Goal: Task Accomplishment & Management: Use online tool/utility

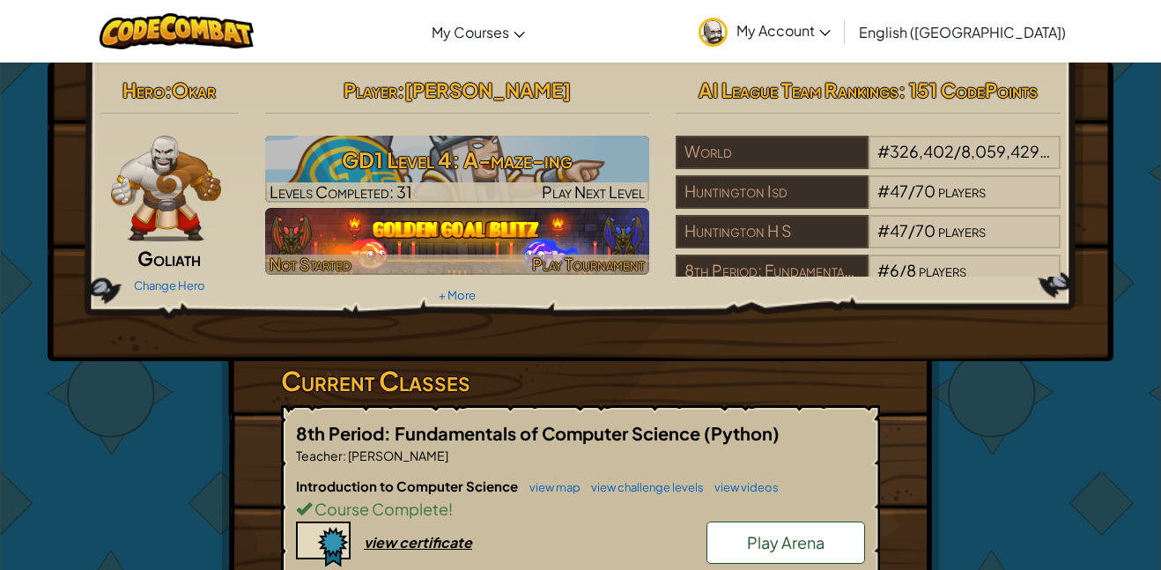
click at [538, 232] on img at bounding box center [457, 241] width 385 height 67
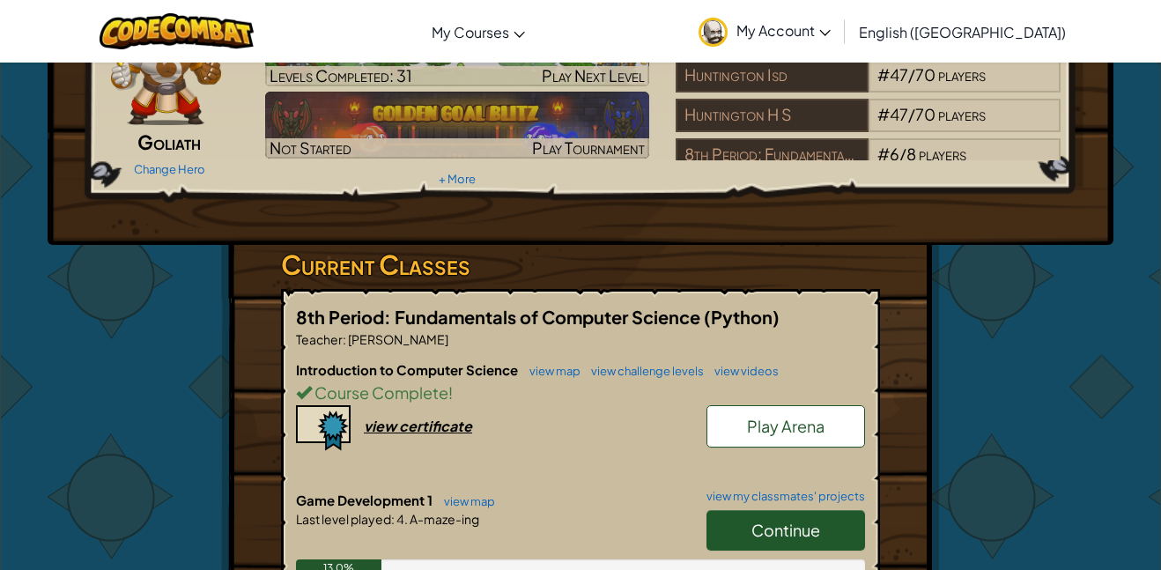
scroll to position [119, 0]
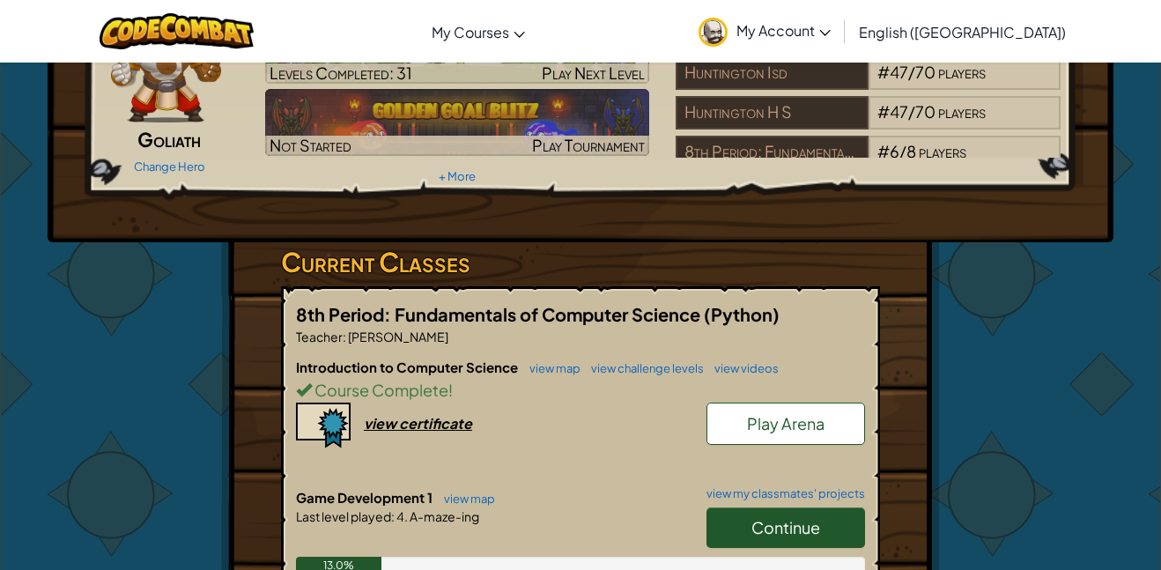
click at [768, 433] on link "Play Arena" at bounding box center [785, 424] width 159 height 42
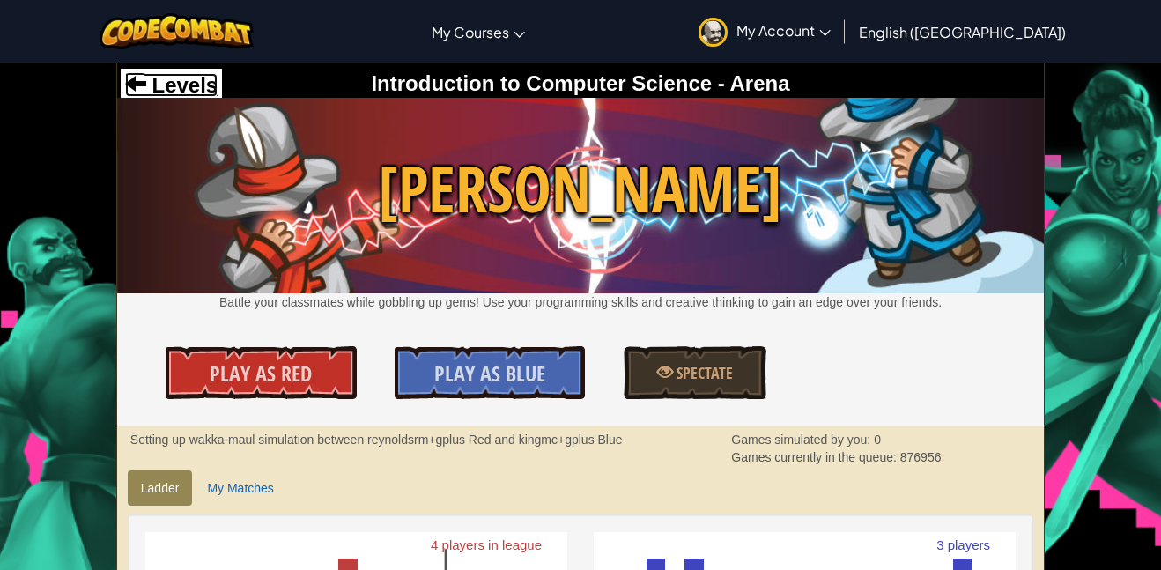
click at [194, 81] on span "Levels" at bounding box center [181, 85] width 71 height 24
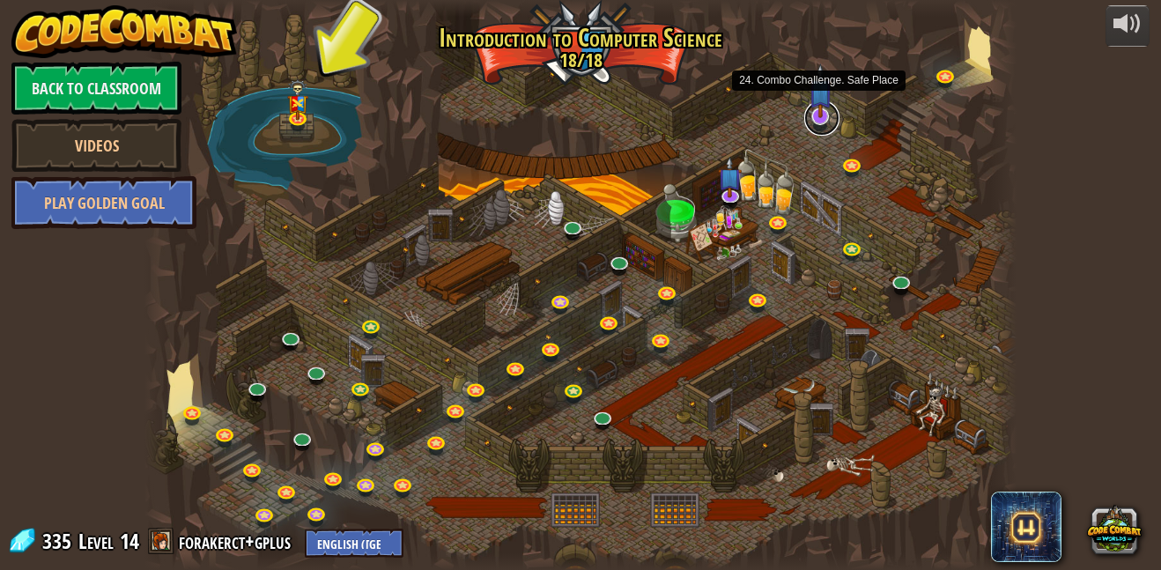
click at [818, 118] on link at bounding box center [821, 117] width 35 height 35
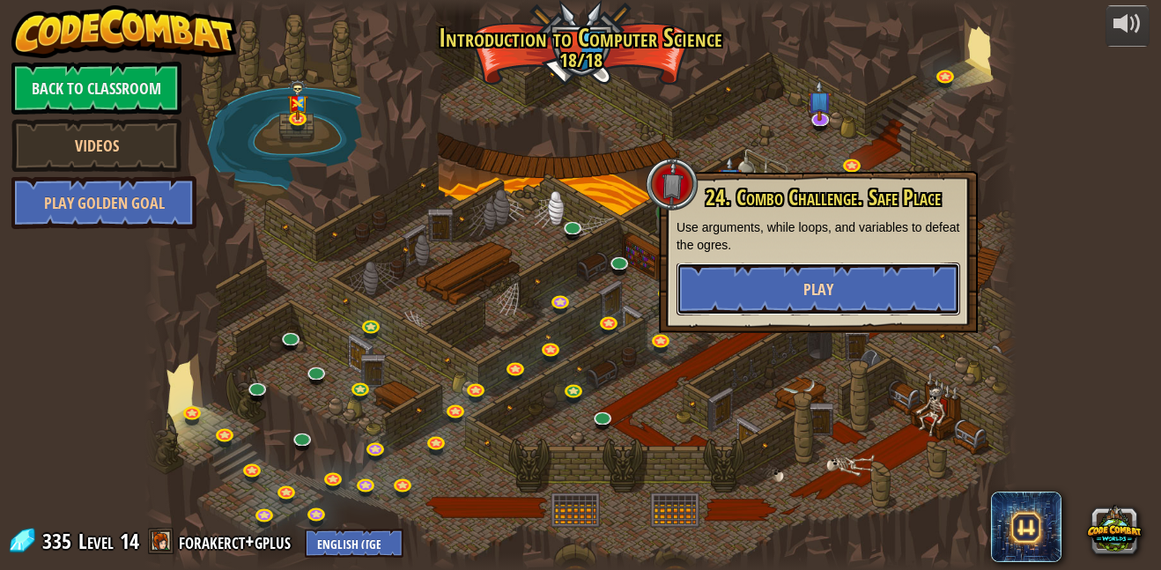
click at [810, 288] on span "Play" at bounding box center [818, 289] width 30 height 22
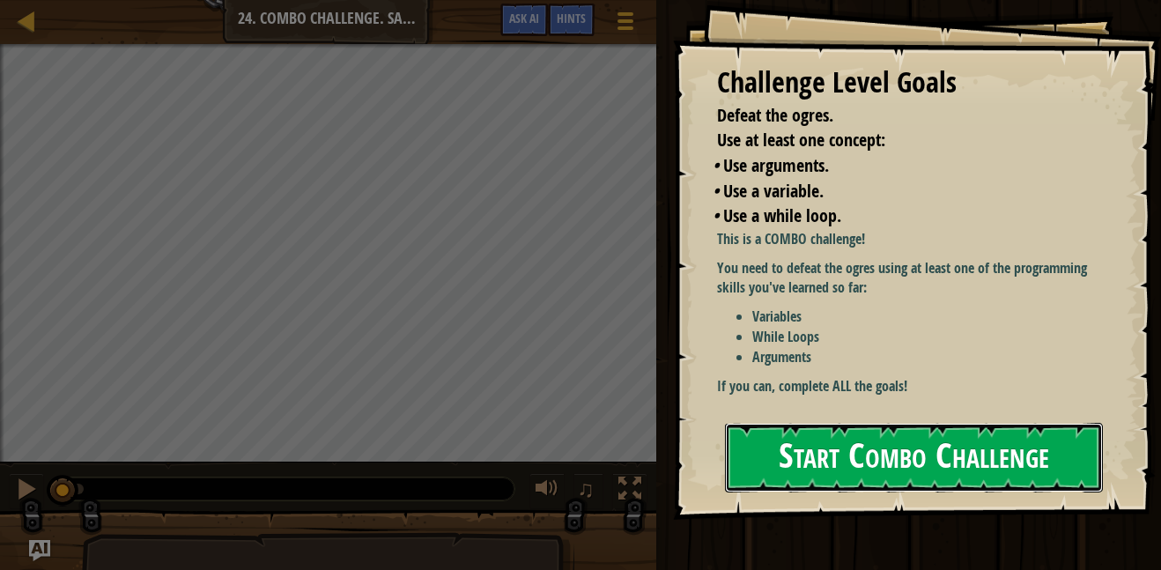
click at [848, 444] on button "Start Combo Challenge" at bounding box center [914, 458] width 378 height 70
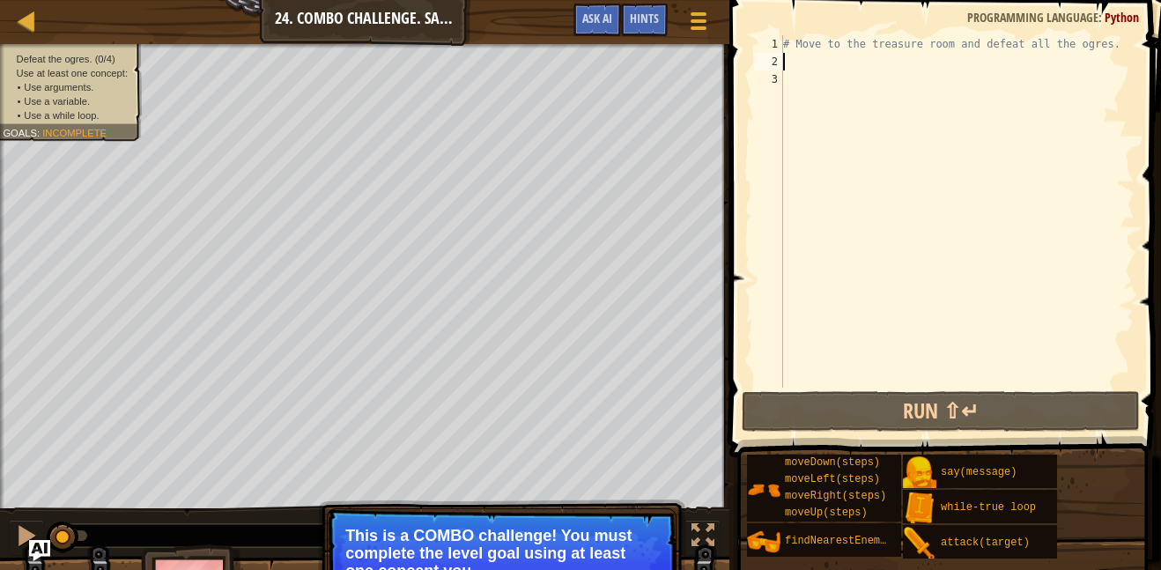
click at [804, 64] on div "# Move to the treasure room and defeat all the ogres." at bounding box center [957, 229] width 355 height 388
type textarea "h"
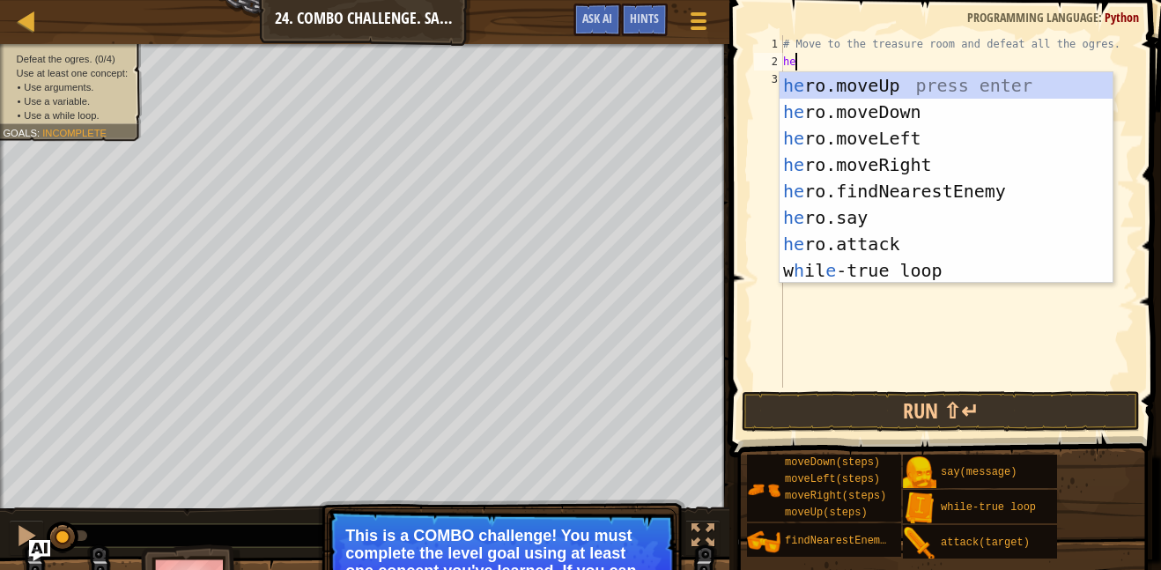
scroll to position [8, 3]
type textarea "hero"
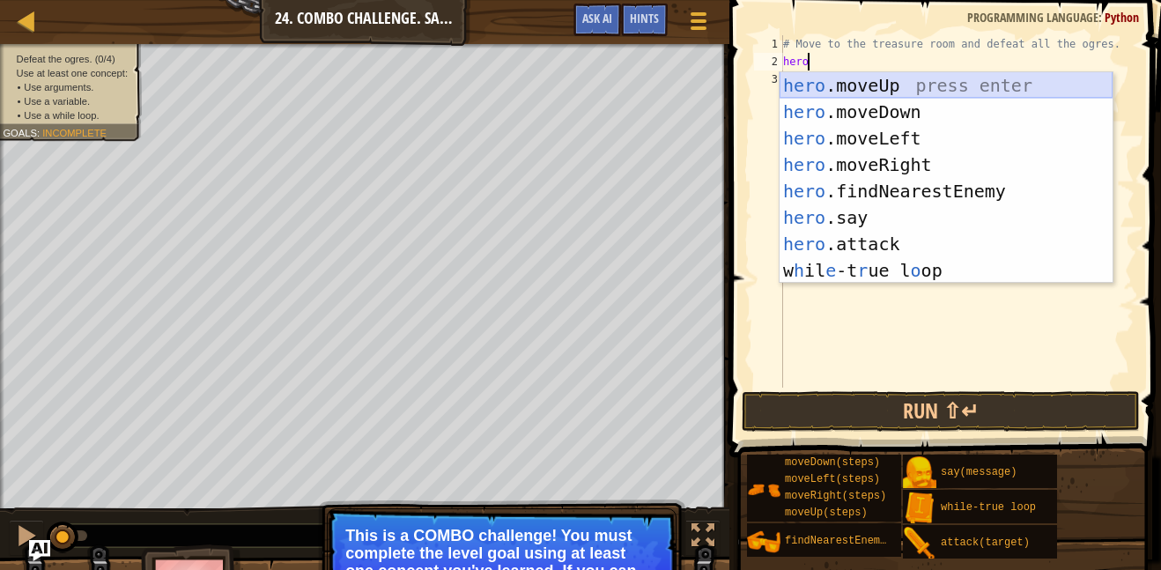
click at [896, 81] on div "hero .moveUp press enter hero .moveDown press enter hero .moveLeft press enter …" at bounding box center [946, 204] width 333 height 264
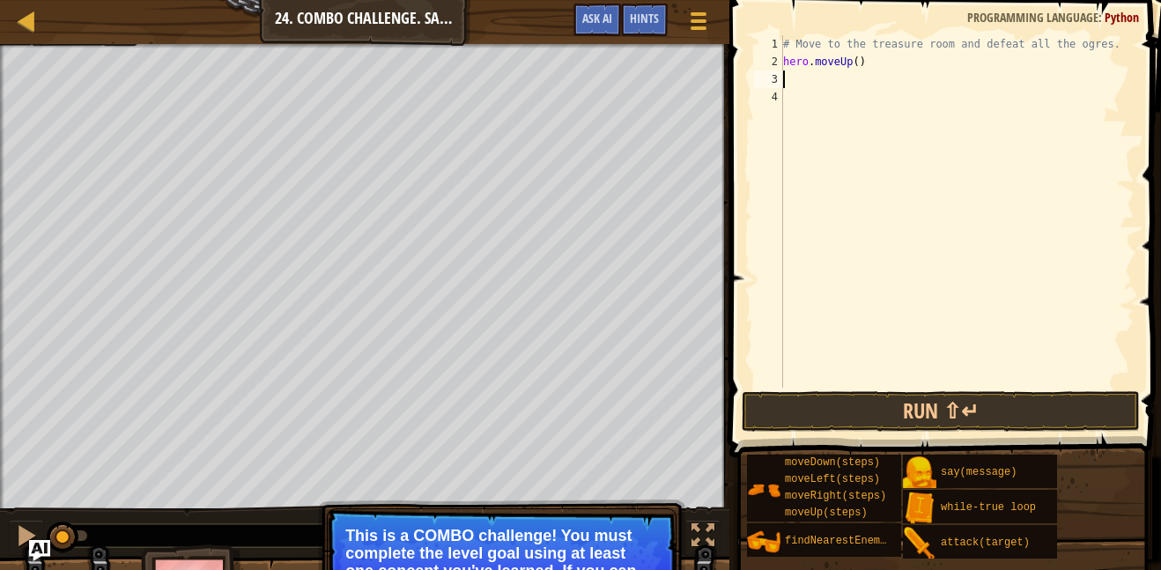
click at [857, 63] on div "# Move to the treasure room and defeat all the ogres. hero . moveUp ( )" at bounding box center [957, 229] width 355 height 388
type textarea "hero.moveUp(4)"
click at [899, 65] on div "# Move to the treasure room and defeat all the ogres. hero . moveUp ( 4 )" at bounding box center [957, 229] width 355 height 388
click at [809, 79] on div "# Move to the treasure room and defeat all the ogres. hero . moveUp ( 4 )" at bounding box center [957, 229] width 355 height 388
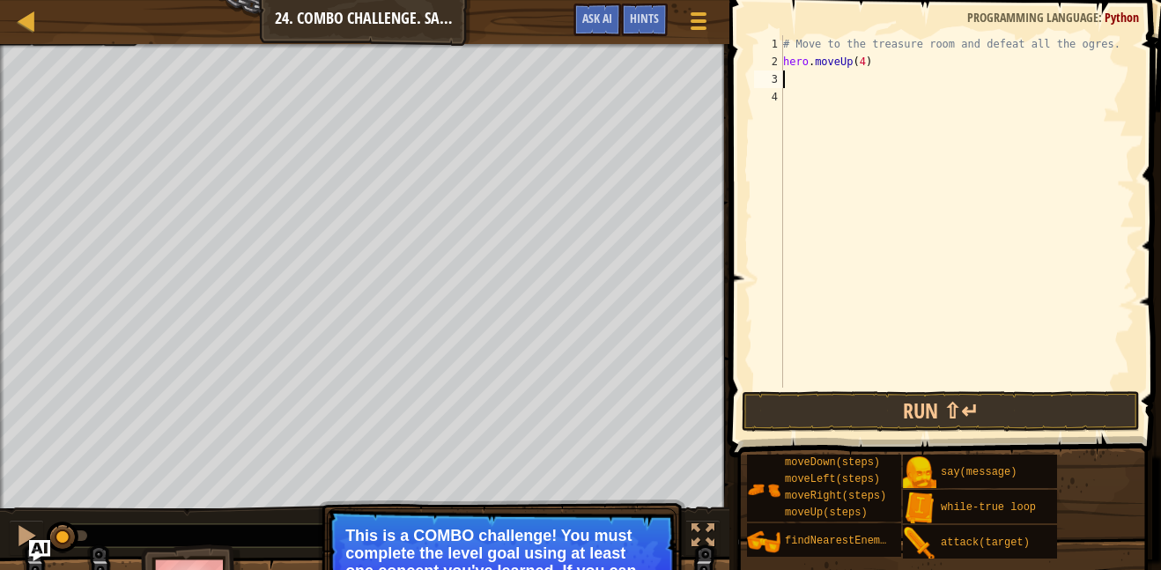
scroll to position [8, 0]
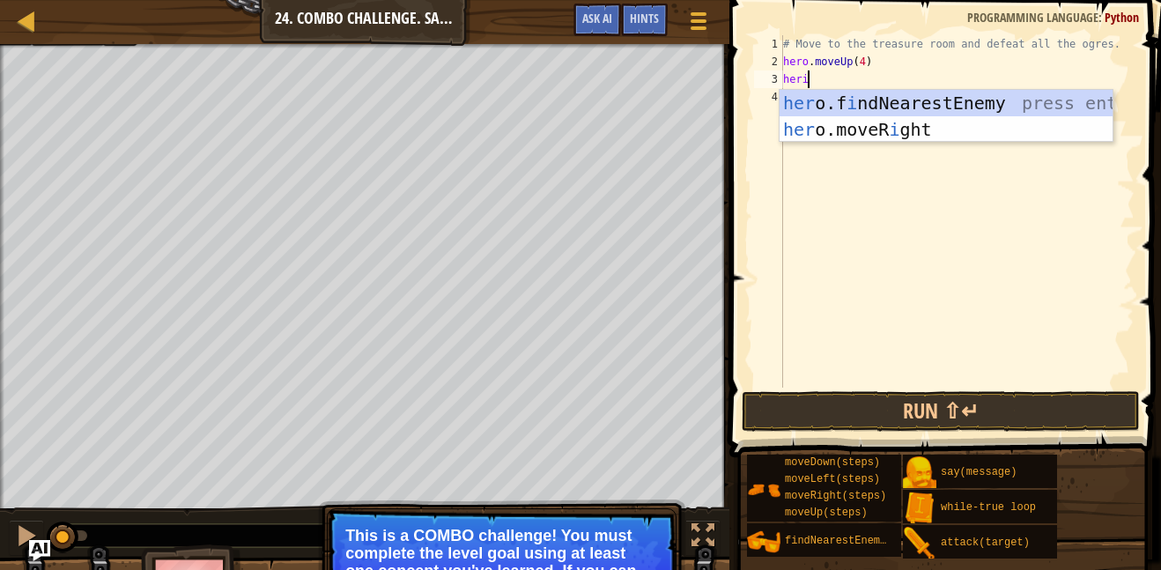
type textarea "her"
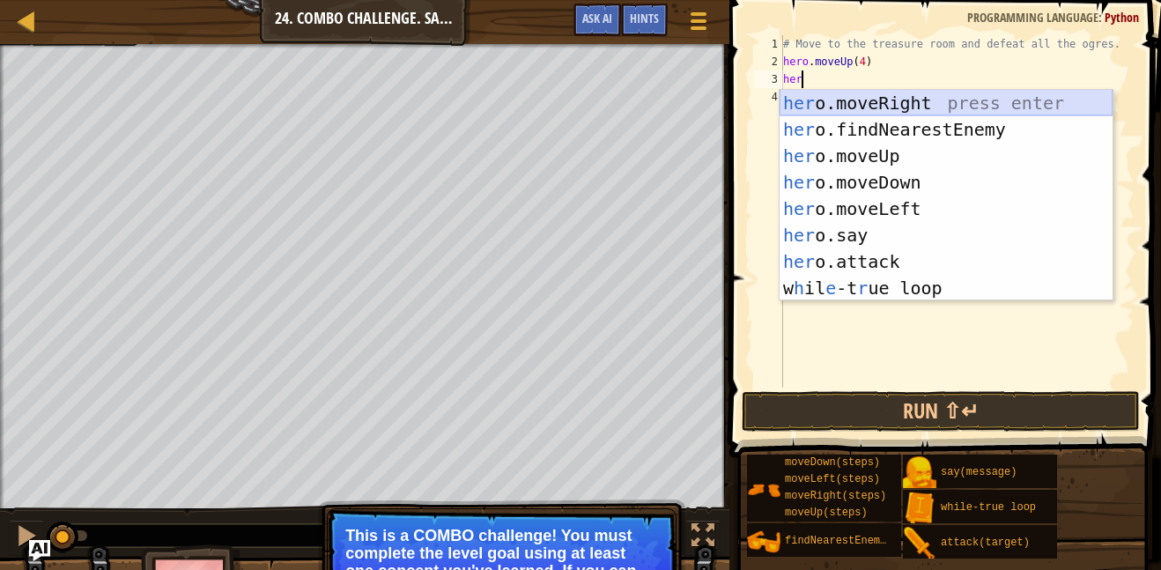
click at [860, 104] on div "her o.moveRight press enter her o.findNearestEnemy press enter her o.moveUp pre…" at bounding box center [946, 222] width 333 height 264
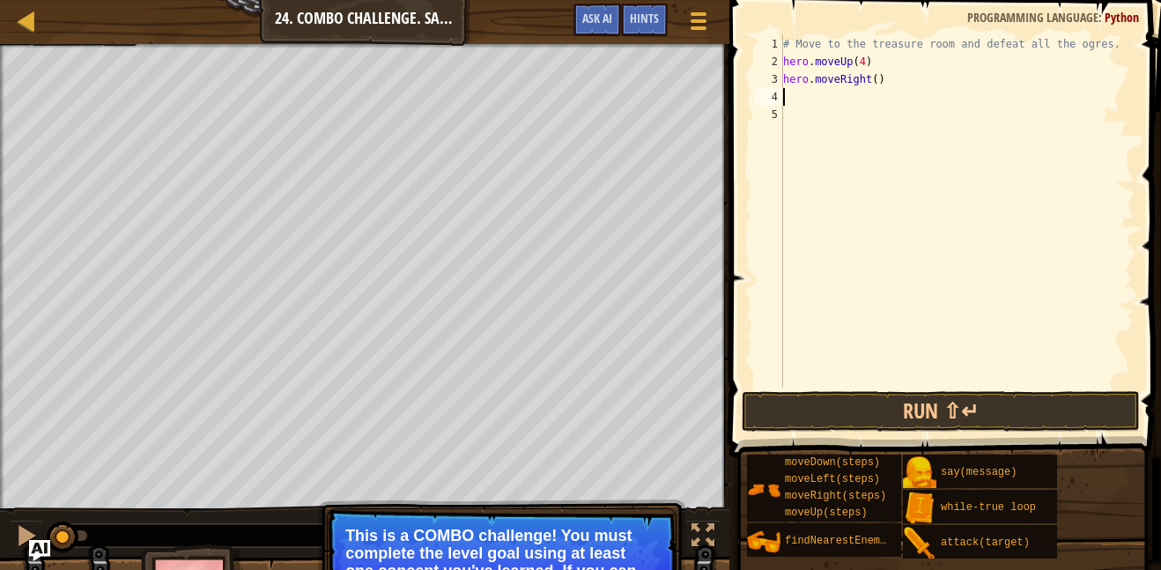
click at [877, 81] on div "# Move to the treasure room and defeat all the ogres. hero . moveUp ( 4 ) hero …" at bounding box center [957, 229] width 355 height 388
type textarea "hero.moveRight(4)"
click at [800, 101] on div "# Move to the treasure room and defeat all the ogres. hero . moveUp ( 4 ) hero …" at bounding box center [957, 229] width 355 height 388
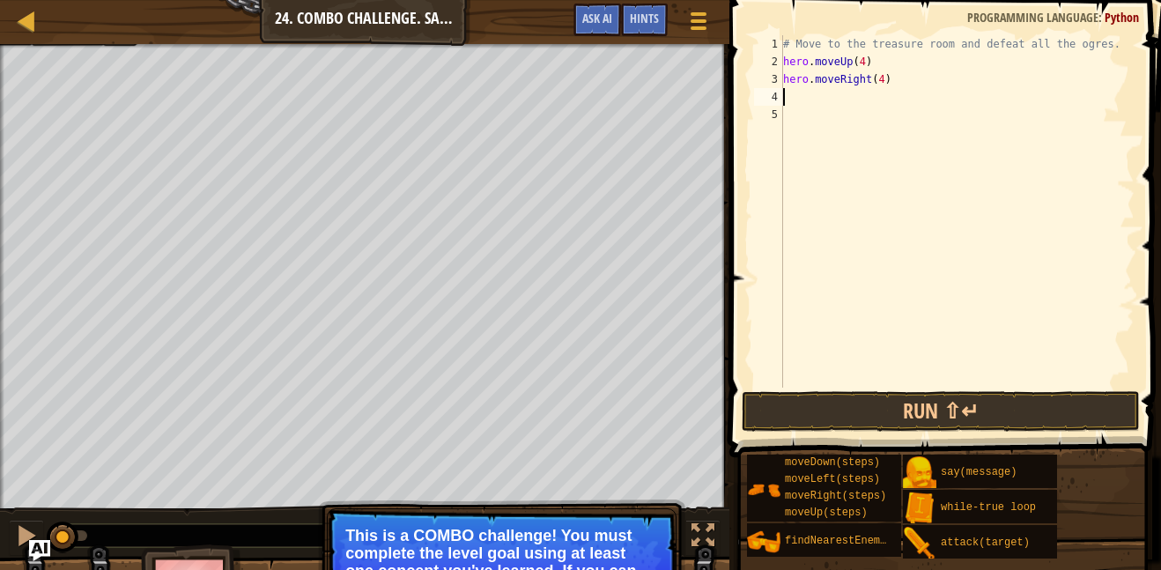
type textarea "h"
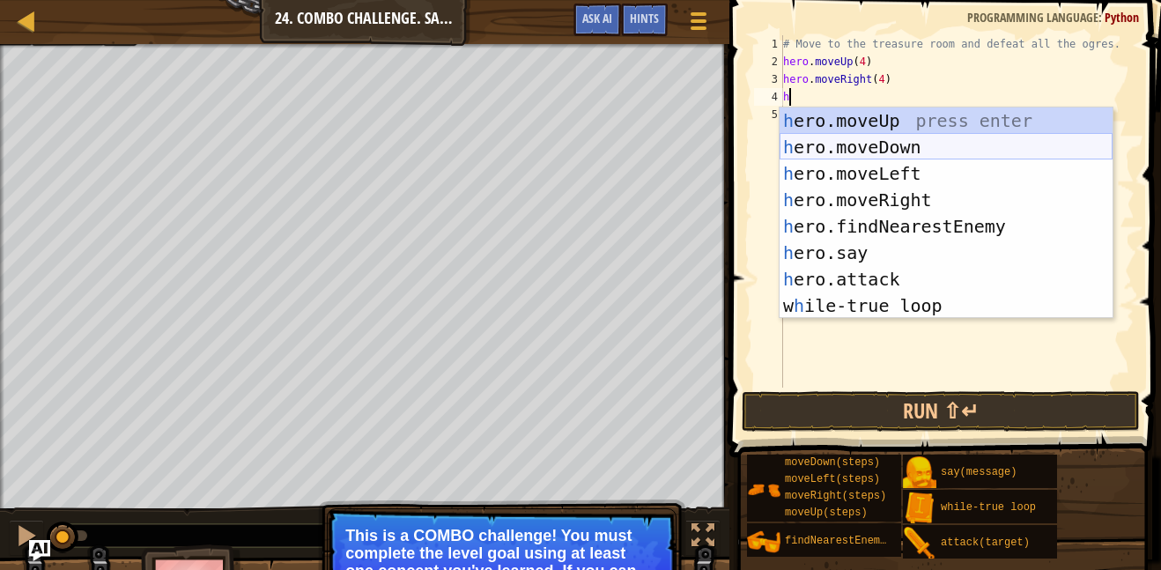
click at [897, 141] on div "h ero.moveUp press enter h ero.moveDown press enter h ero.moveLeft press enter …" at bounding box center [946, 239] width 333 height 264
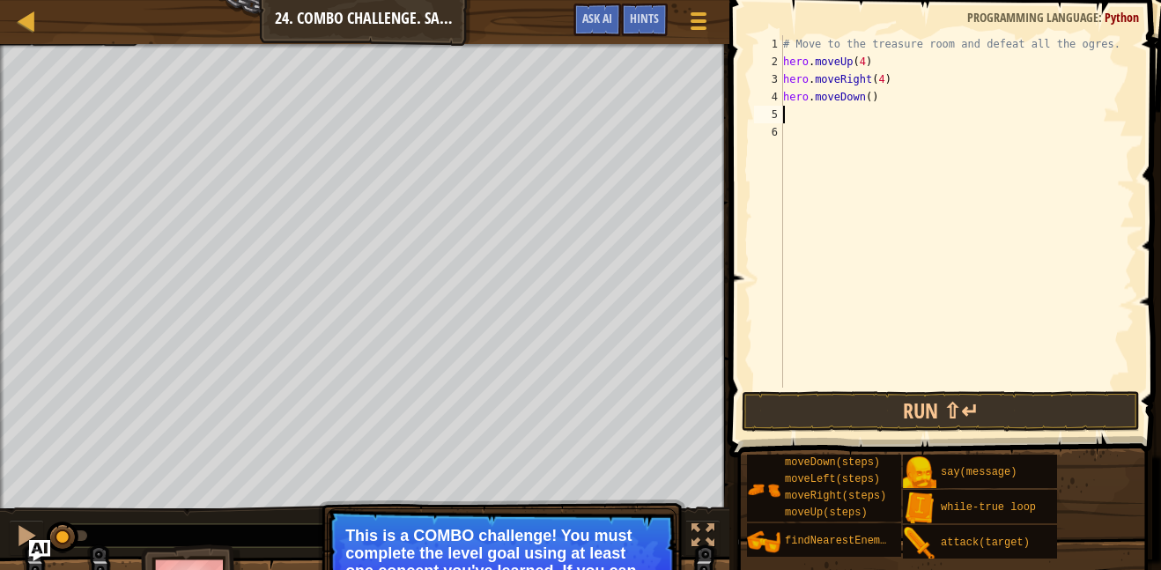
click at [872, 99] on div "# Move to the treasure room and defeat all the ogres. hero . moveUp ( 4 ) hero …" at bounding box center [957, 229] width 355 height 388
type textarea "hero.moveDown(3)"
click at [860, 116] on div "# Move to the treasure room and defeat all the ogres. hero . moveUp ( 4 ) hero …" at bounding box center [957, 229] width 355 height 388
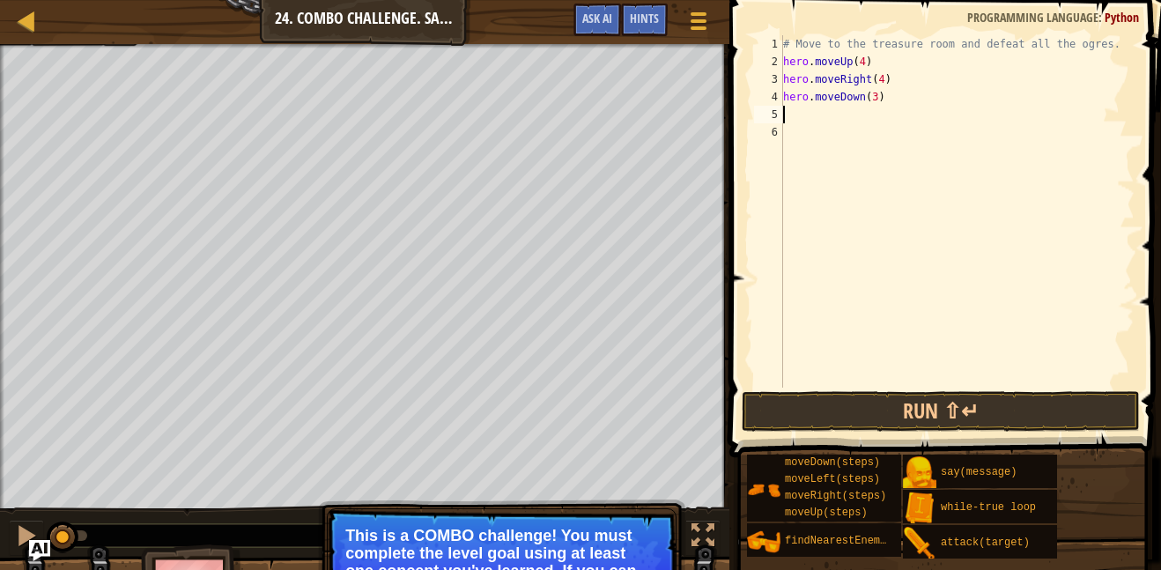
type textarea "h"
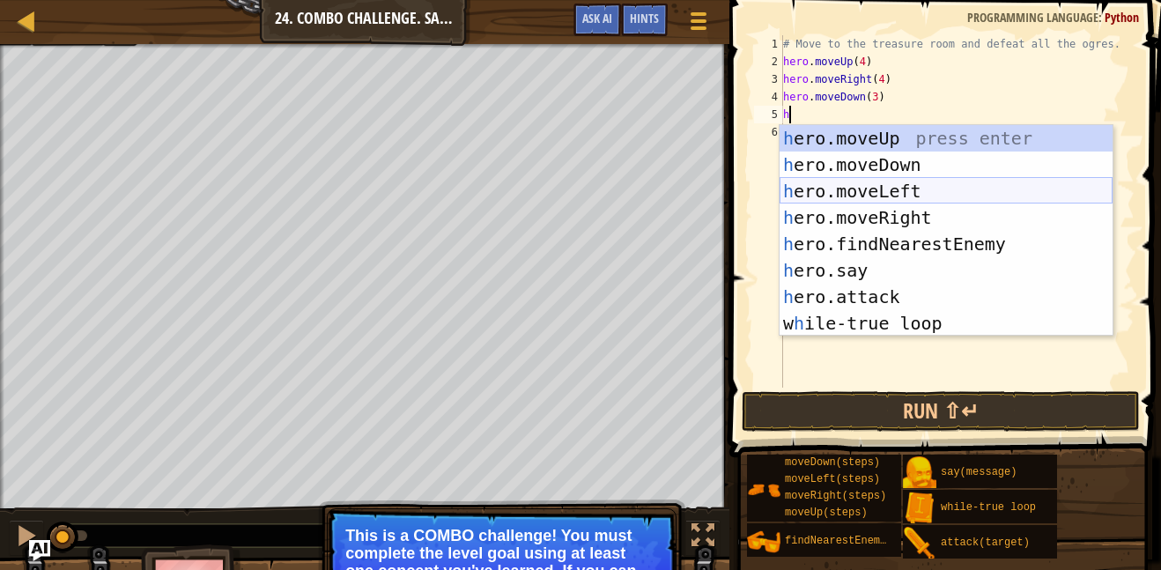
click at [879, 198] on div "h ero.moveUp press enter h ero.moveDown press enter h ero.moveLeft press enter …" at bounding box center [946, 257] width 333 height 264
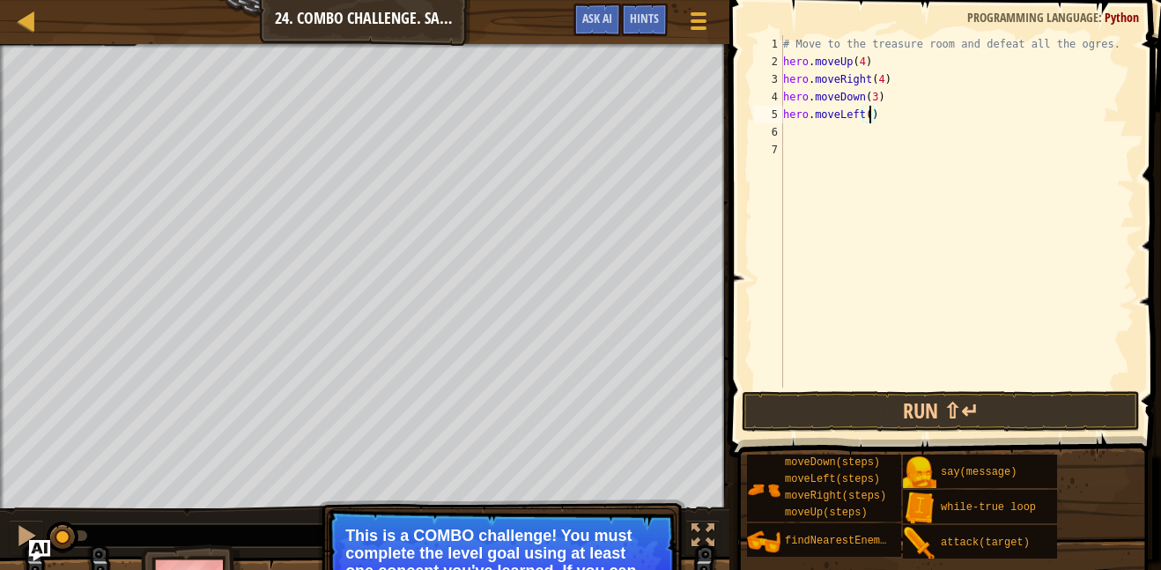
click at [868, 112] on div "# Move to the treasure room and defeat all the ogres. hero . moveUp ( 4 ) hero …" at bounding box center [957, 229] width 355 height 388
type textarea "hero.moveLeft(2)"
click at [839, 129] on div "# Move to the treasure room and defeat all the ogres. hero . moveUp ( 4 ) hero …" at bounding box center [957, 229] width 355 height 388
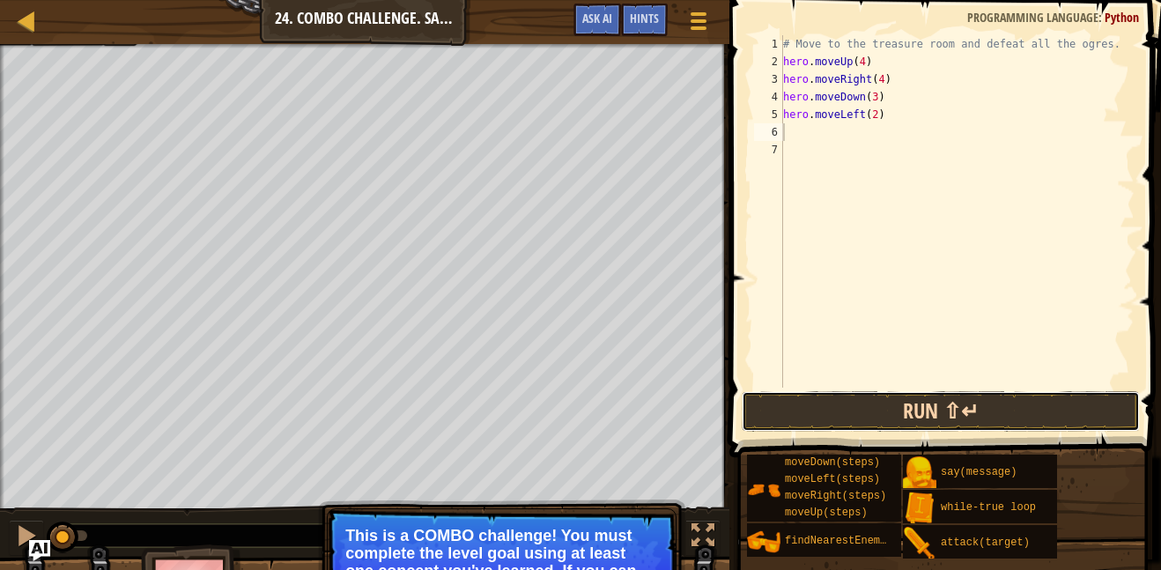
click at [880, 398] on button "Run ⇧↵" at bounding box center [941, 411] width 398 height 41
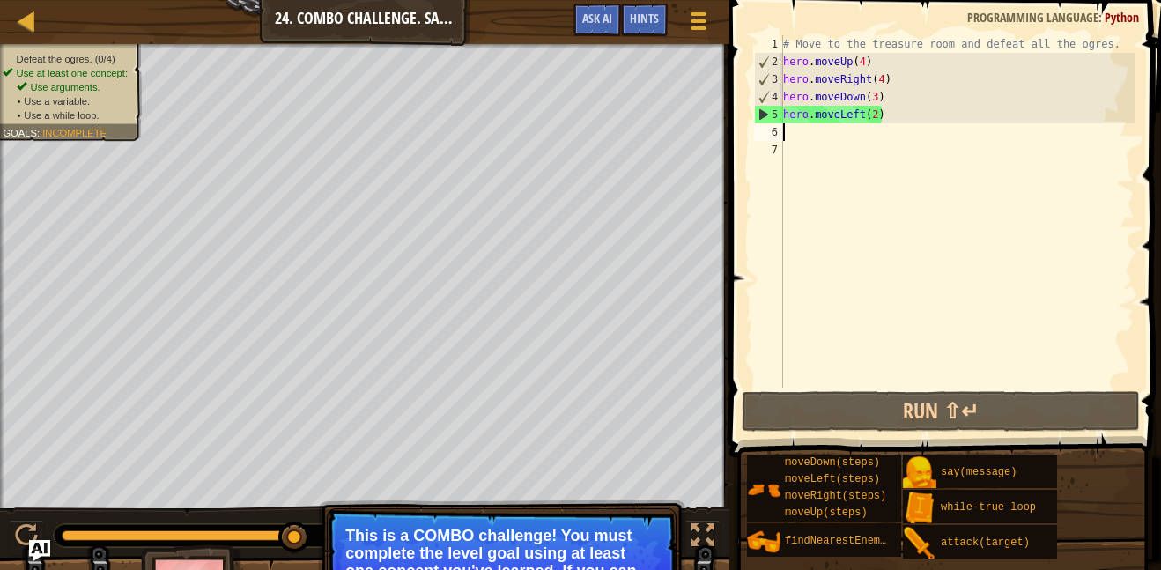
type textarea "h"
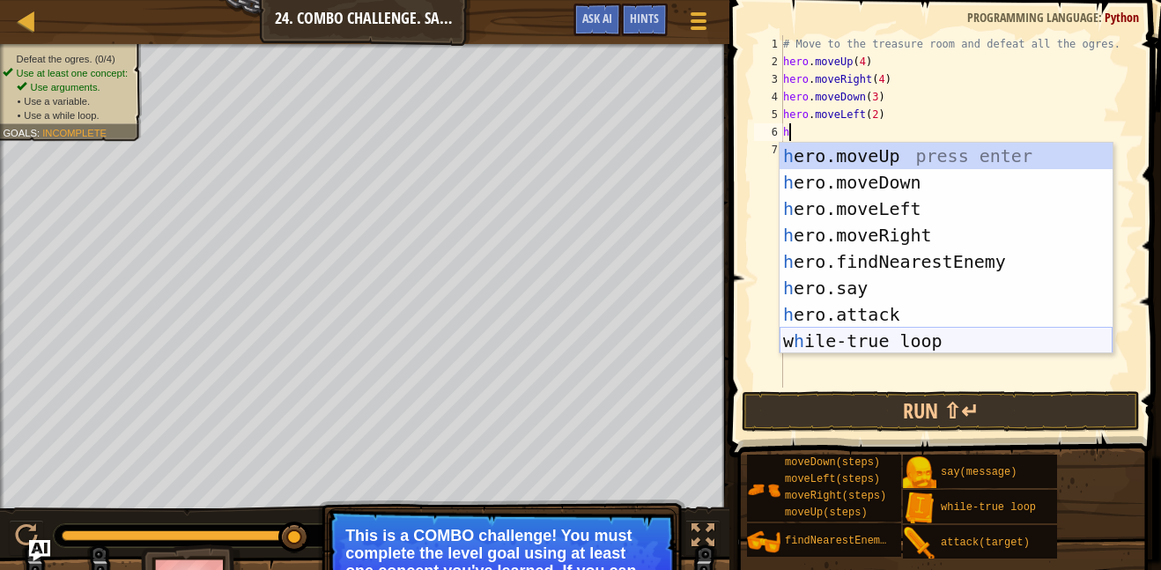
click at [924, 337] on div "h ero.moveUp press enter h ero.moveDown press enter h ero.moveLeft press enter …" at bounding box center [946, 275] width 333 height 264
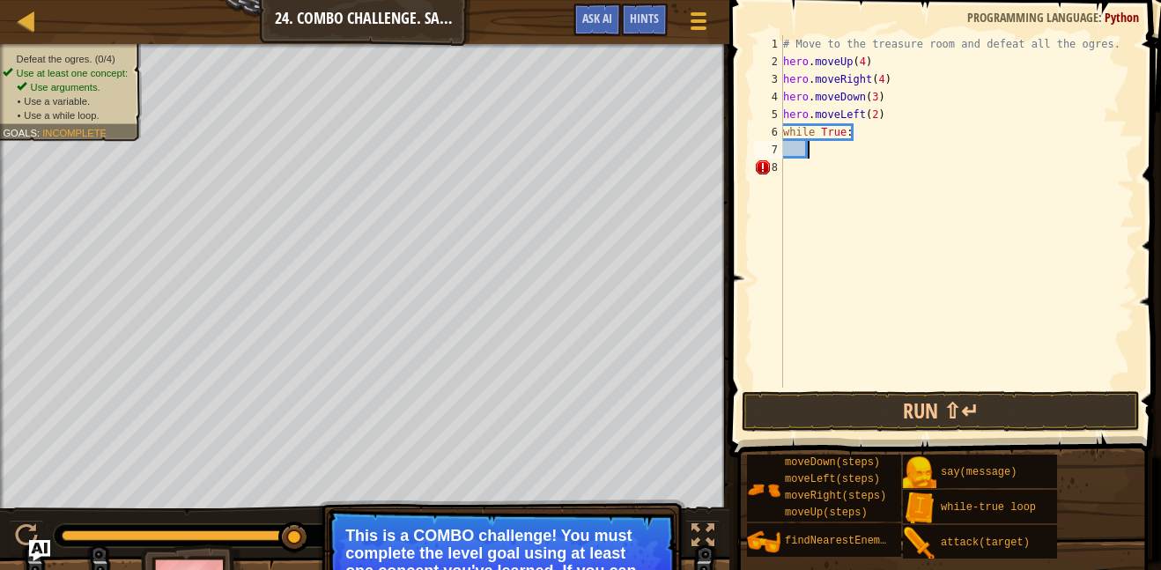
type textarea "h"
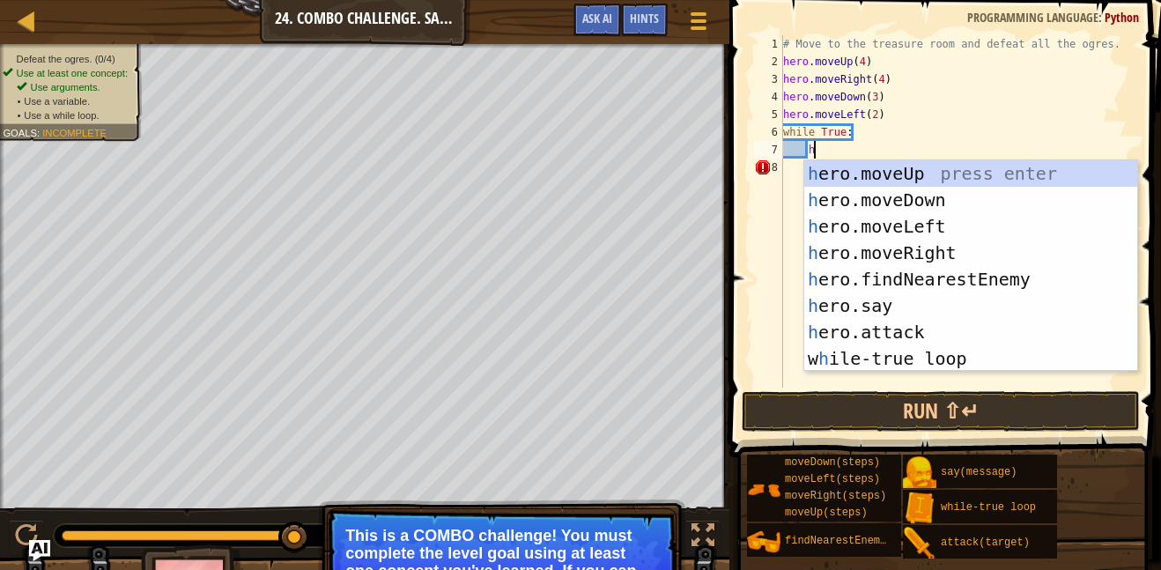
scroll to position [8, 4]
click at [904, 283] on div "h ero.moveUp press enter h ero.moveDown press enter h ero.moveLeft press enter …" at bounding box center [970, 292] width 333 height 264
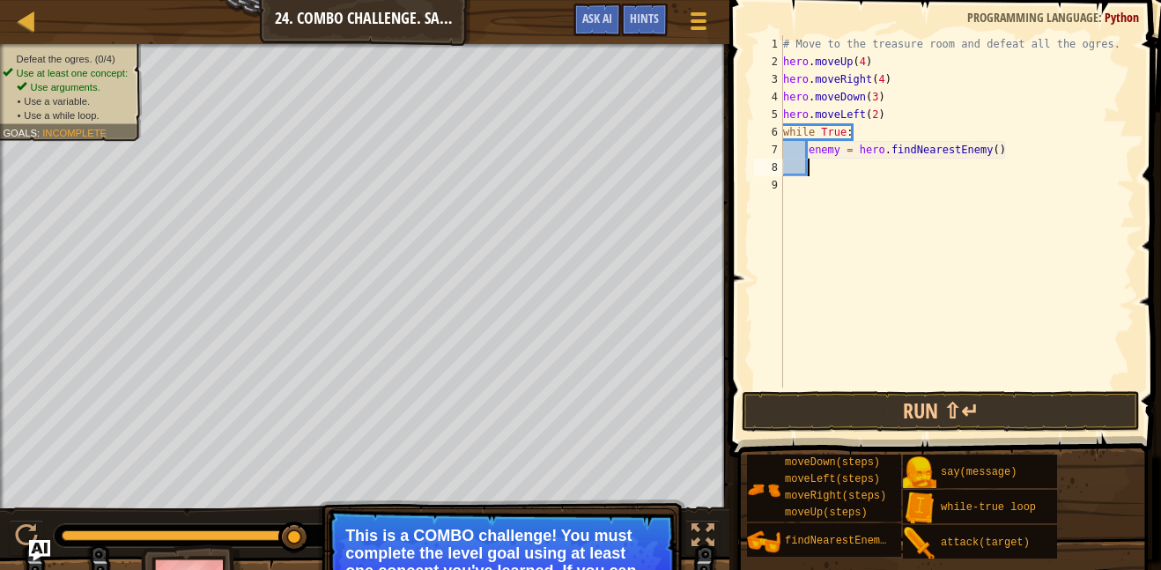
scroll to position [8, 3]
click at [994, 151] on div "# Move to the treasure room and defeat all the ogres. hero . moveUp ( 4 ) hero …" at bounding box center [957, 229] width 355 height 388
type textarea "enemy = hero.findNearestEnemy()"
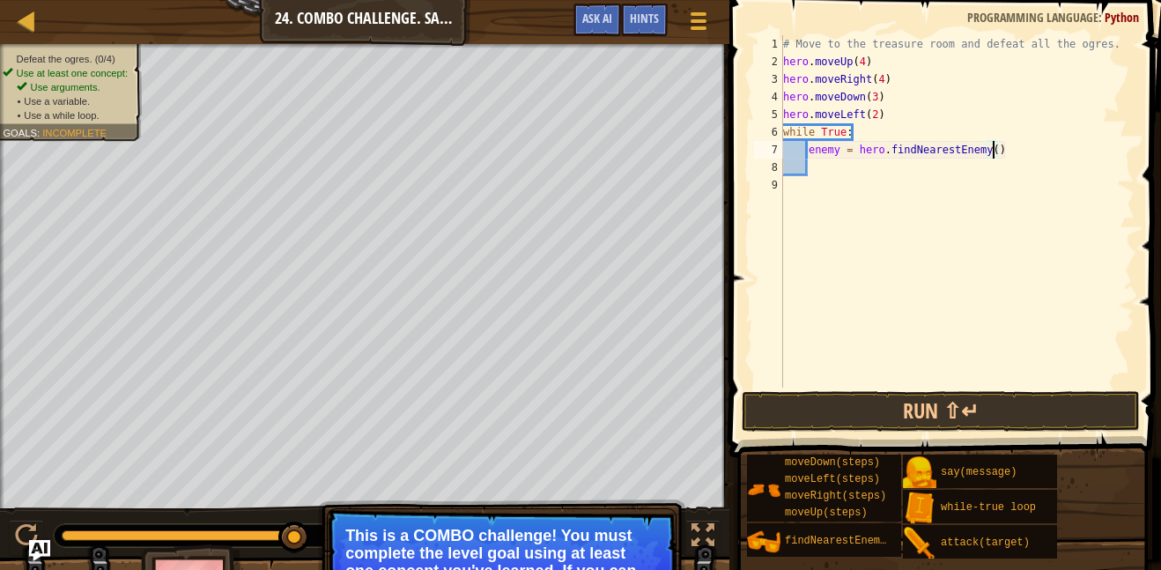
click at [963, 173] on div "# Move to the treasure room and defeat all the ogres. hero . moveUp ( 4 ) hero …" at bounding box center [957, 229] width 355 height 388
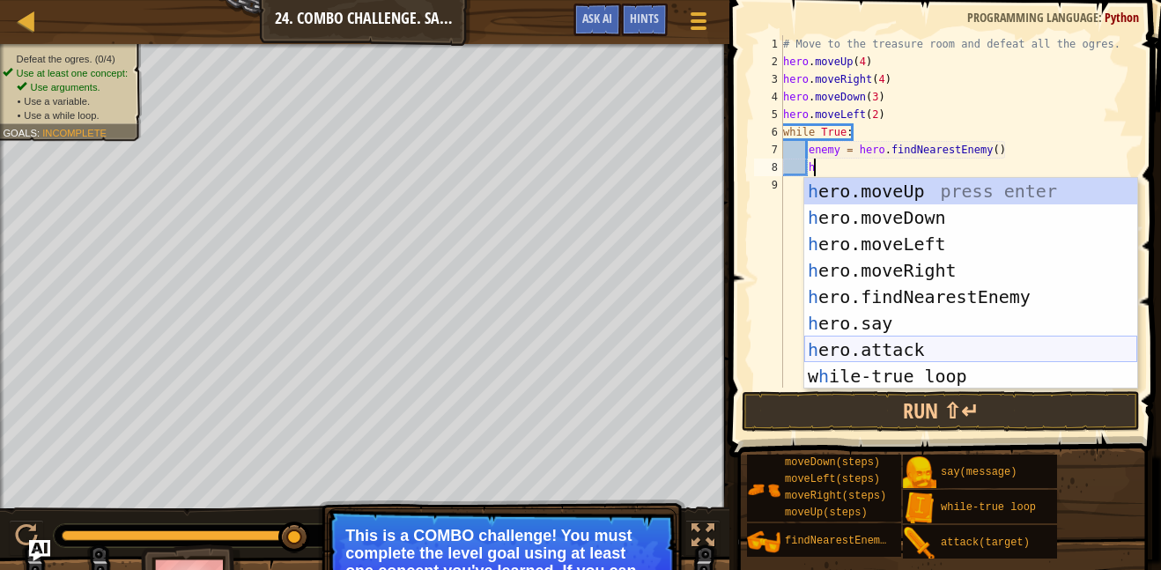
click at [940, 354] on div "h ero.moveUp press enter h ero.moveDown press enter h ero.moveLeft press enter …" at bounding box center [970, 310] width 333 height 264
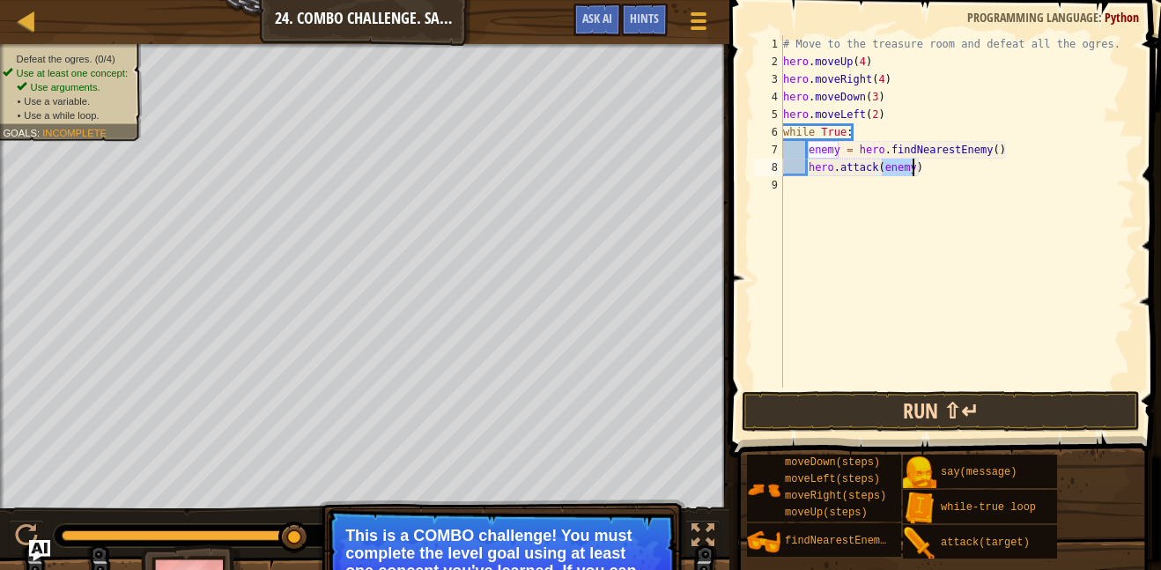
type textarea "hero.attack(enemy)"
click at [949, 395] on button "Run ⇧↵" at bounding box center [941, 411] width 398 height 41
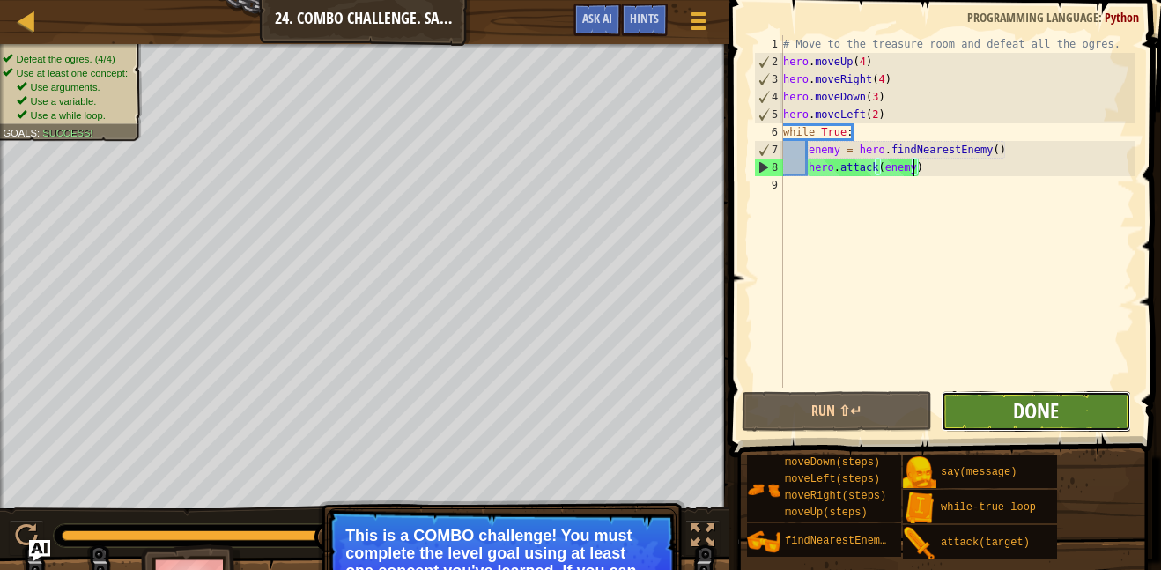
click at [1017, 414] on span "Done" at bounding box center [1036, 410] width 46 height 28
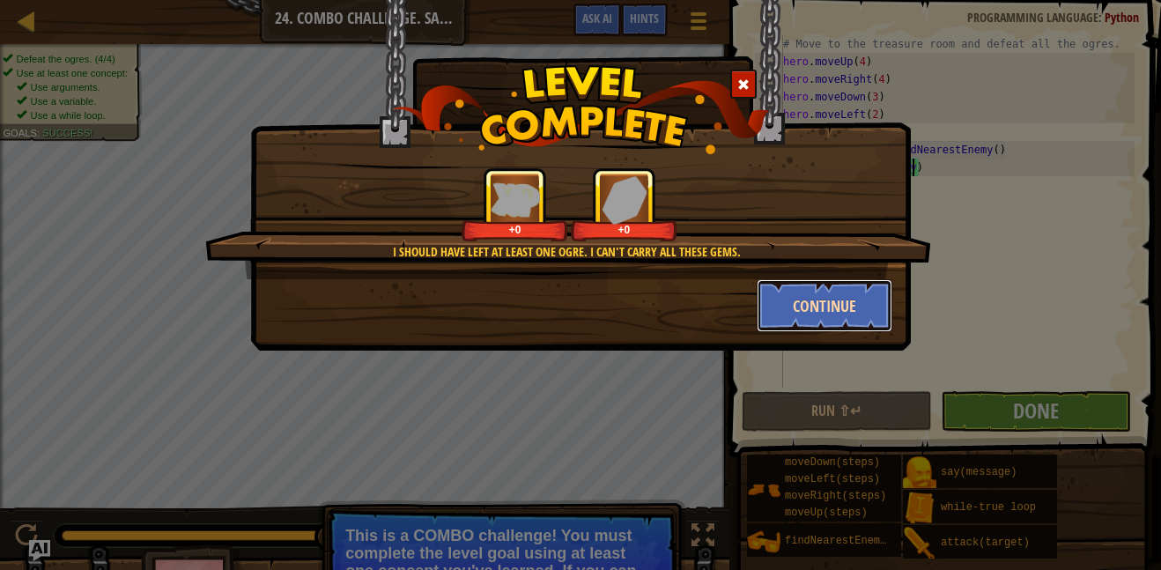
click at [820, 320] on button "Continue" at bounding box center [825, 305] width 137 height 53
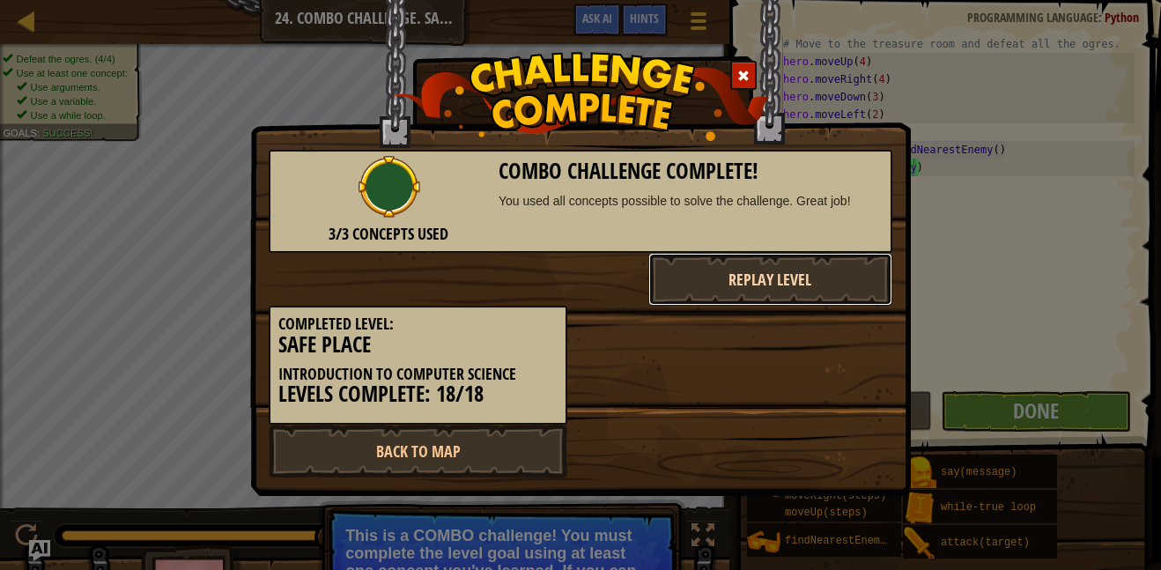
click at [757, 269] on button "Replay Level" at bounding box center [770, 279] width 245 height 53
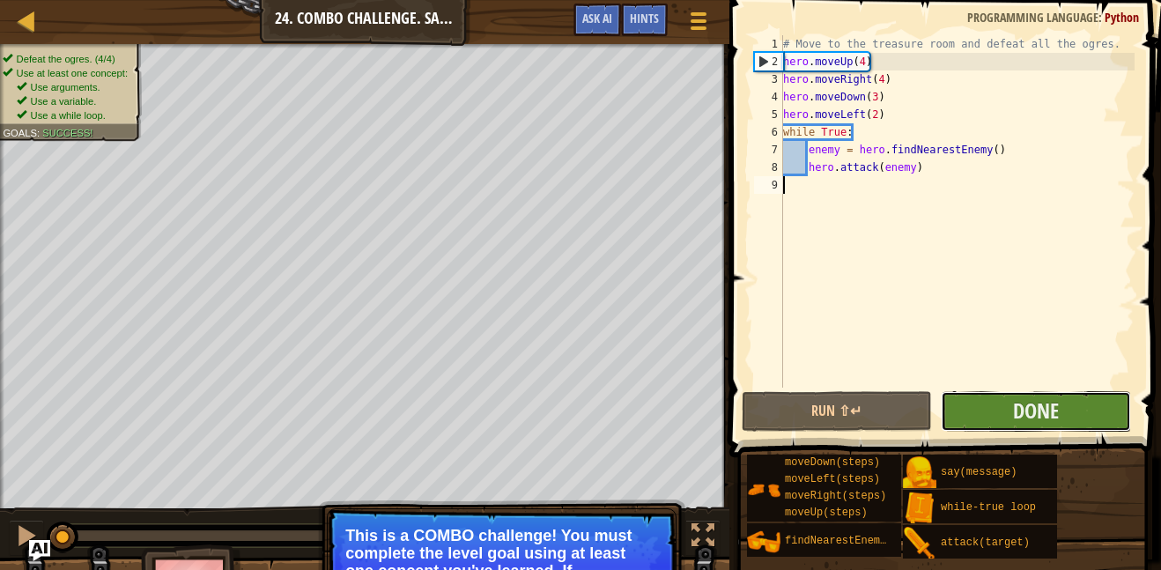
click at [1076, 410] on button "Done" at bounding box center [1036, 411] width 190 height 41
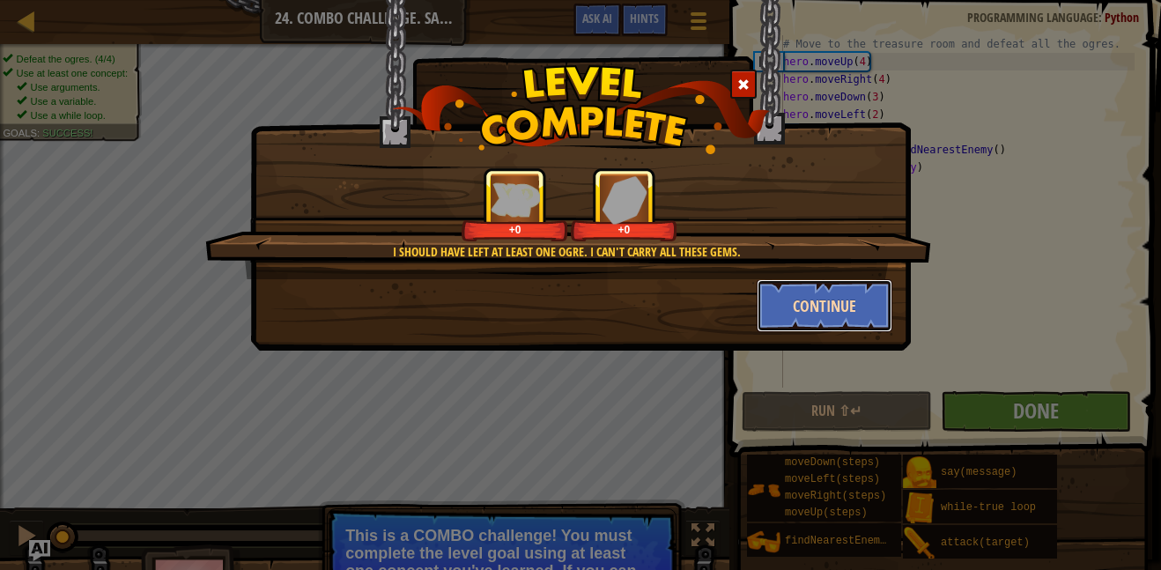
click at [835, 294] on button "Continue" at bounding box center [825, 305] width 137 height 53
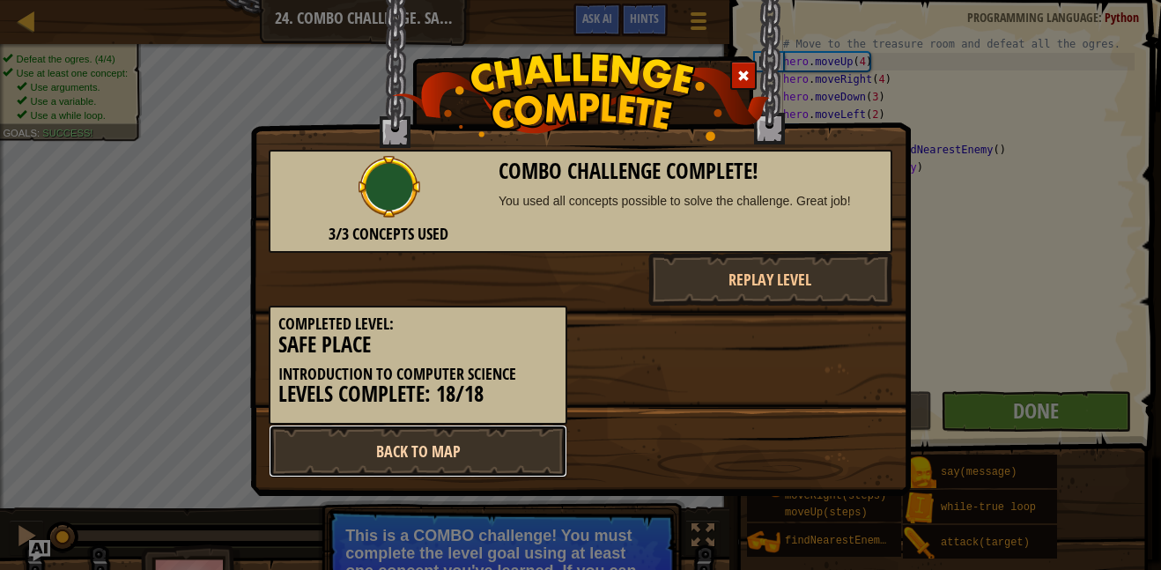
click at [418, 468] on link "Back to Map" at bounding box center [418, 451] width 299 height 53
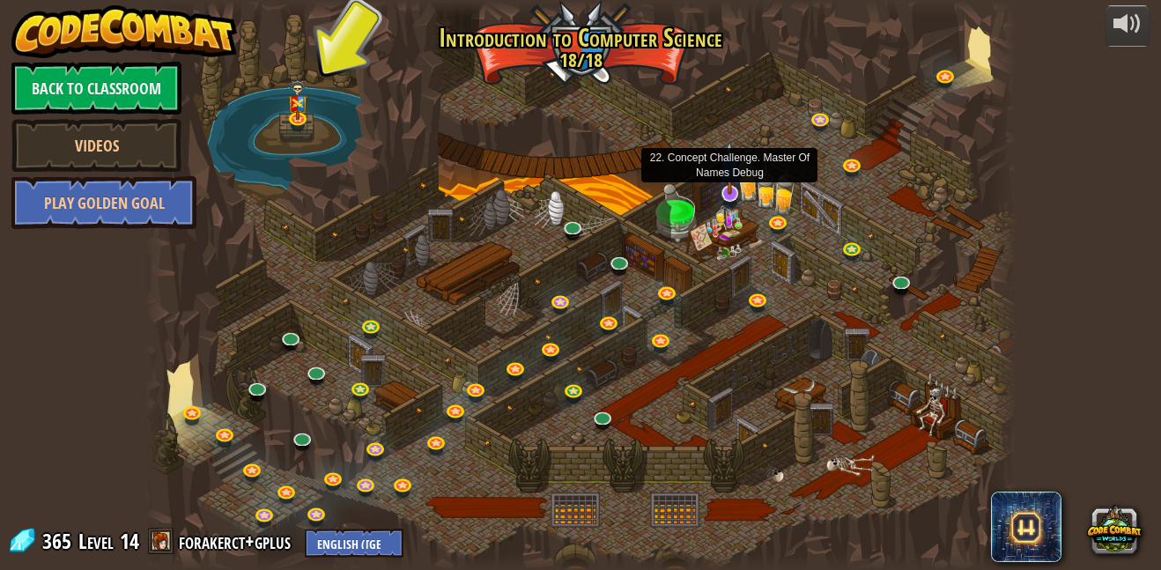
click at [729, 187] on img at bounding box center [730, 168] width 24 height 55
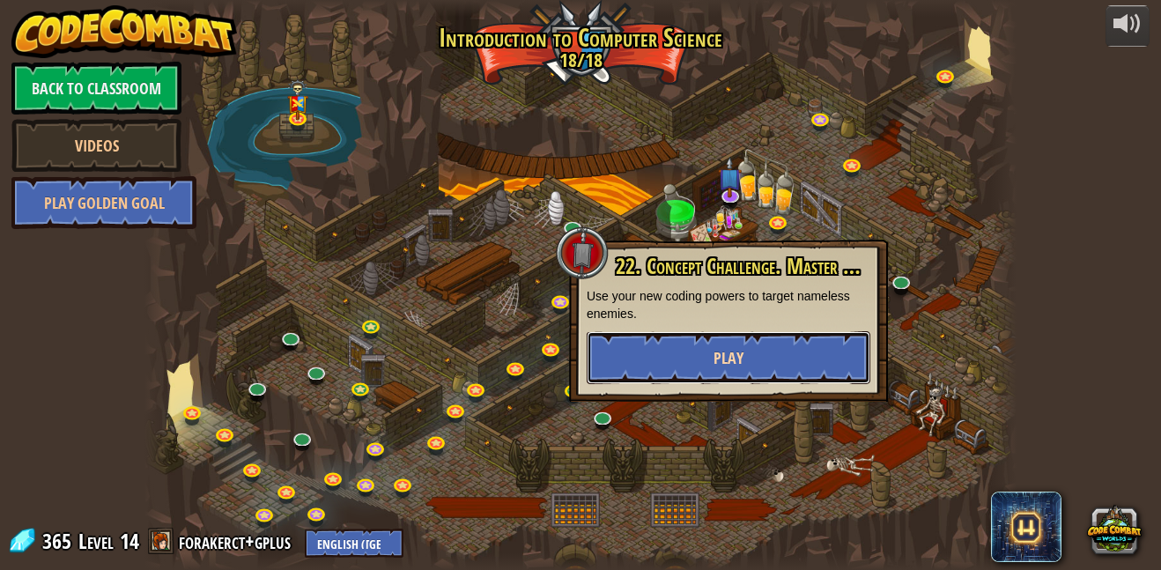
click at [755, 353] on button "Play" at bounding box center [729, 357] width 284 height 53
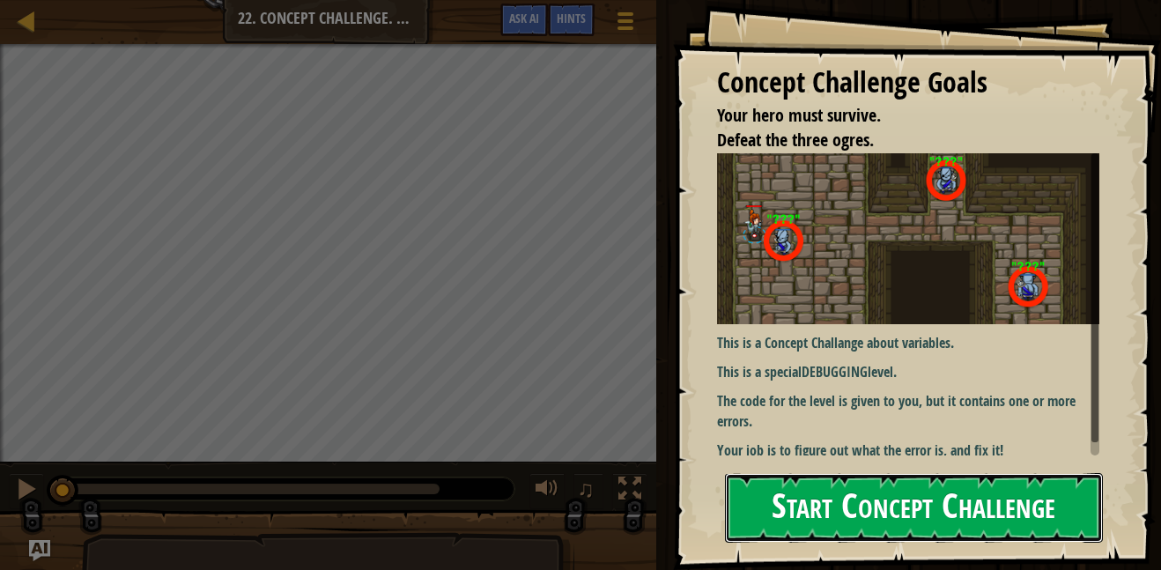
click at [896, 483] on button "Start Concept Challenge" at bounding box center [914, 508] width 378 height 70
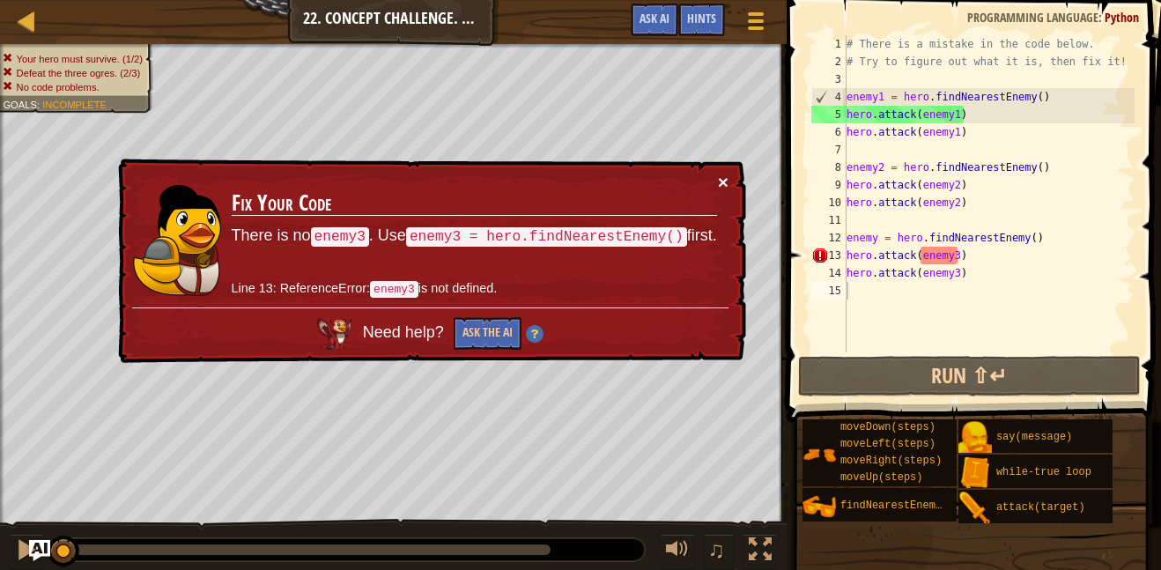
click at [723, 177] on button "×" at bounding box center [723, 182] width 11 height 18
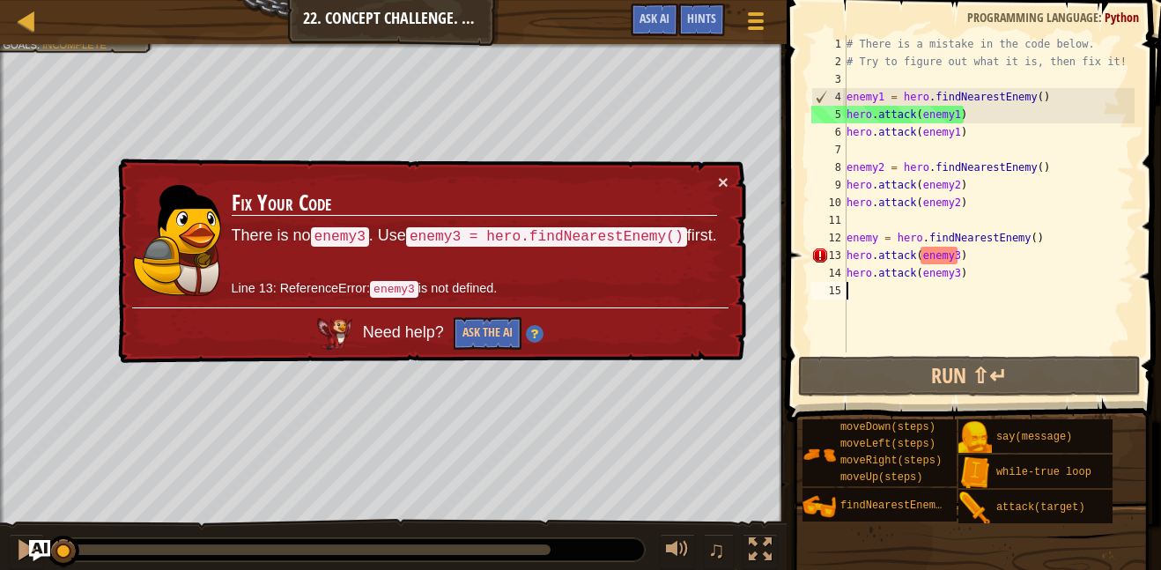
click at [885, 147] on div "# There is a mistake in the code below. # Try to figure out what it is, then fi…" at bounding box center [989, 211] width 292 height 352
click at [861, 79] on div "# There is a mistake in the code below. # Try to figure out what it is, then fi…" at bounding box center [989, 211] width 292 height 352
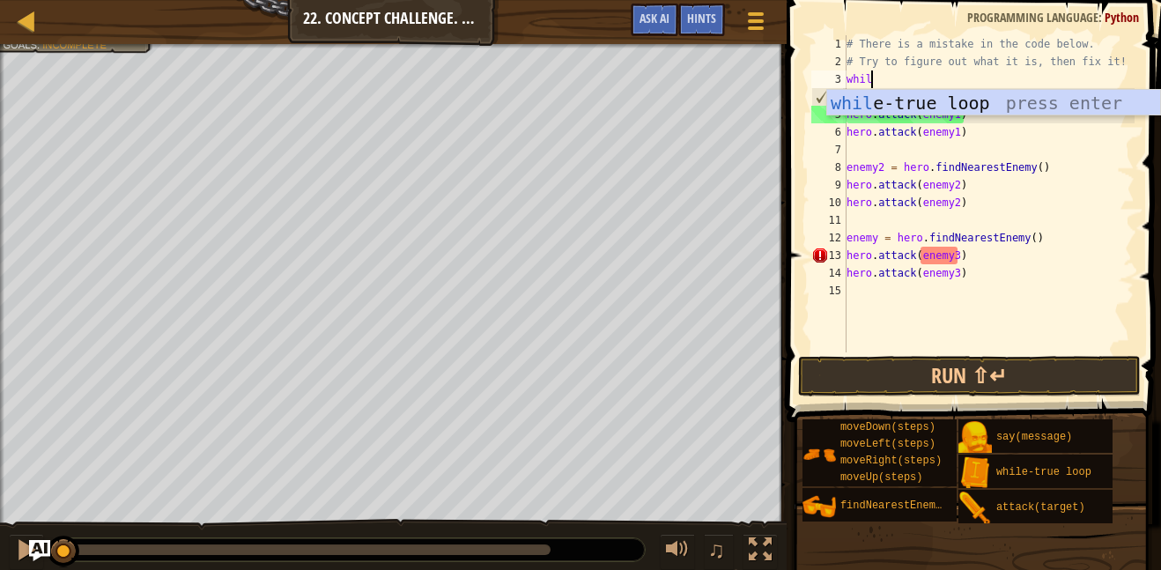
type textarea "while"
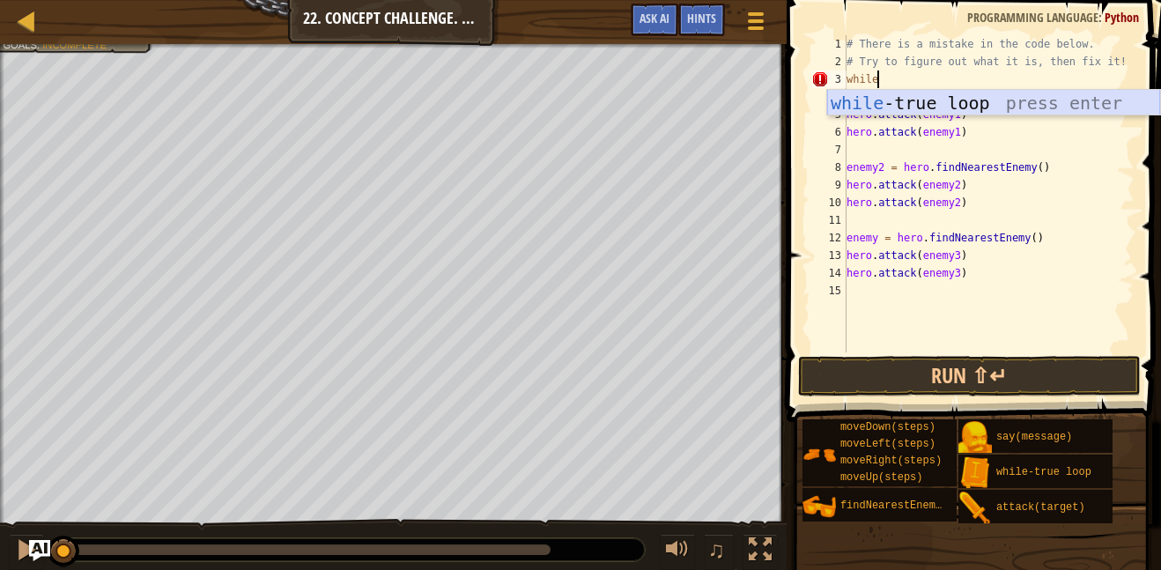
click at [1010, 112] on div "while -true loop press enter" at bounding box center [993, 129] width 333 height 79
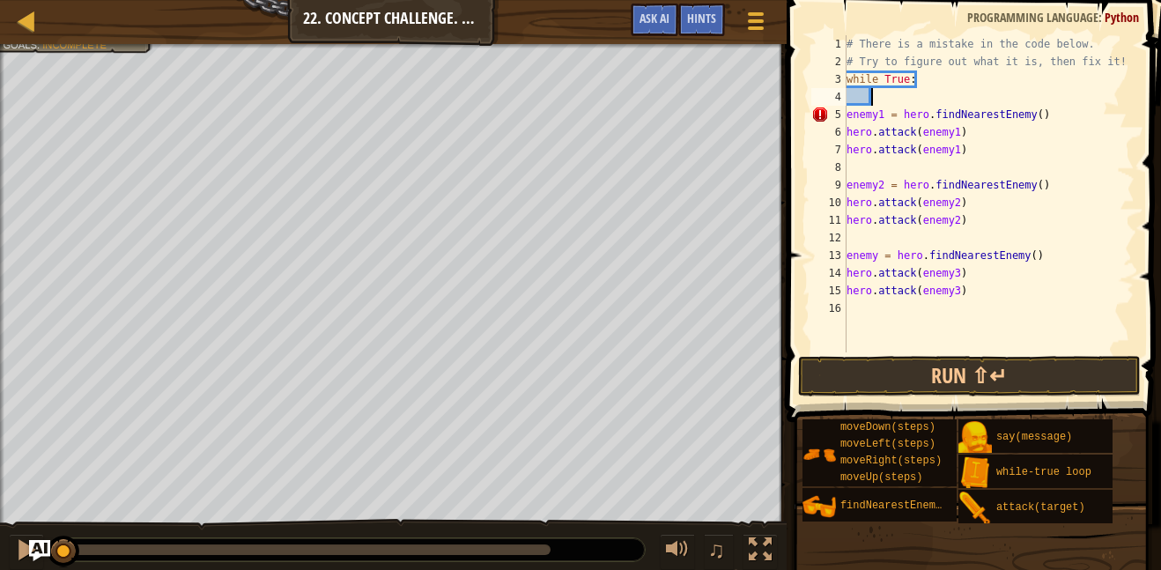
click at [848, 116] on div "# There is a mistake in the code below. # Try to figure out what it is, then fi…" at bounding box center [989, 211] width 292 height 352
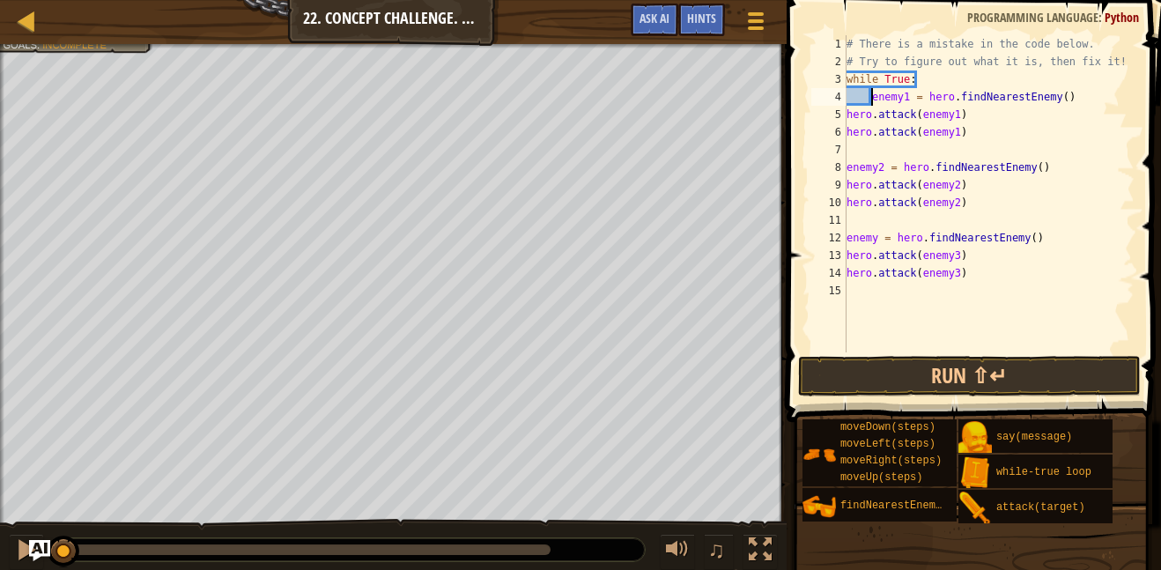
click at [847, 114] on div "# There is a mistake in the code below. # Try to figure out what it is, then fi…" at bounding box center [989, 211] width 292 height 352
click at [847, 132] on div "# There is a mistake in the code below. # Try to figure out what it is, then fi…" at bounding box center [989, 211] width 292 height 352
type textarea "hero.attack(enemy1)"
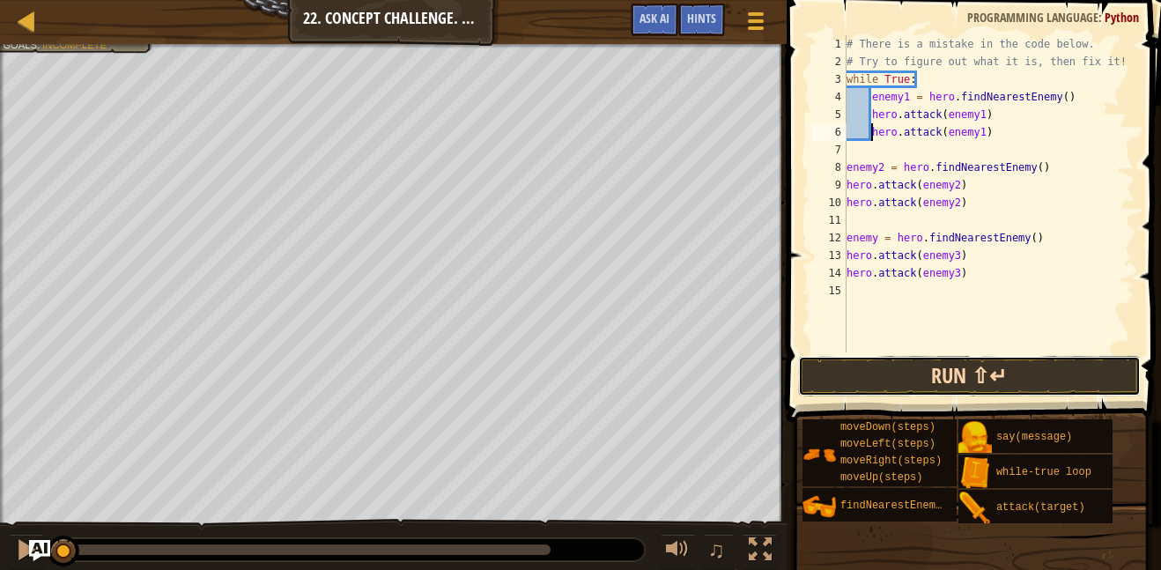
click at [970, 366] on button "Run ⇧↵" at bounding box center [969, 376] width 343 height 41
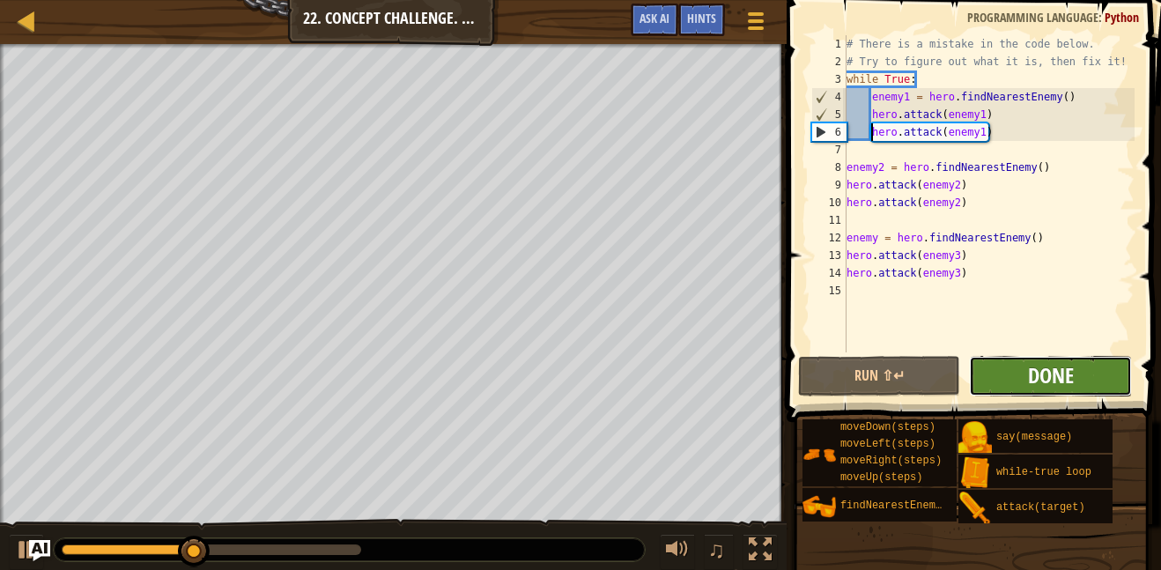
click at [1034, 368] on span "Done" at bounding box center [1051, 375] width 46 height 28
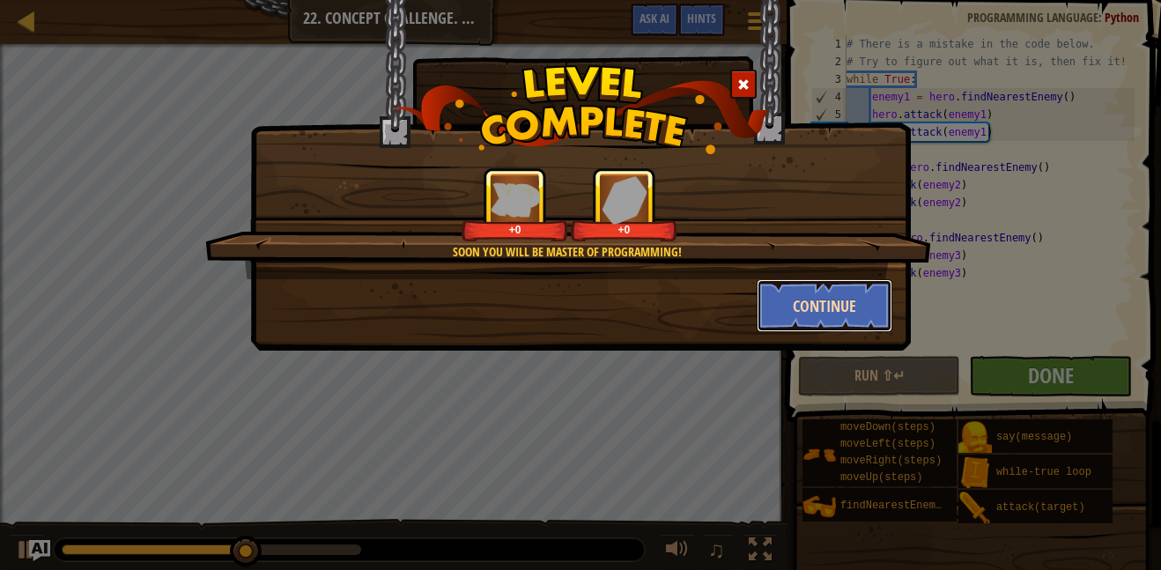
click at [829, 292] on button "Continue" at bounding box center [825, 305] width 137 height 53
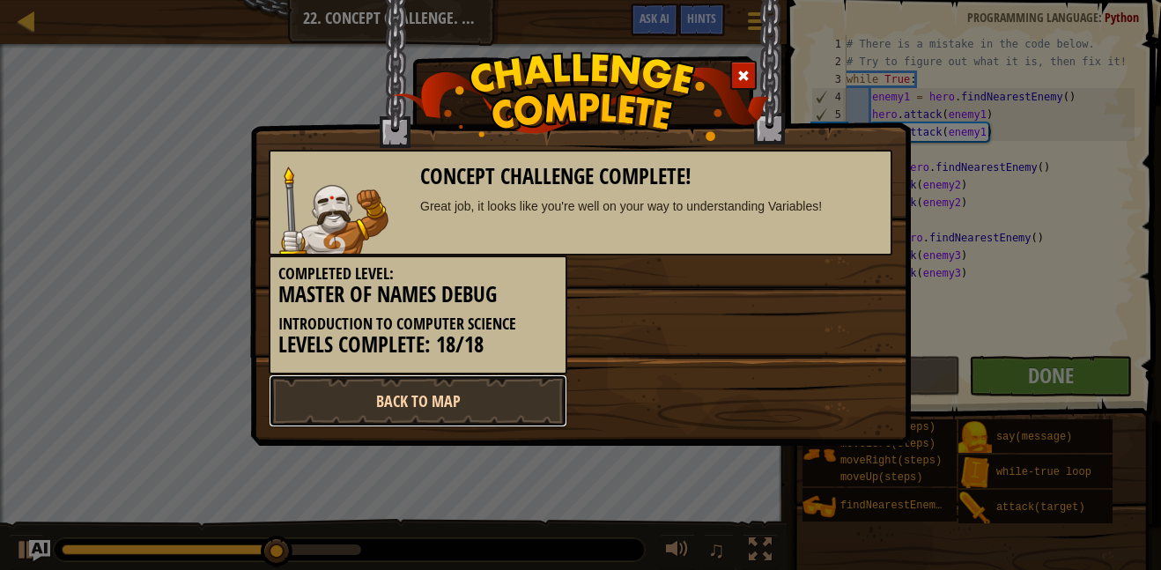
click at [532, 395] on link "Back to Map" at bounding box center [418, 400] width 299 height 53
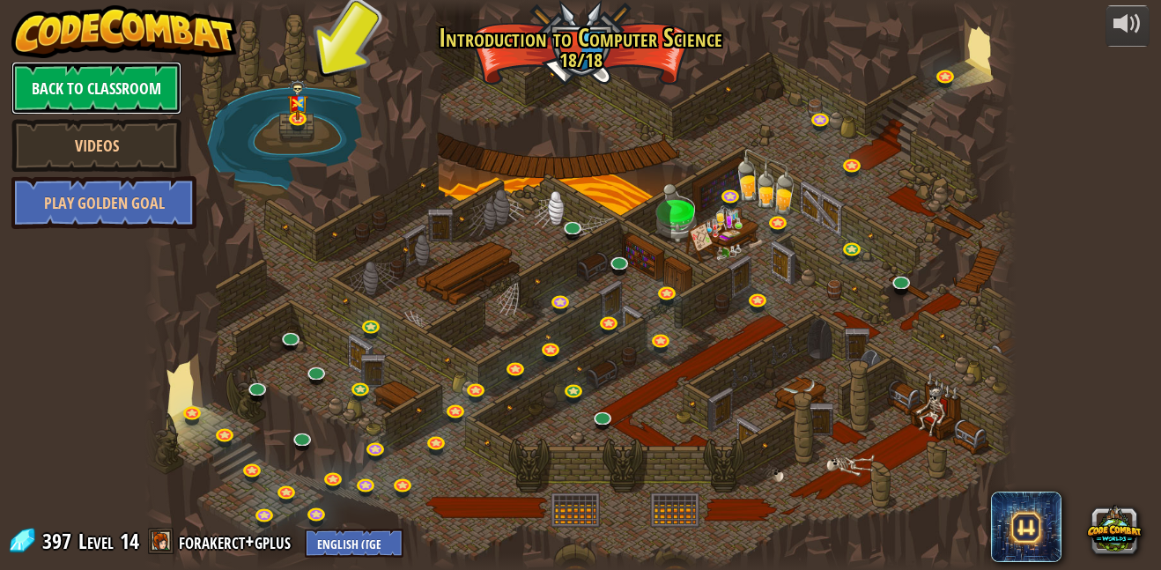
click at [85, 88] on link "Back to Classroom" at bounding box center [96, 88] width 170 height 53
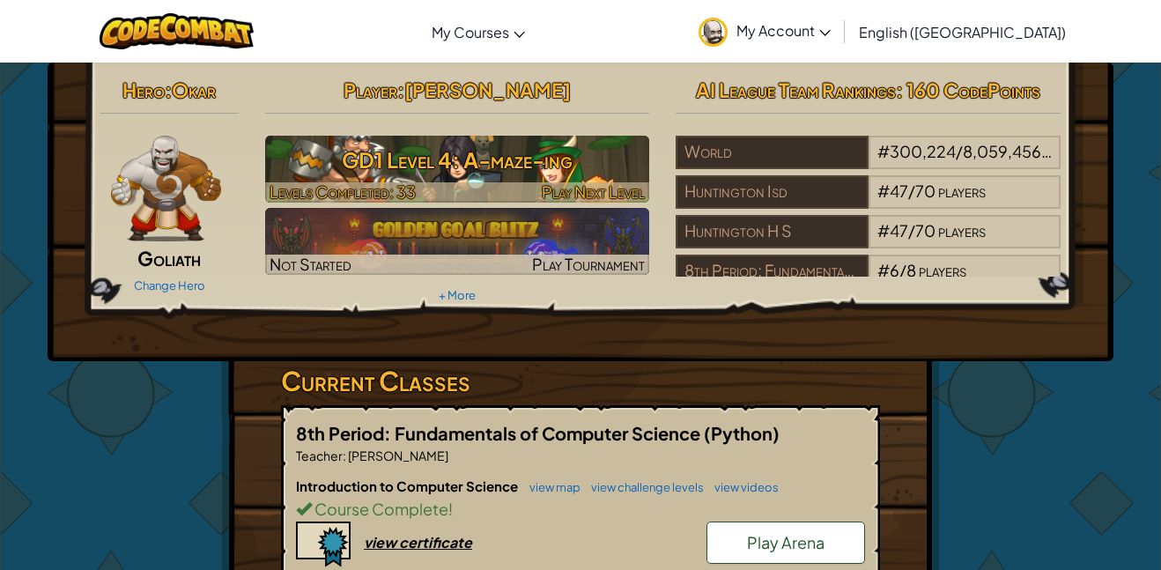
click at [609, 181] on span "Play Next Level" at bounding box center [593, 191] width 103 height 20
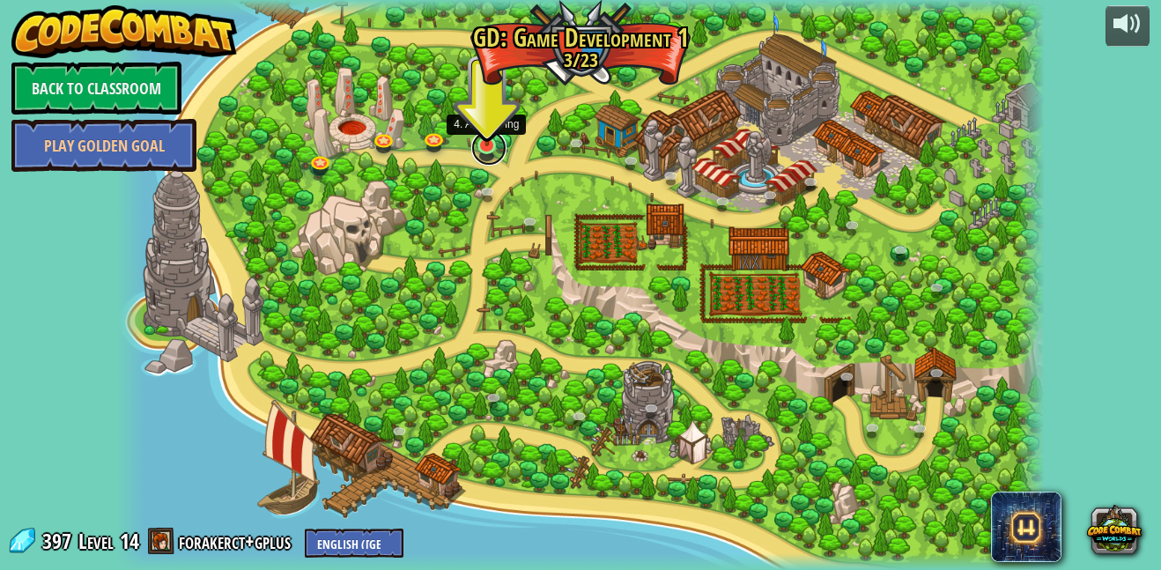
click at [488, 149] on link at bounding box center [488, 147] width 35 height 35
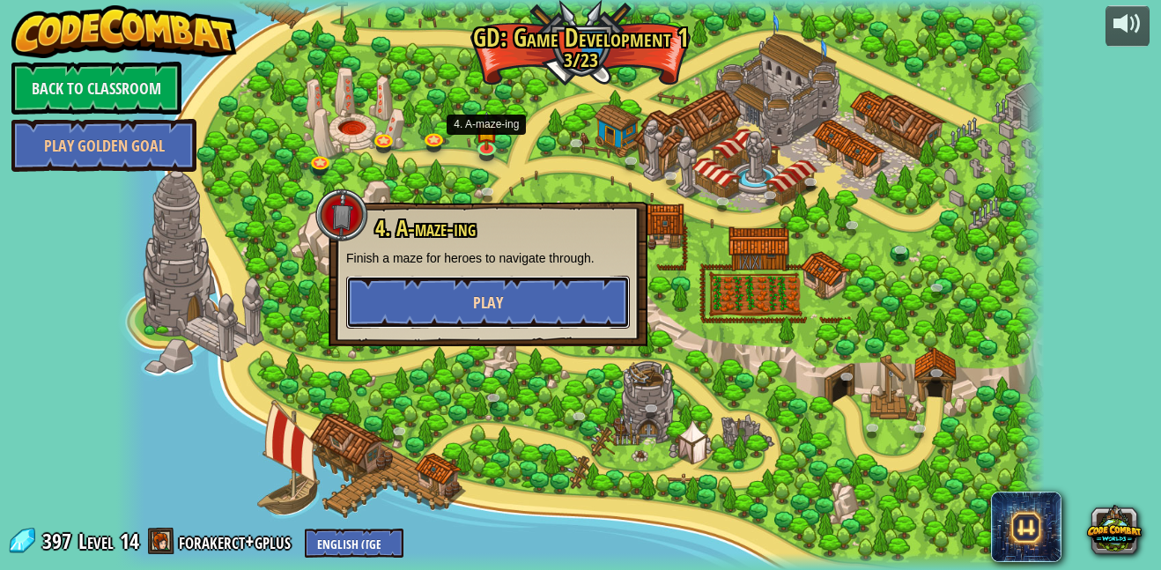
click at [481, 308] on span "Play" at bounding box center [488, 303] width 30 height 22
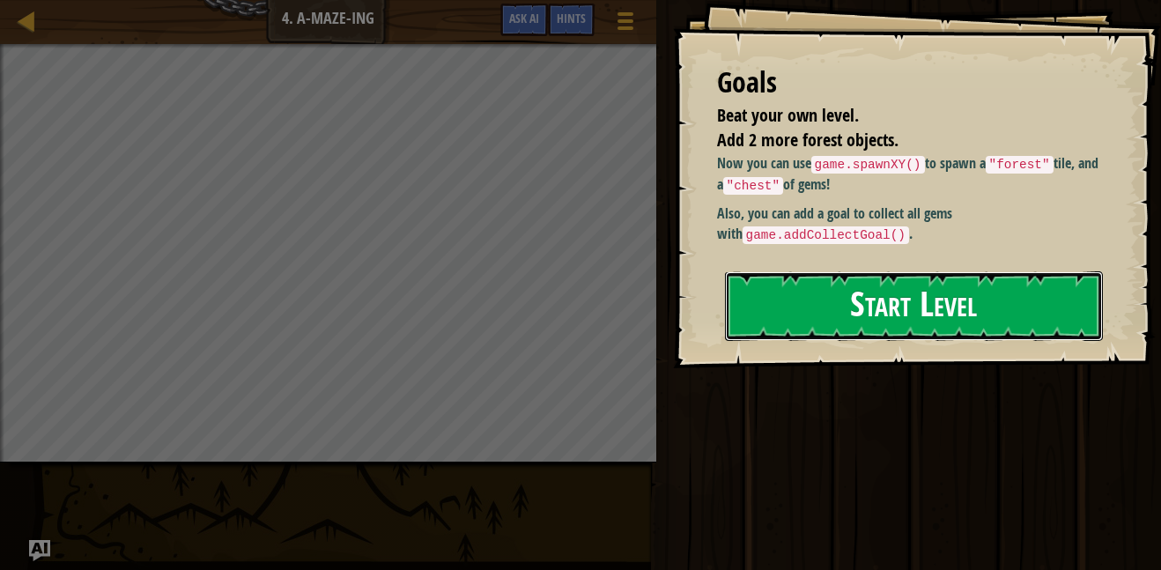
click at [900, 301] on button "Start Level" at bounding box center [914, 306] width 378 height 70
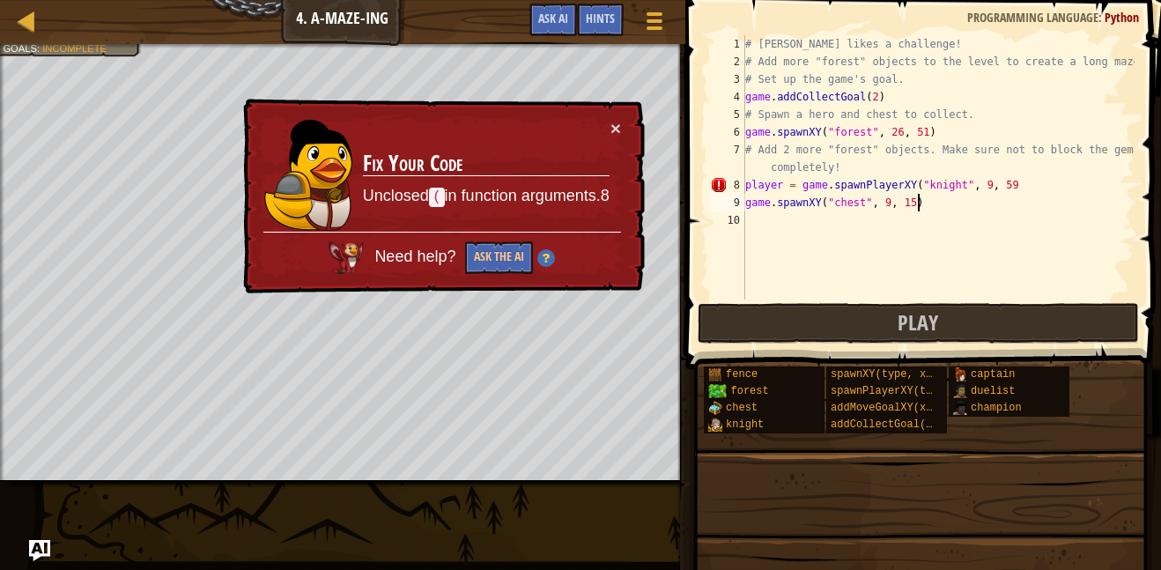
click at [925, 205] on div "# Alejandro likes a challenge! # Add more "forest" objects to the level to crea…" at bounding box center [938, 185] width 393 height 300
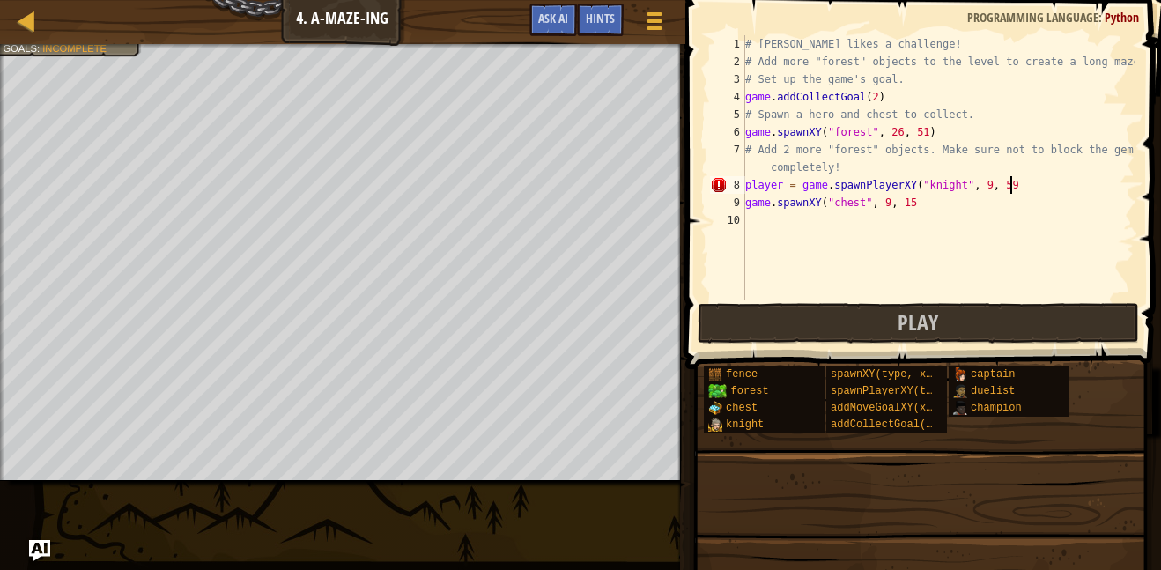
click at [1010, 182] on div "# Alejandro likes a challenge! # Add more "forest" objects to the level to crea…" at bounding box center [938, 185] width 393 height 300
click at [919, 335] on span "Play" at bounding box center [918, 322] width 41 height 28
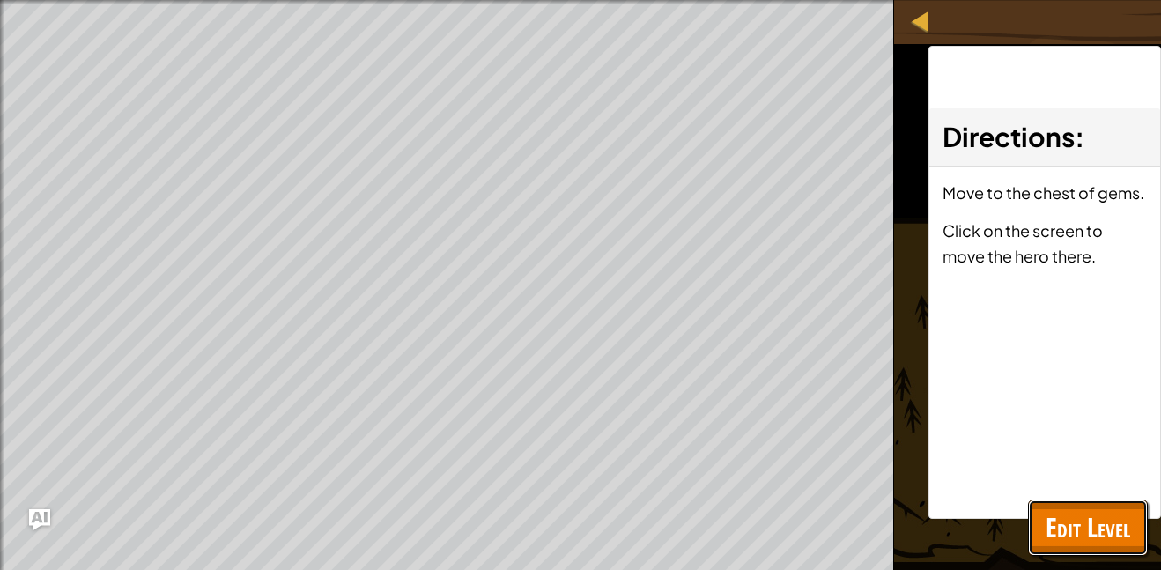
click at [1055, 536] on span "Edit Level" at bounding box center [1088, 527] width 85 height 36
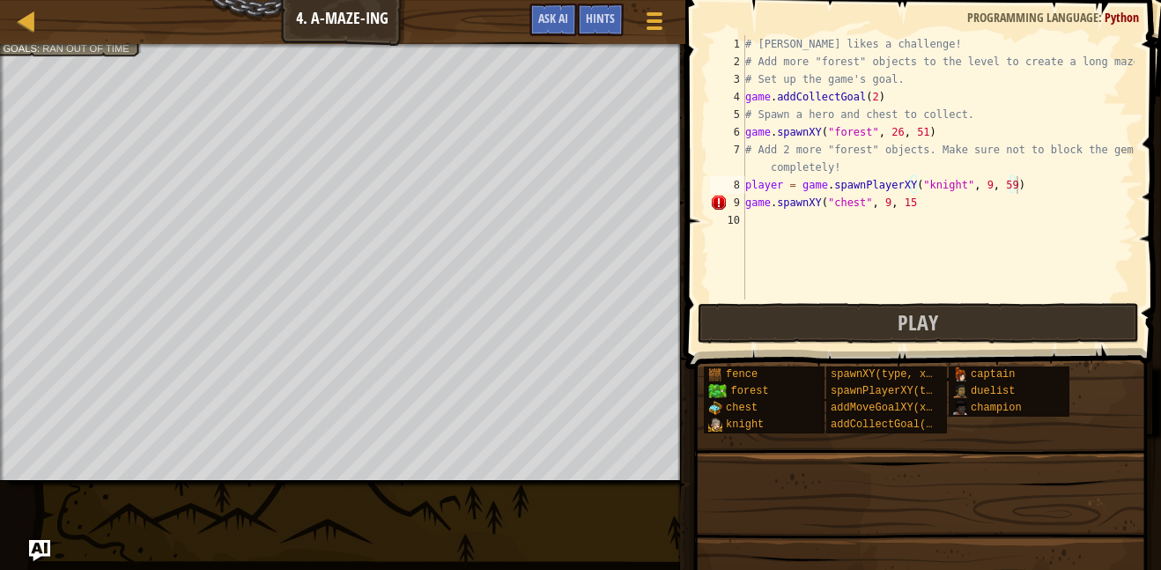
click at [1054, 183] on div "# Alejandro likes a challenge! # Add more "forest" objects to the level to crea…" at bounding box center [938, 185] width 393 height 300
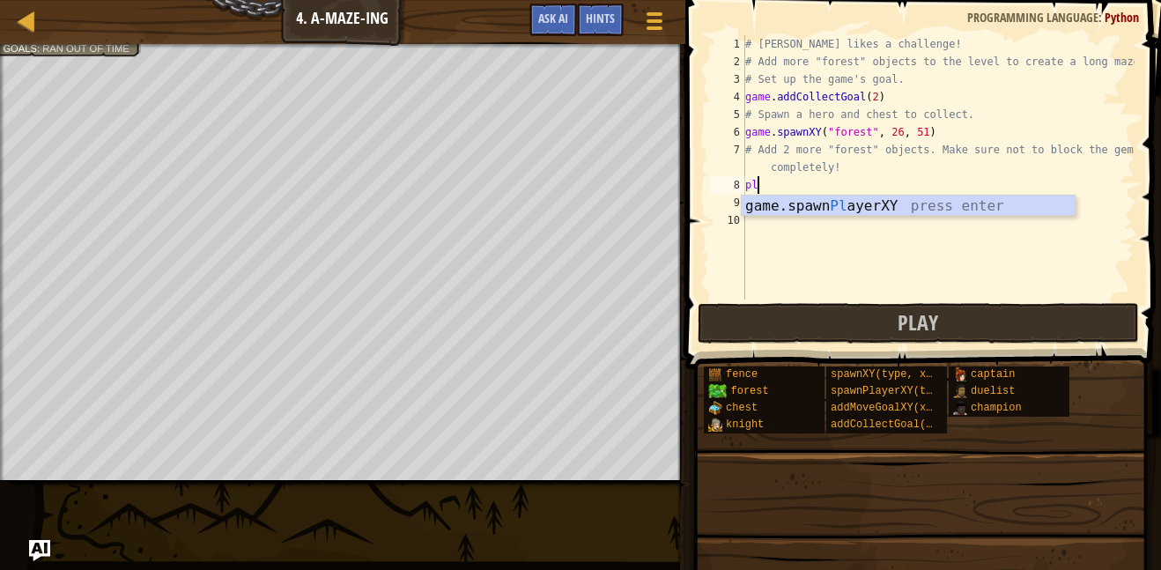
scroll to position [8, 1]
type textarea "p"
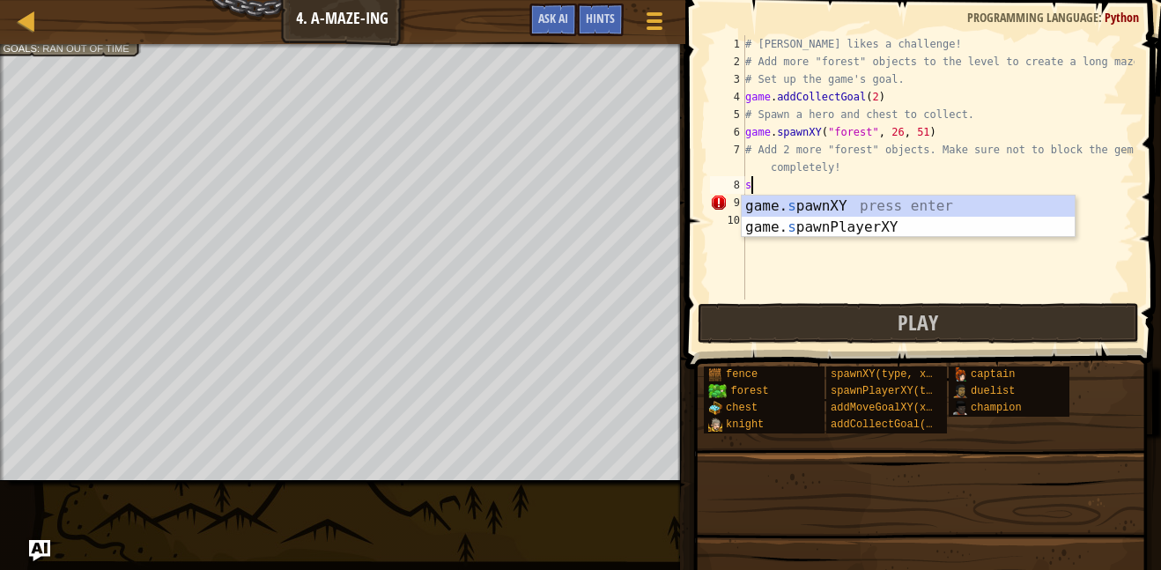
scroll to position [8, 2]
click at [965, 229] on div "game. spa wnXY press enter game. spa wnPlayerXY press enter" at bounding box center [908, 238] width 333 height 85
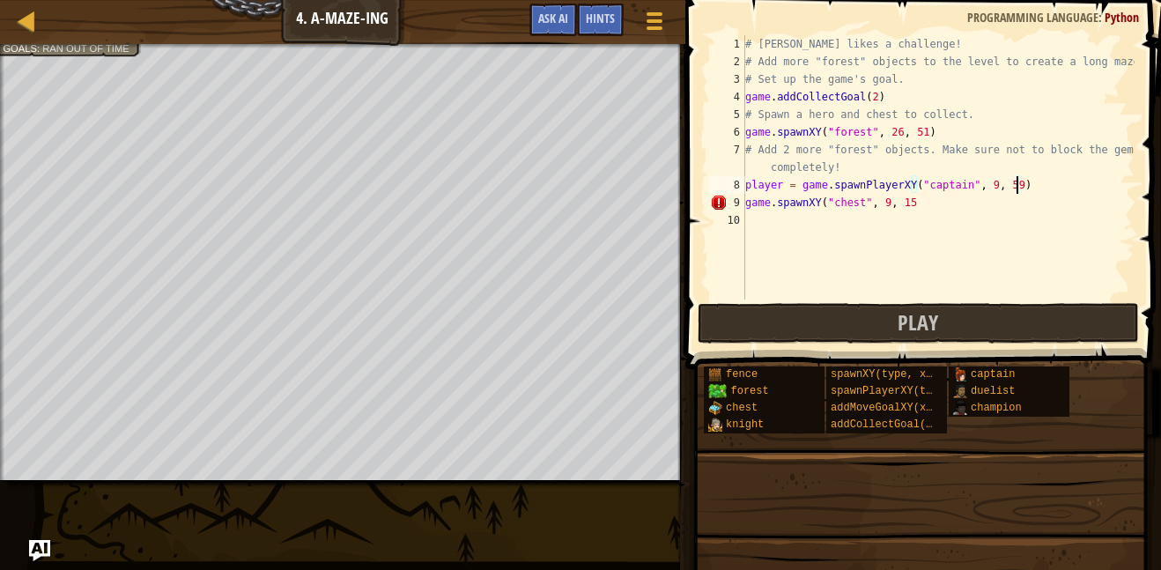
scroll to position [8, 39]
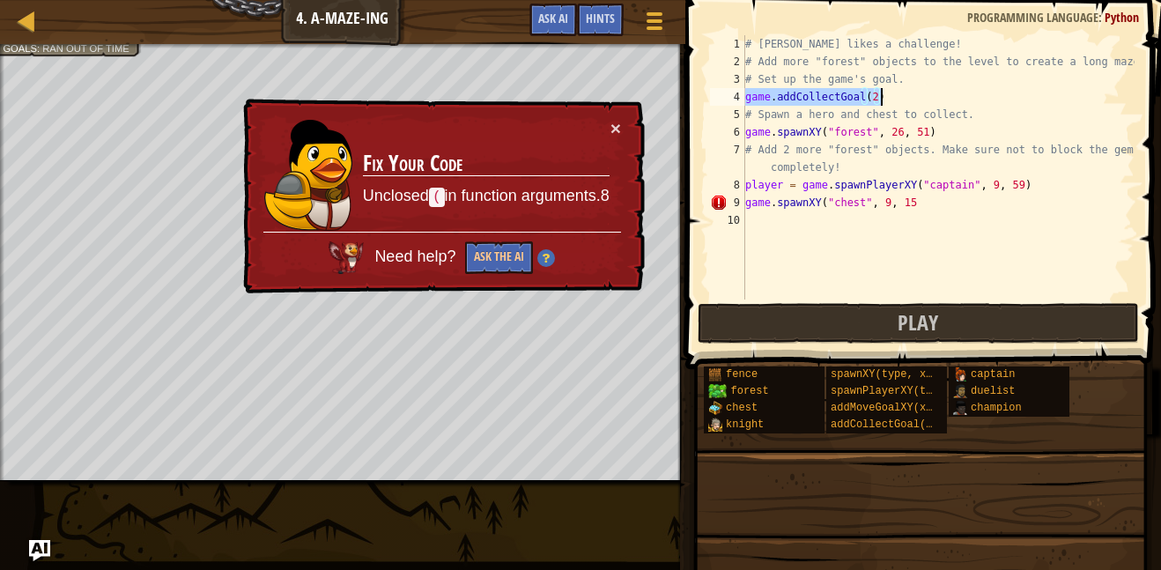
drag, startPoint x: 746, startPoint y: 100, endPoint x: 890, endPoint y: 100, distance: 143.6
click at [890, 100] on div "# Alejandro likes a challenge! # Add more "forest" objects to the level to crea…" at bounding box center [938, 185] width 393 height 300
type textarea "game.addCollectGoal(2)"
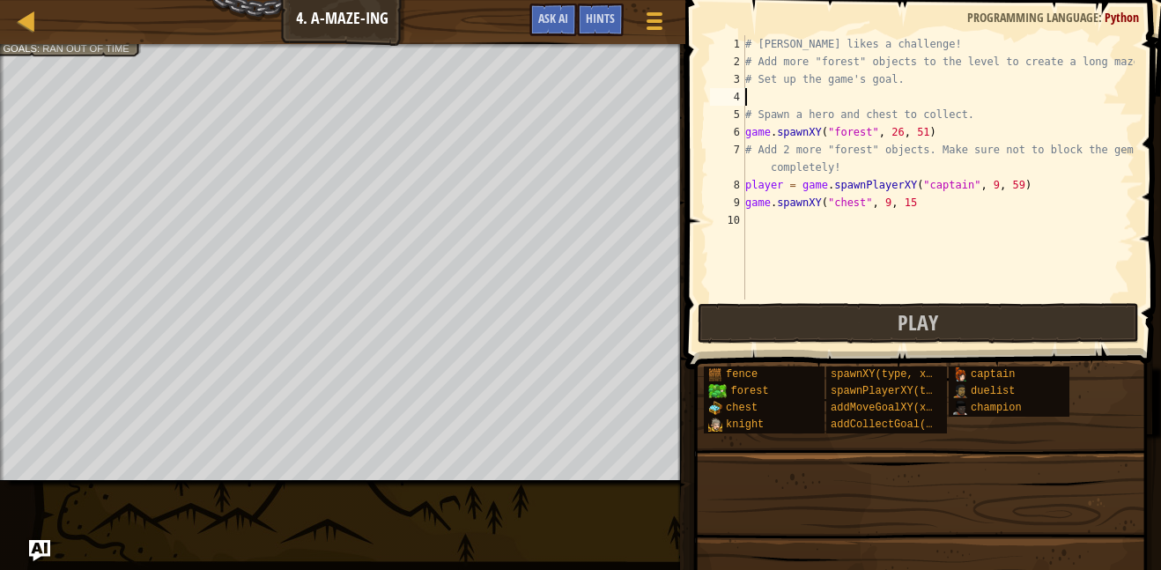
scroll to position [8, 0]
click at [844, 129] on div "# Alejandro likes a challenge! # Add more "forest" objects to the level to crea…" at bounding box center [938, 185] width 393 height 300
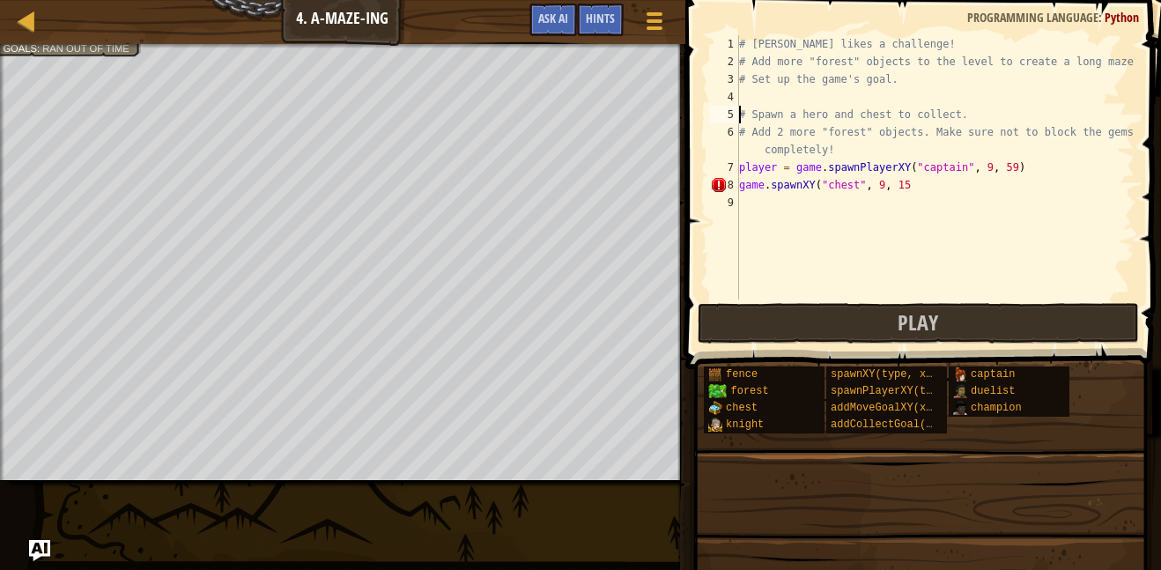
click at [964, 115] on div "# Alejandro likes a challenge! # Add more "forest" objects to the level to crea…" at bounding box center [935, 185] width 399 height 300
type textarea "# Spawn a hero and chest to collect.\"
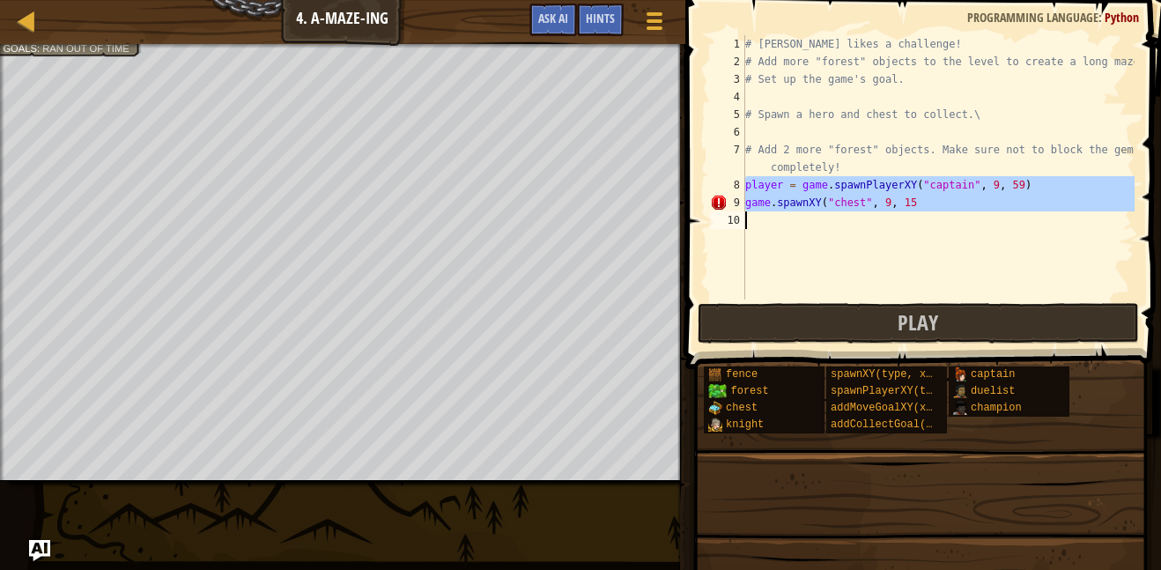
drag, startPoint x: 747, startPoint y: 182, endPoint x: 928, endPoint y: 212, distance: 183.9
click at [928, 212] on div "# Alejandro likes a challenge! # Add more "forest" objects to the level to crea…" at bounding box center [938, 185] width 393 height 300
type textarea "game.spawnXY("chest", 9, 15"
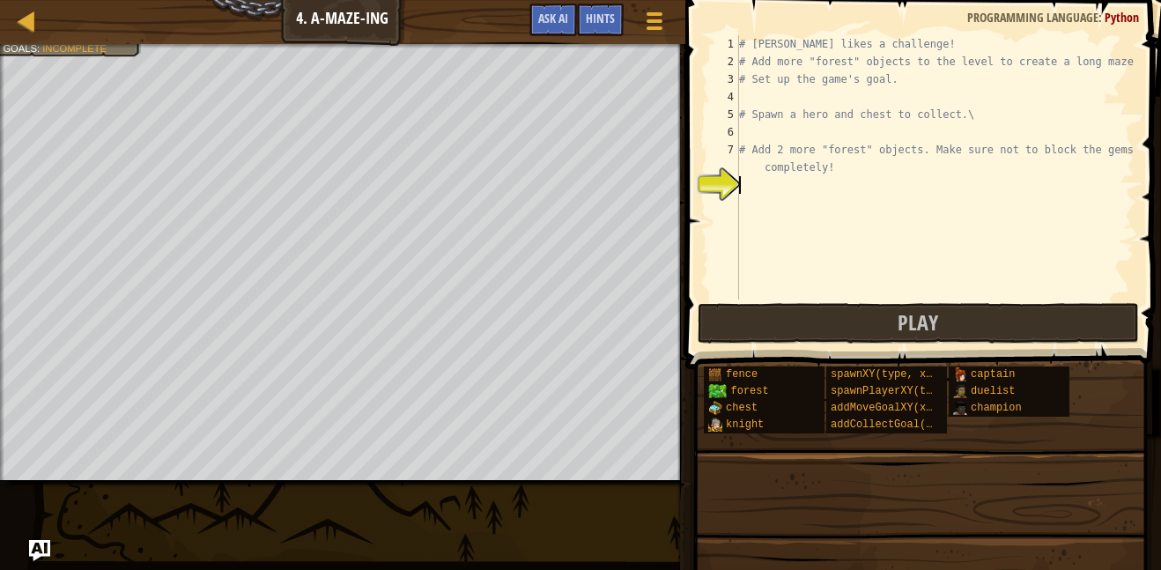
click at [751, 94] on div "# Alejandro likes a challenge! # Add more "forest" objects to the level to crea…" at bounding box center [935, 185] width 399 height 300
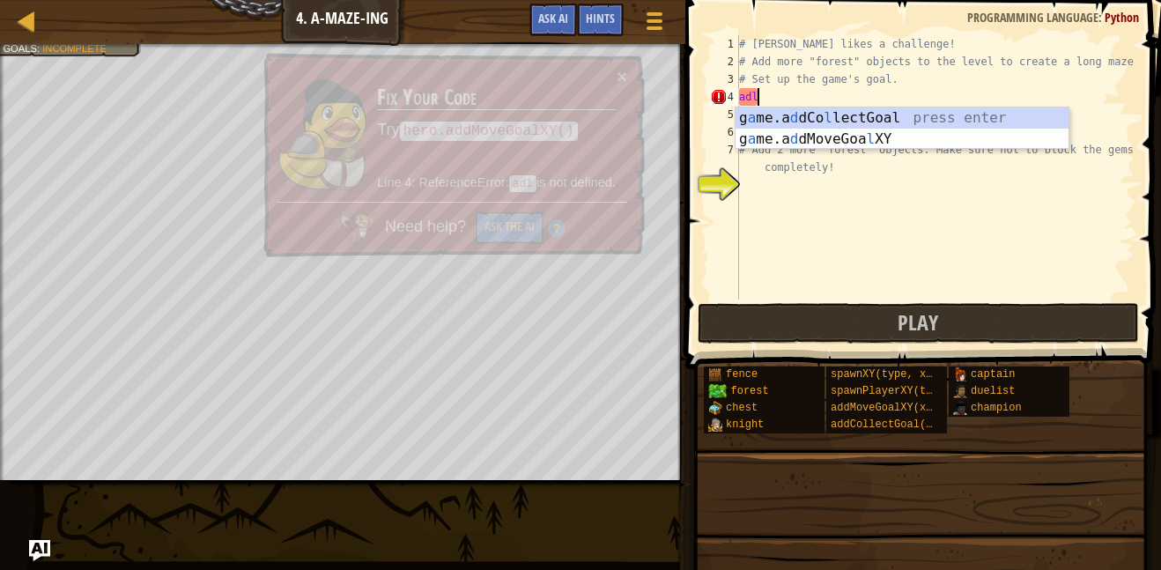
type textarea "ad"
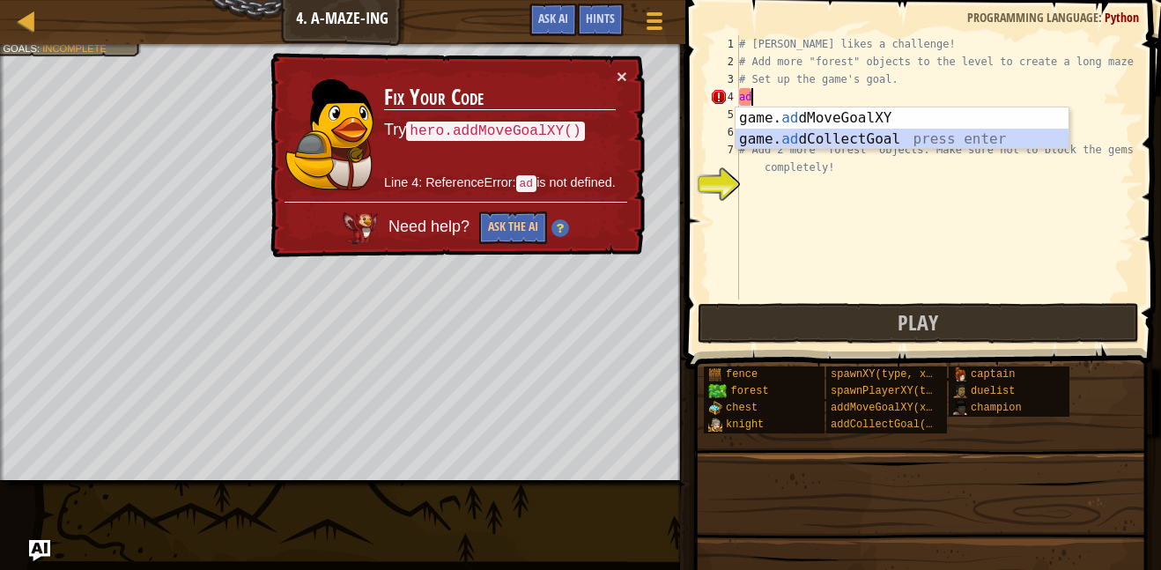
click at [832, 132] on div "game. ad dMoveGoalXY press enter game. ad dCollectGoal press enter" at bounding box center [902, 149] width 333 height 85
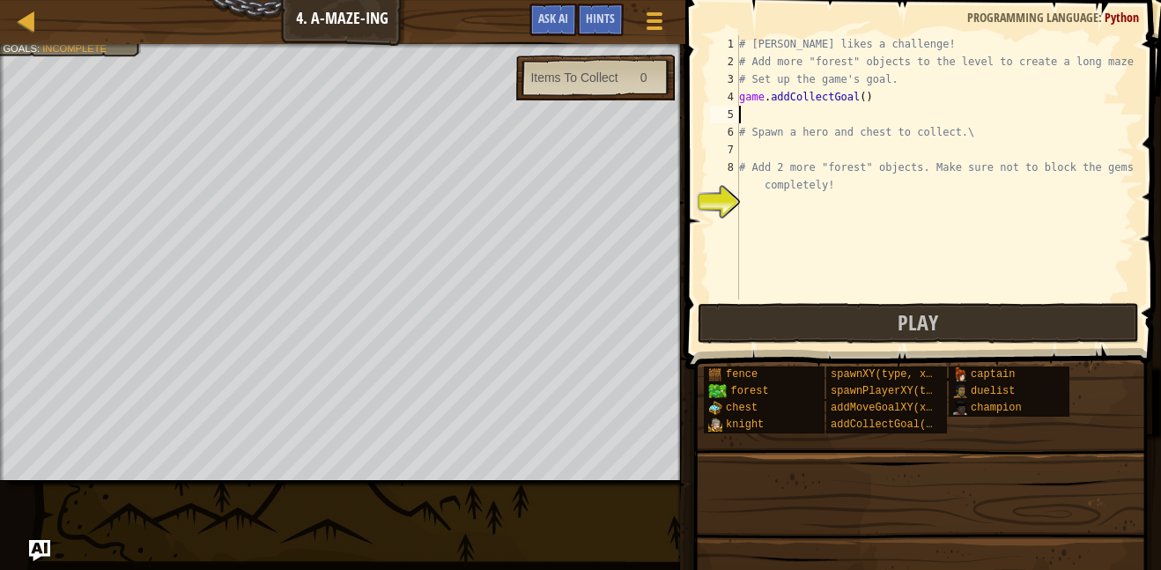
click at [861, 97] on div "# Alejandro likes a challenge! # Add more "forest" objects to the level to crea…" at bounding box center [935, 185] width 399 height 300
type textarea "game.addCollectGoal(1)"
click at [753, 152] on div "# Alejandro likes a challenge! # Add more "forest" objects to the level to crea…" at bounding box center [935, 185] width 399 height 300
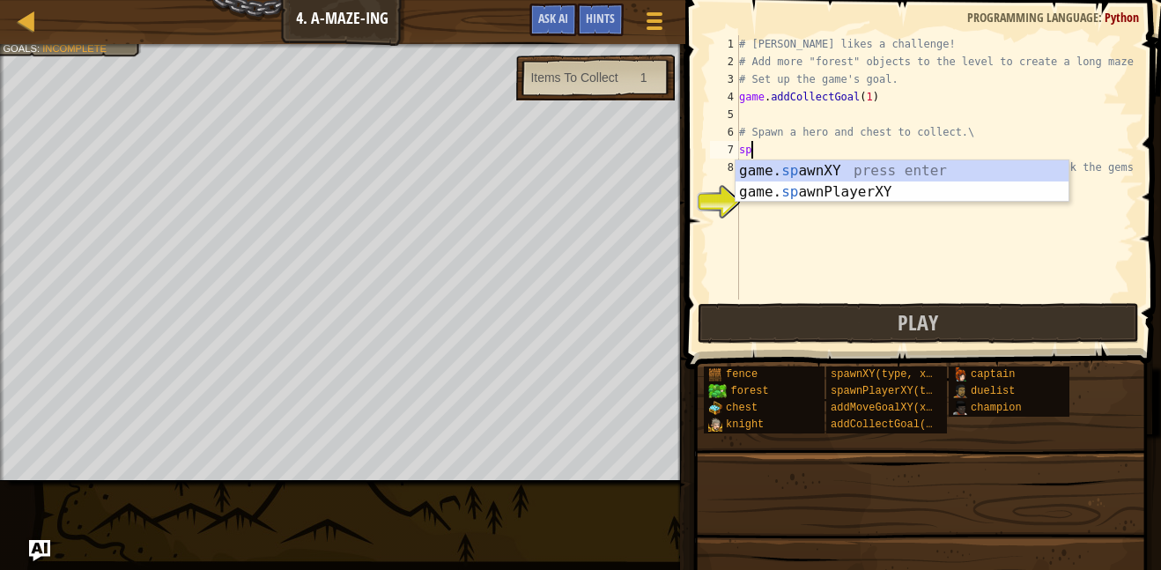
scroll to position [8, 2]
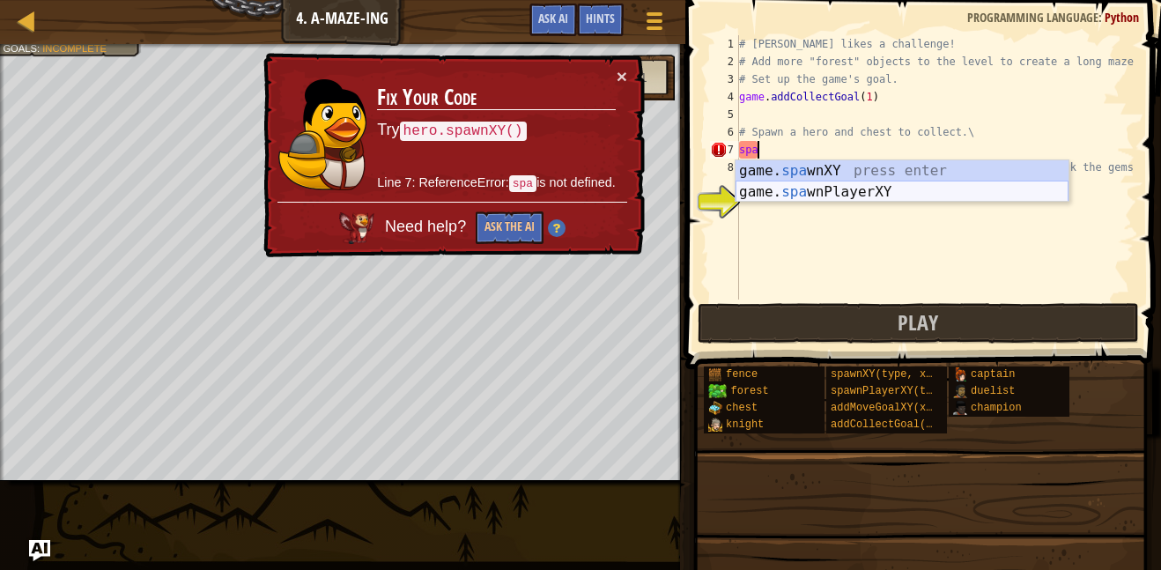
click at [878, 189] on div "game. spa wnXY press enter game. spa wnPlayerXY press enter" at bounding box center [902, 202] width 333 height 85
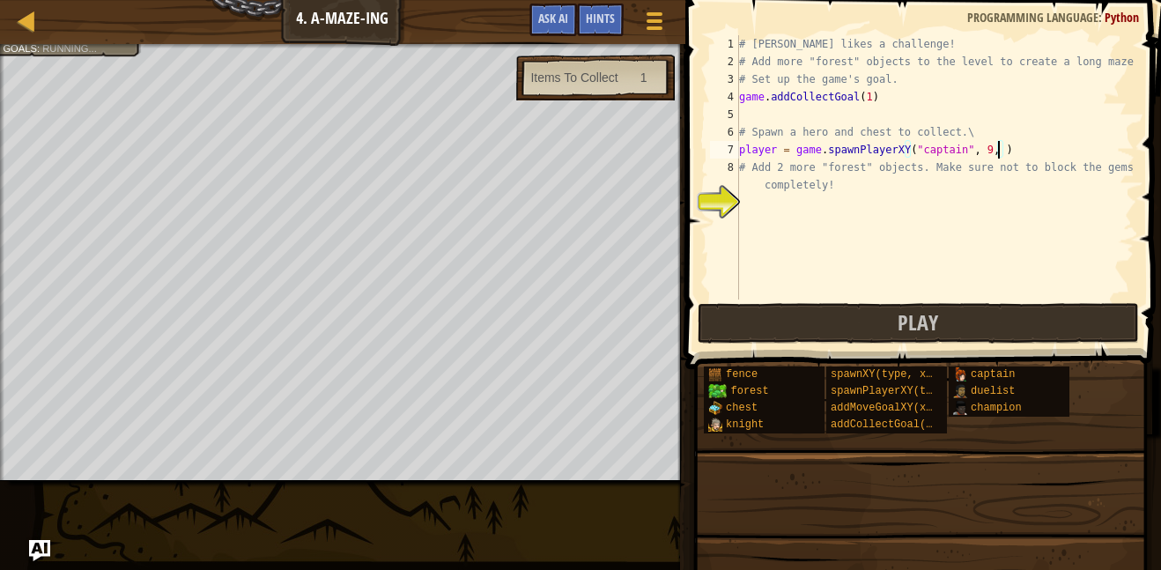
scroll to position [8, 39]
type textarea "# Add 2 more "forest" objects. Make sure not to block the gems completely!"
click at [971, 129] on div "# Alejandro likes a challenge! # Add more "forest" objects to the level to crea…" at bounding box center [935, 185] width 399 height 300
type textarea "# Spawn a hero and chest to collect.\"
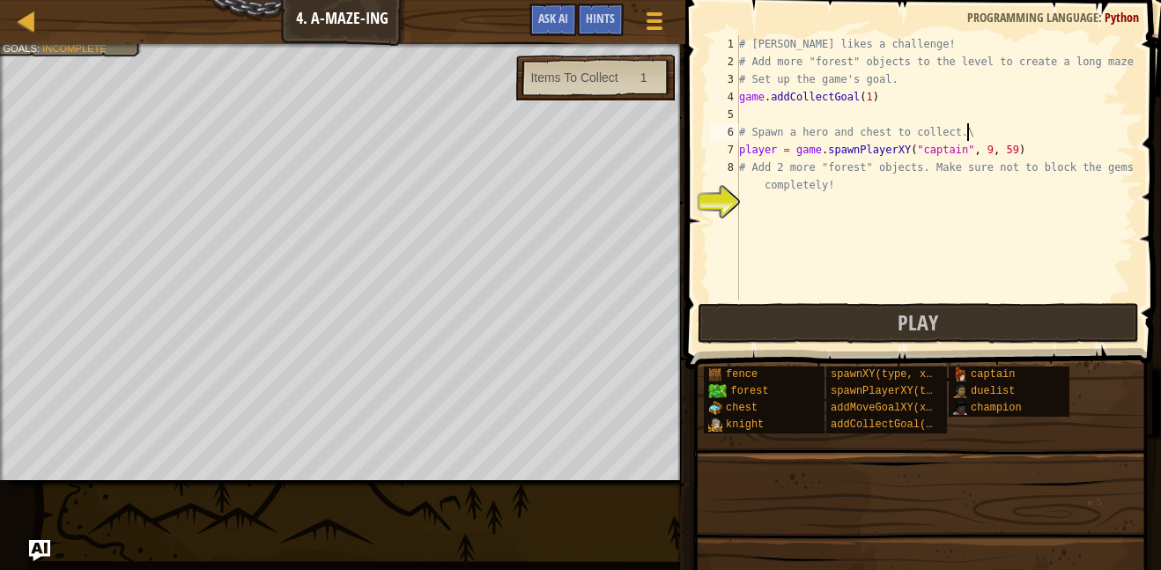
click at [1032, 149] on div "# Alejandro likes a challenge! # Add more "forest" objects to the level to crea…" at bounding box center [935, 185] width 399 height 300
type textarea "player = game.spawnPlayerXY("captain", 9, 59)"
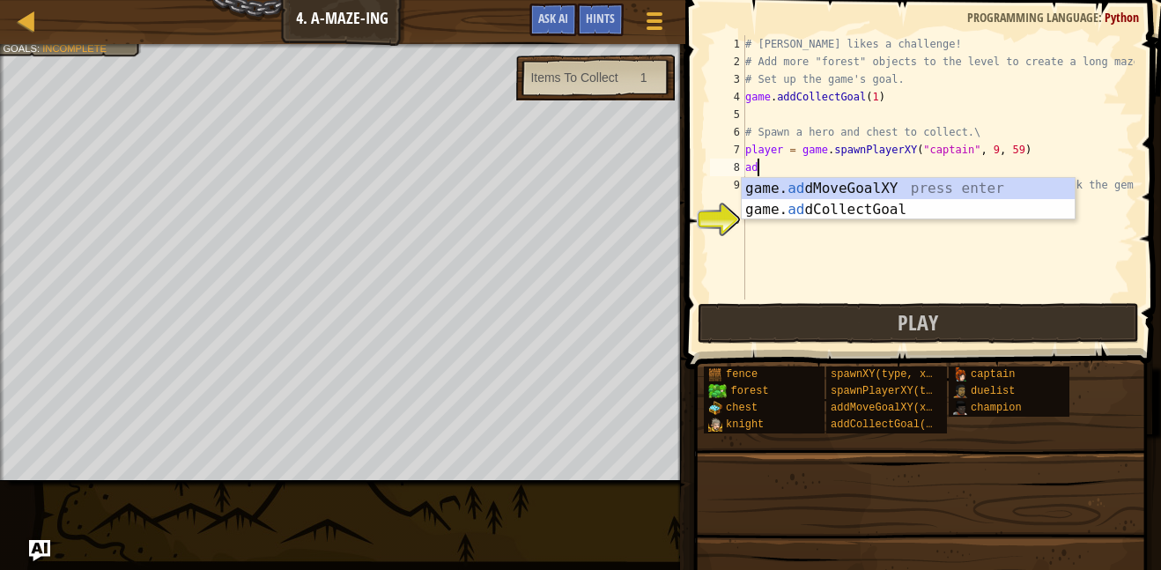
scroll to position [8, 1]
type textarea "a"
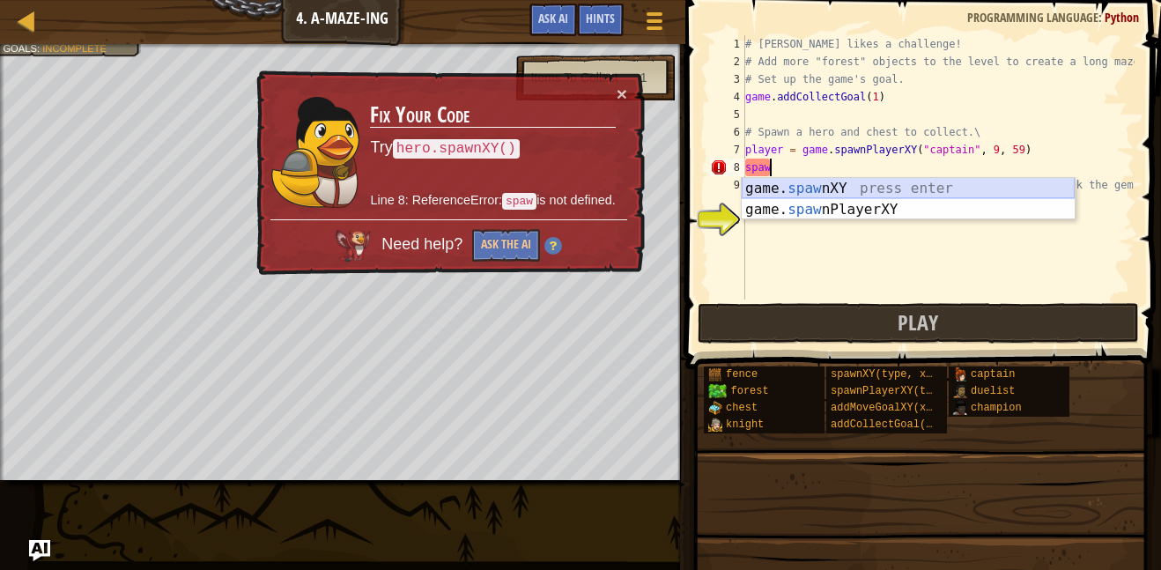
click at [980, 188] on div "game. spaw nXY press enter game. spaw nPlayerXY press enter" at bounding box center [908, 220] width 333 height 85
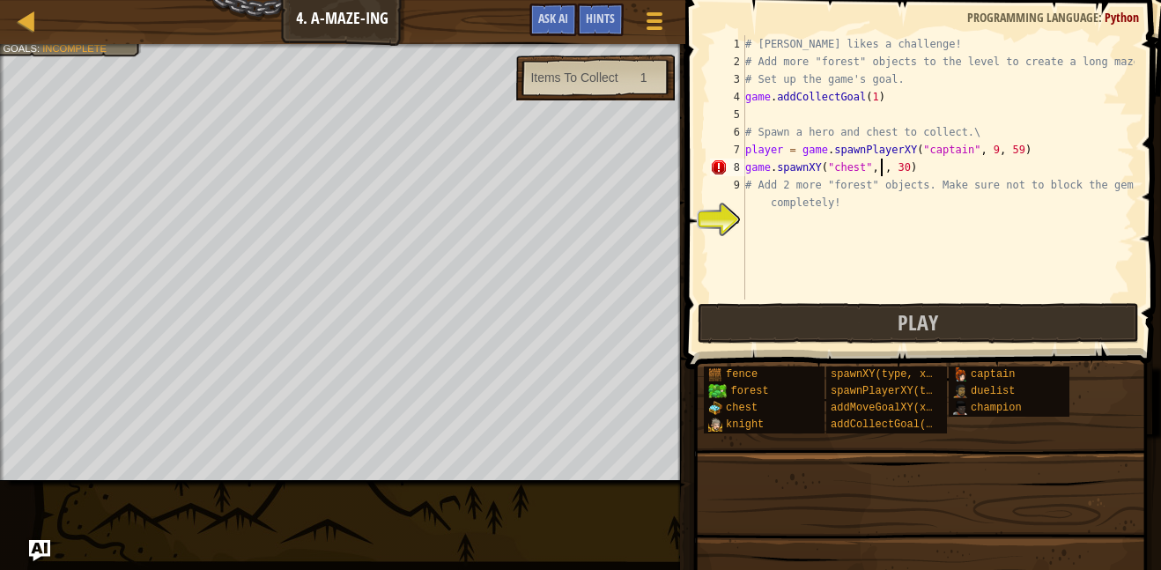
scroll to position [8, 20]
type textarea "game.spawnXY("chest", 9, 15)"
click at [793, 233] on div "# Alejandro likes a challenge! # Add more "forest" objects to the level to crea…" at bounding box center [938, 185] width 393 height 300
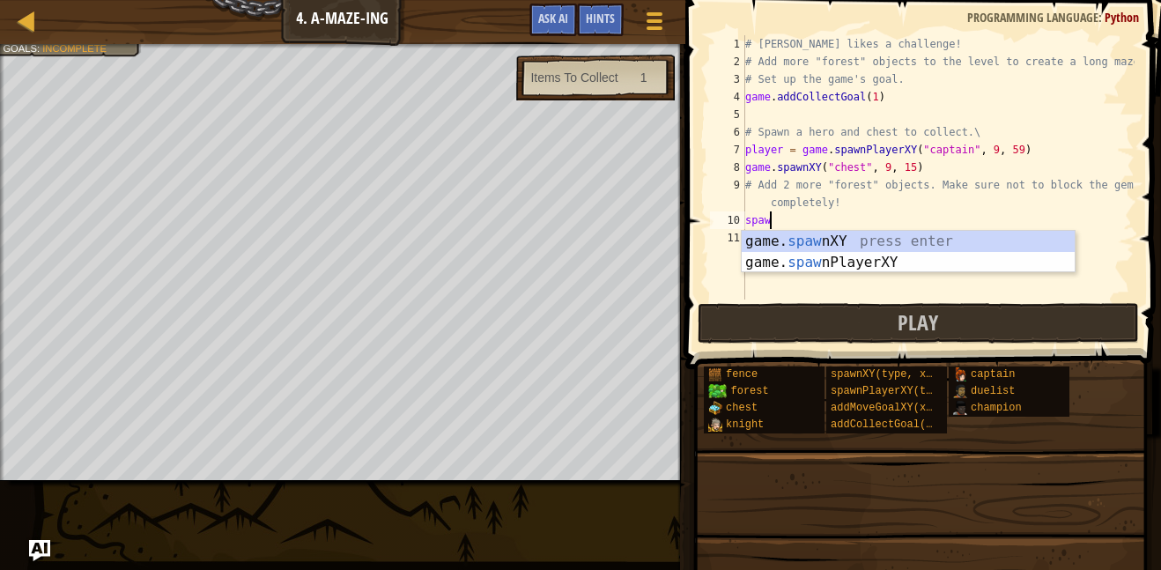
scroll to position [8, 3]
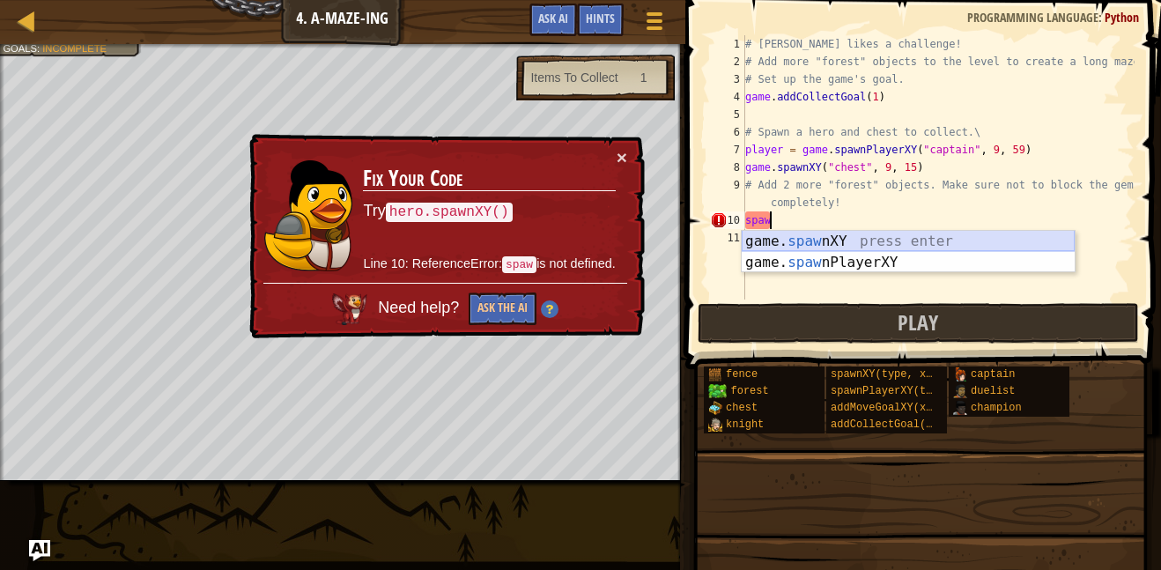
click at [862, 240] on div "game. spaw nXY press enter game. spaw nPlayerXY press enter" at bounding box center [908, 273] width 333 height 85
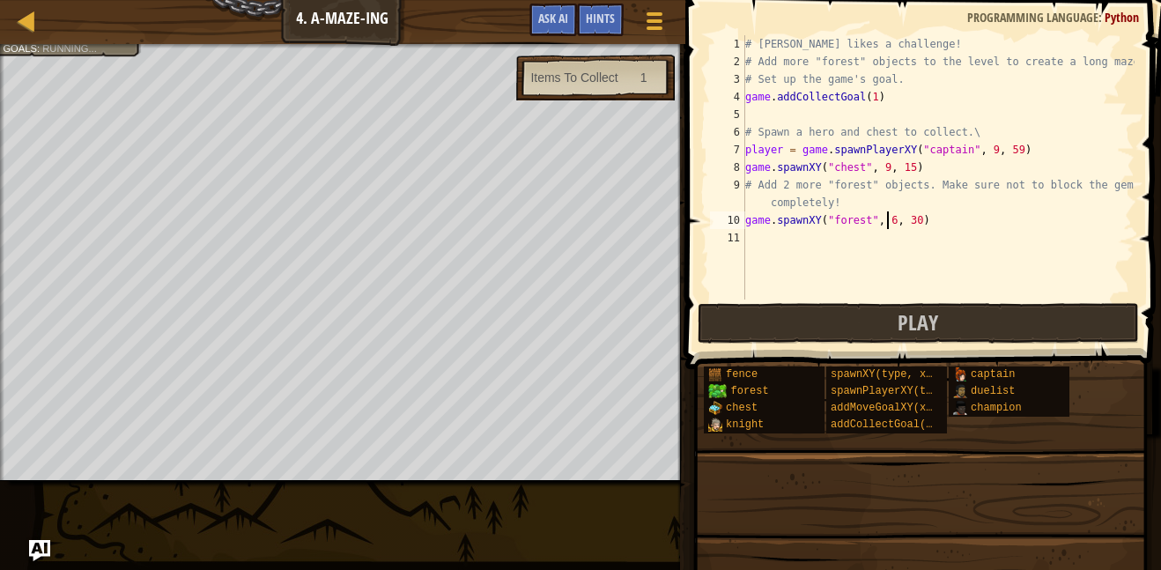
scroll to position [8, 21]
type textarea "game.spawnXY("forest", 26, 52)"
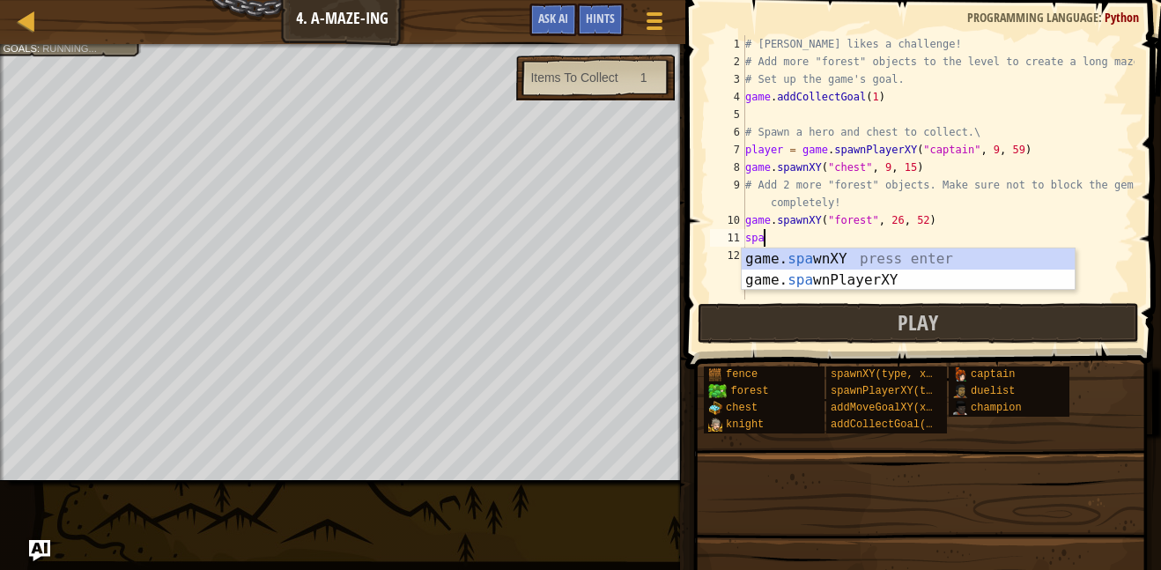
scroll to position [8, 2]
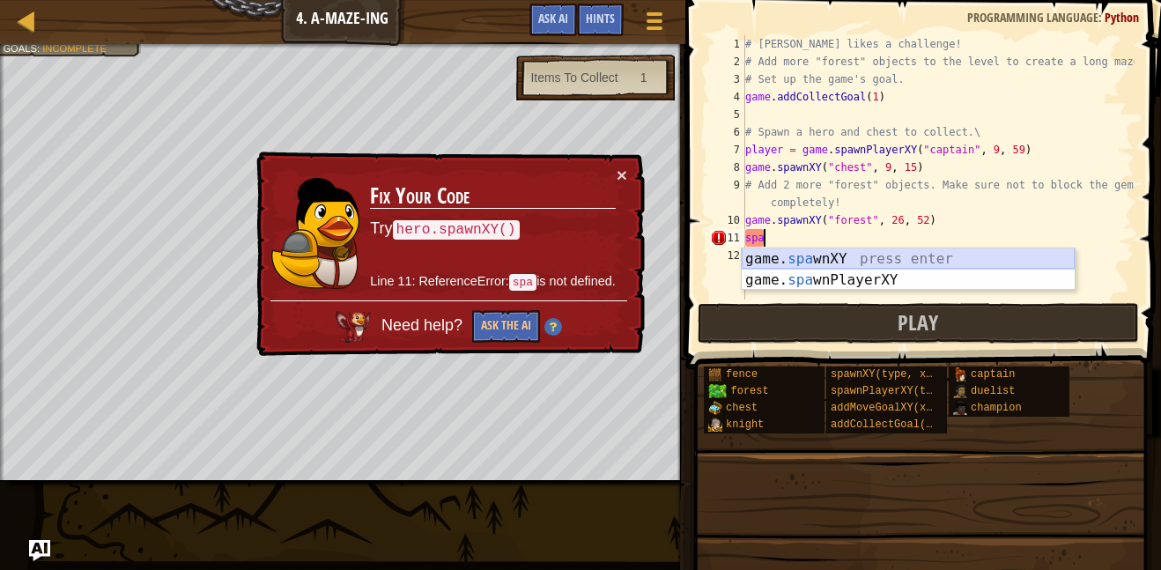
click at [854, 264] on div "game. spa wnXY press enter game. spa wnPlayerXY press enter" at bounding box center [908, 290] width 333 height 85
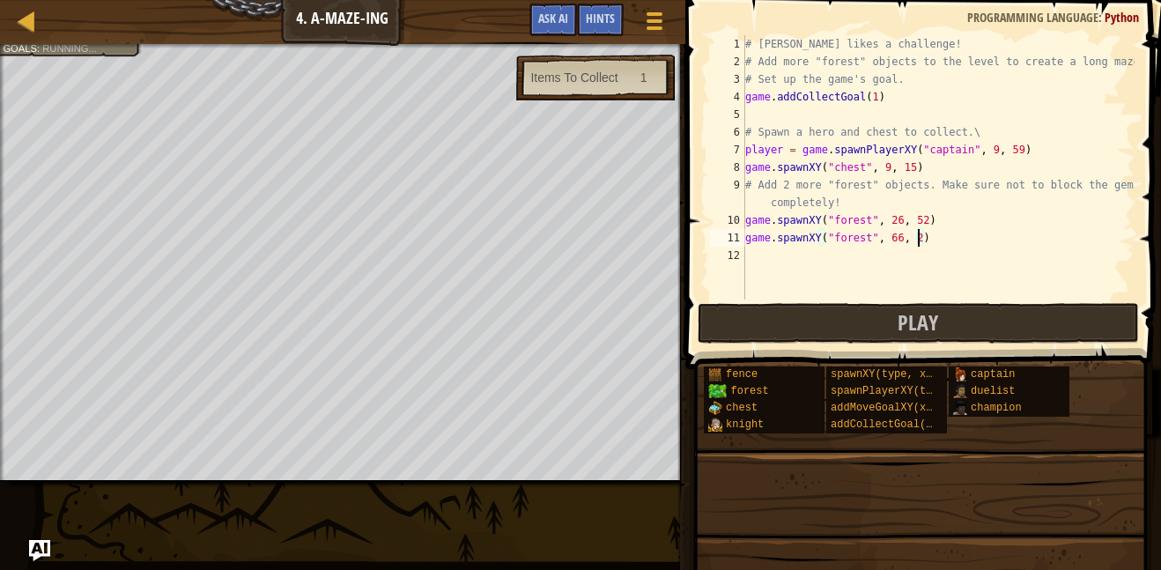
scroll to position [8, 26]
click at [816, 326] on button "Play" at bounding box center [918, 323] width 441 height 41
click at [873, 99] on div "# Alejandro likes a challenge! # Add more "forest" objects to the level to crea…" at bounding box center [938, 185] width 393 height 300
click at [921, 166] on div "# Alejandro likes a challenge! # Add more "forest" objects to the level to crea…" at bounding box center [938, 185] width 393 height 300
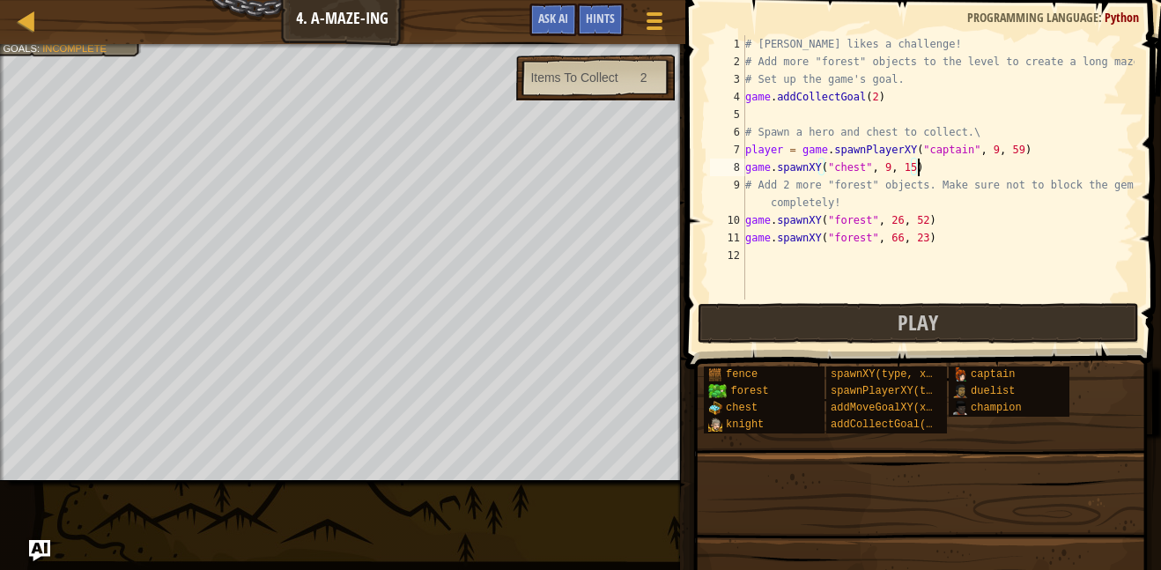
type textarea "game.spawnXY("chest", 9, 15)"
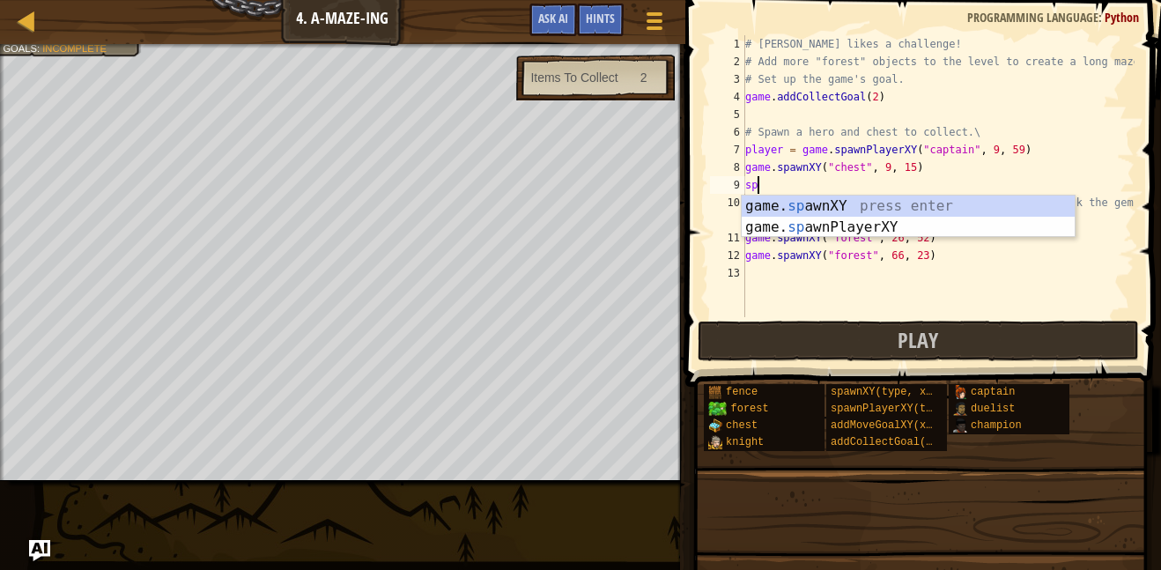
scroll to position [8, 2]
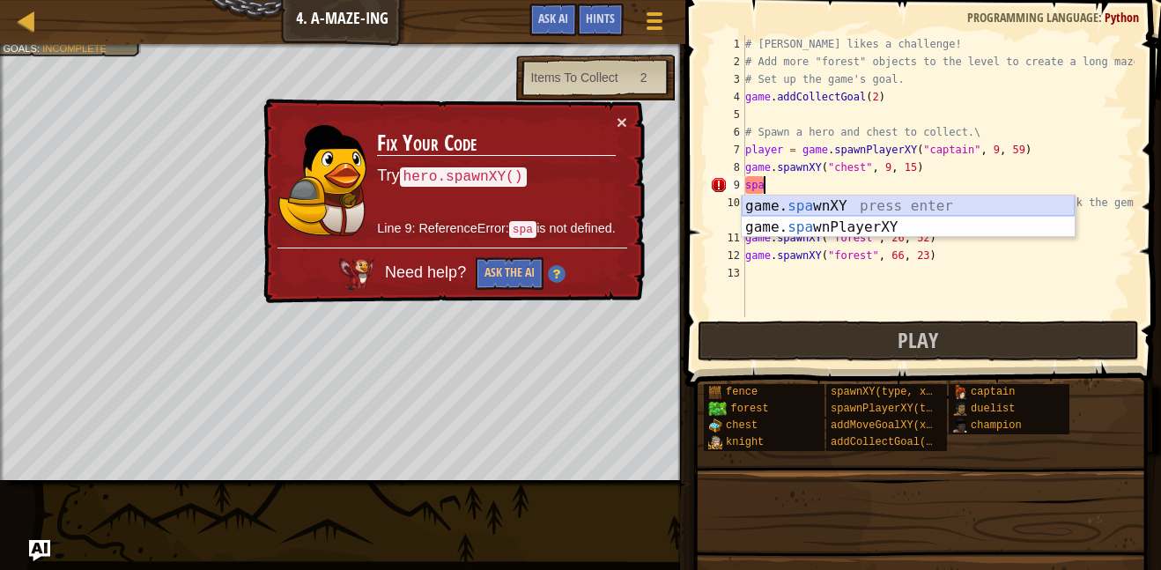
click at [938, 201] on div "game. spa wnXY press enter game. spa wnPlayerXY press enter" at bounding box center [908, 238] width 333 height 85
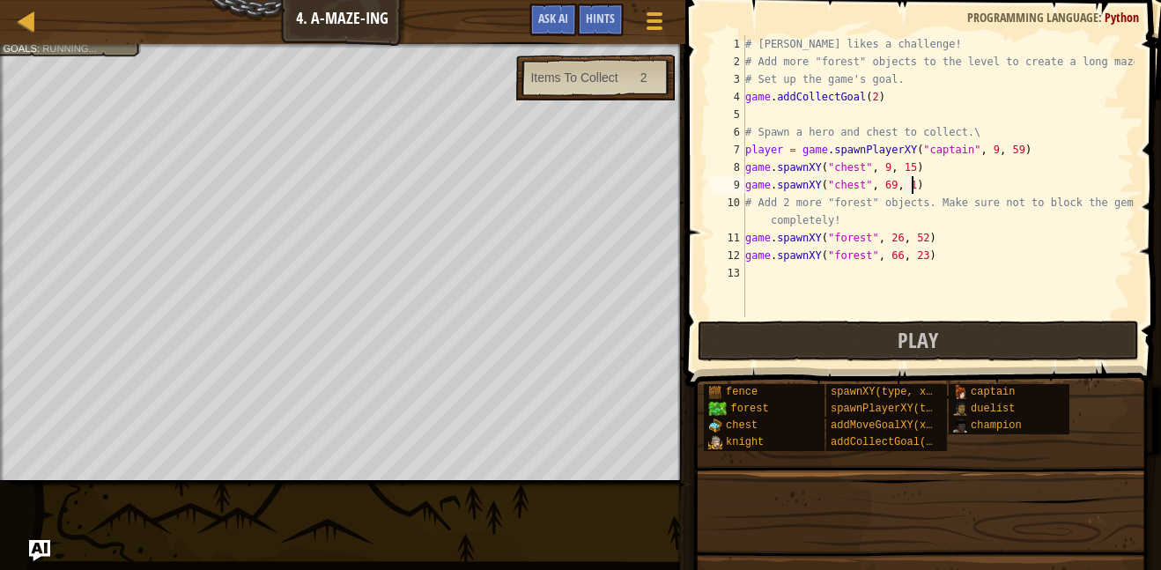
scroll to position [8, 25]
click at [898, 335] on button "Play" at bounding box center [918, 341] width 441 height 41
click at [892, 329] on button "Play" at bounding box center [918, 341] width 441 height 41
click at [794, 150] on div "# Alejandro likes a challenge! # Add more "forest" objects to the level to crea…" at bounding box center [938, 193] width 393 height 317
type textarea "game.spawnPlayerXY("captain", 9, 59)"
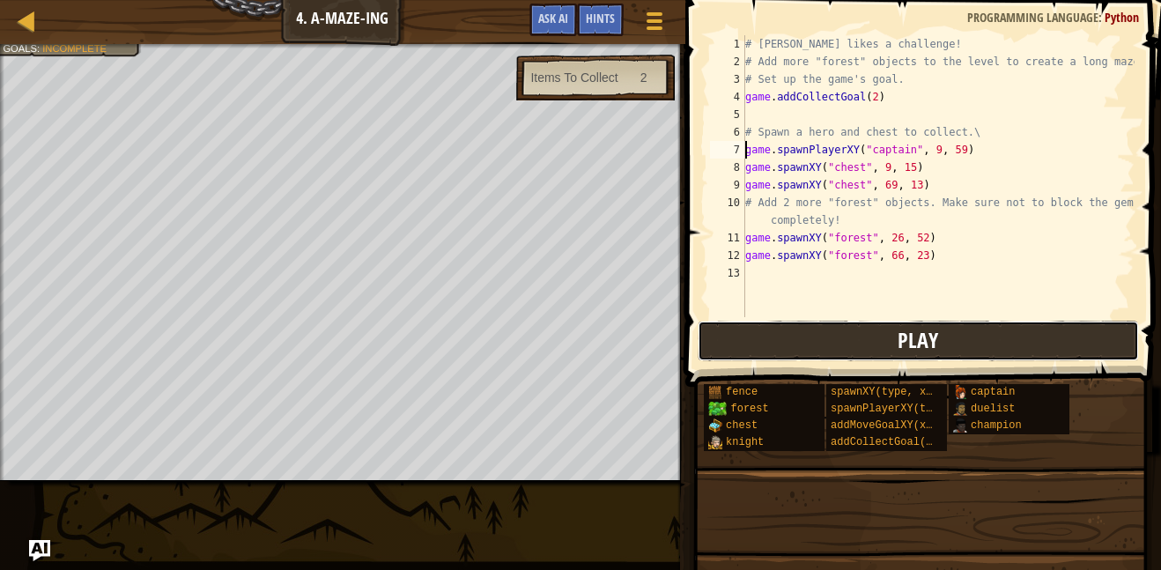
click at [926, 336] on span "Play" at bounding box center [918, 340] width 41 height 28
click at [811, 279] on div "# Alejandro likes a challenge! # Add more "forest" objects to the level to crea…" at bounding box center [938, 193] width 393 height 317
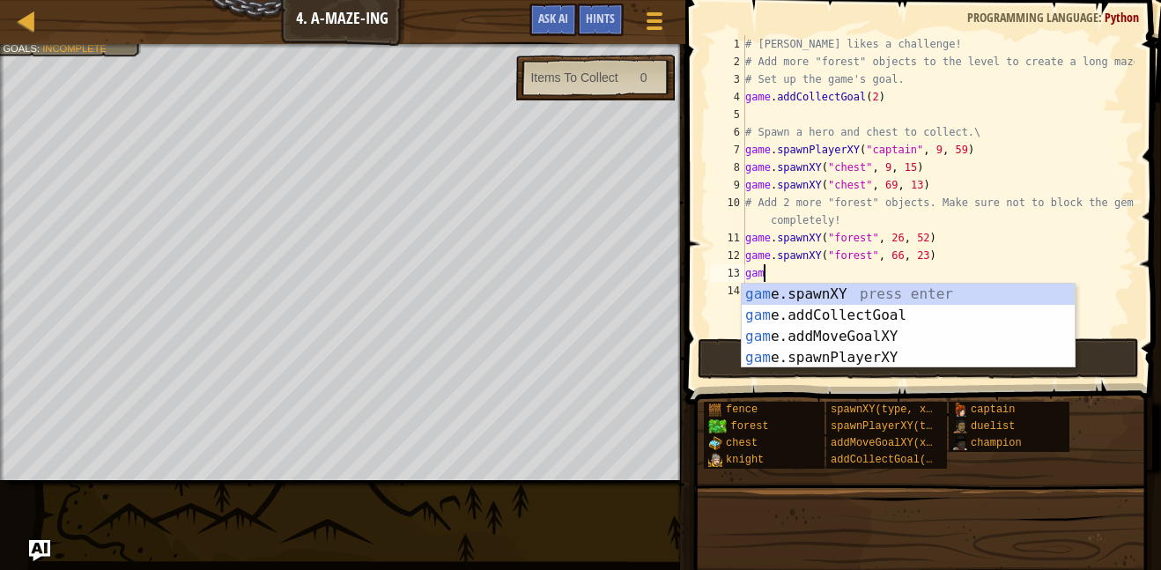
scroll to position [8, 2]
click at [883, 293] on div "gam e.spawnXY press enter gam e.addCollectGoal press enter gam e.addMoveGoalXY …" at bounding box center [908, 347] width 333 height 127
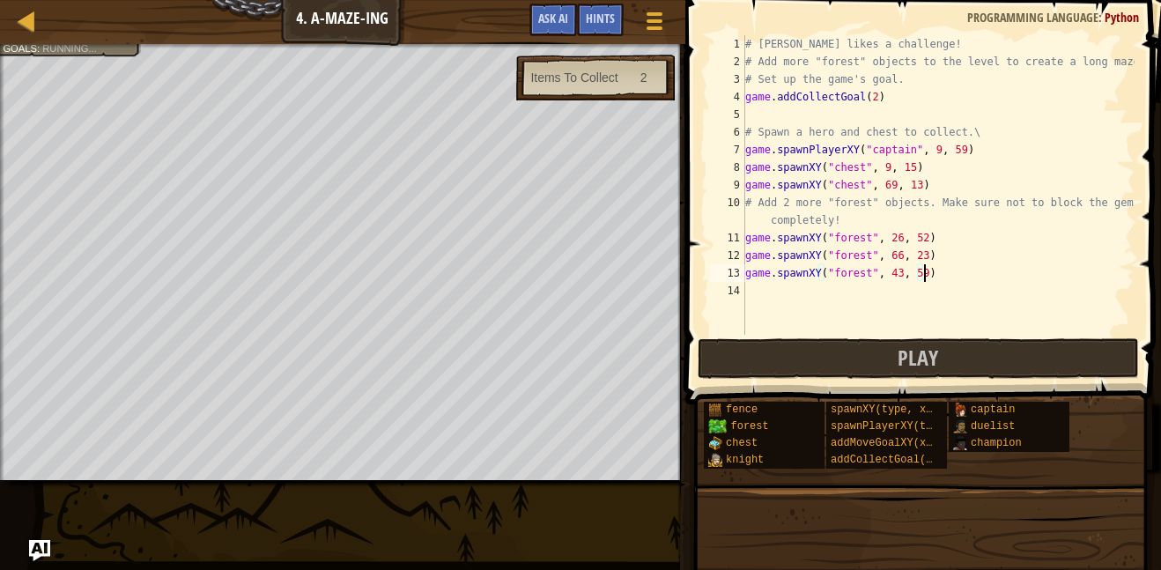
scroll to position [8, 26]
click at [936, 278] on div "# Alejandro likes a challenge! # Add more "forest" objects to the level to crea…" at bounding box center [938, 202] width 393 height 335
type textarea "game.spawnXY("forest", 53, 50)"
click at [905, 350] on span "Play" at bounding box center [918, 358] width 41 height 28
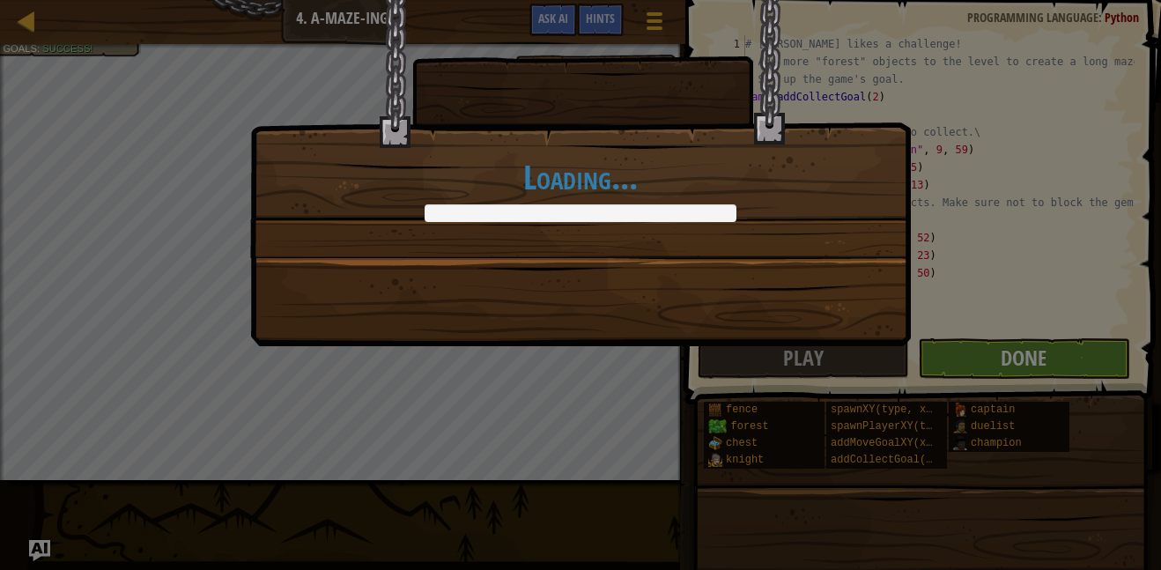
click at [1031, 362] on div "Loading..." at bounding box center [580, 285] width 1161 height 570
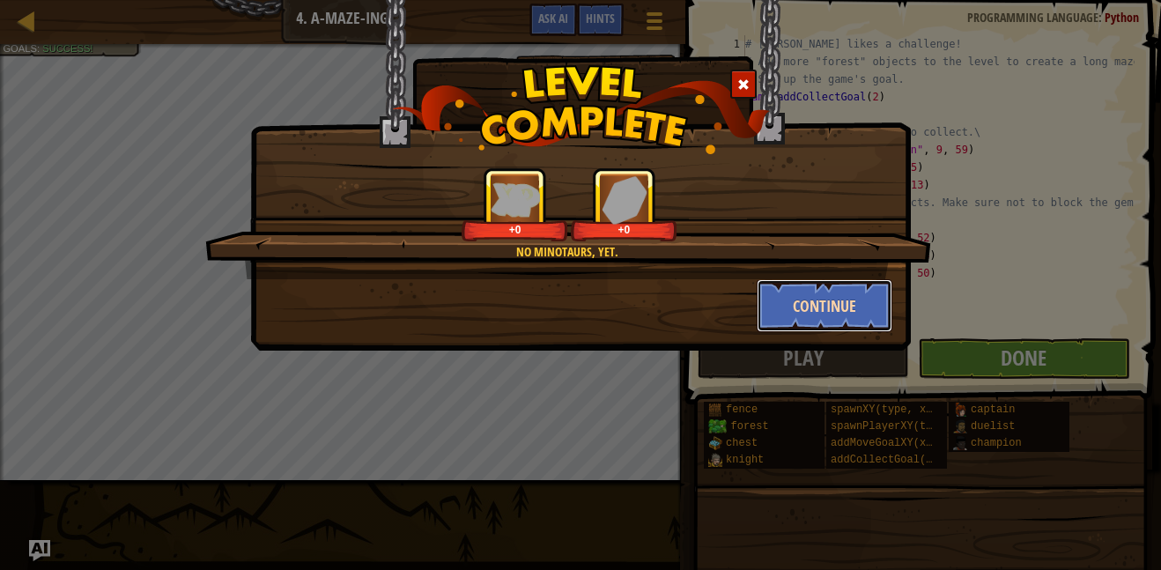
click at [813, 301] on button "Continue" at bounding box center [825, 305] width 137 height 53
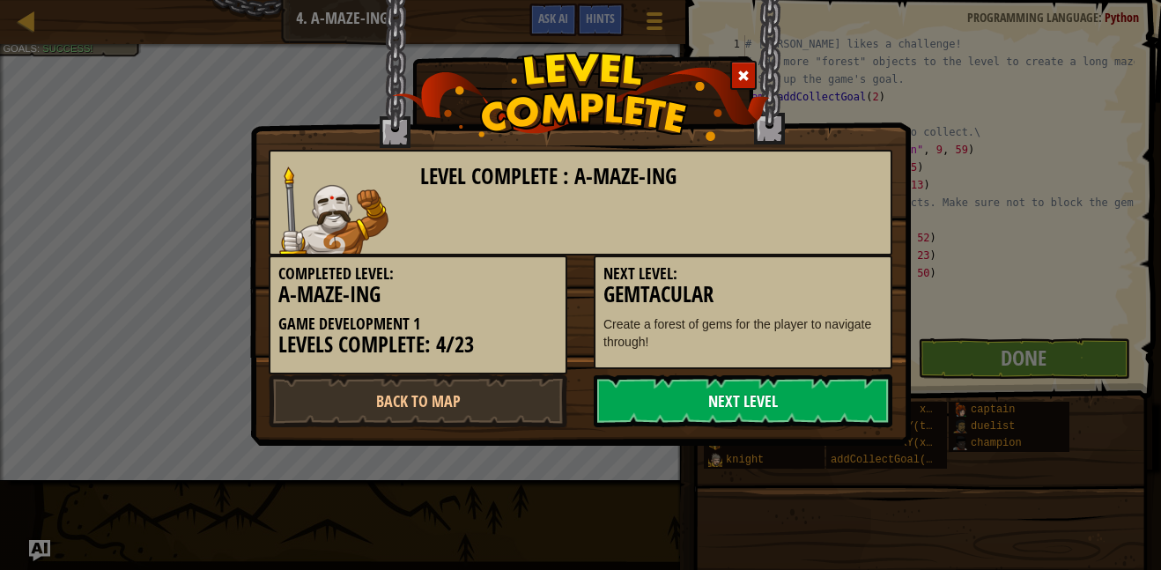
click at [692, 396] on link "Next Level" at bounding box center [743, 400] width 299 height 53
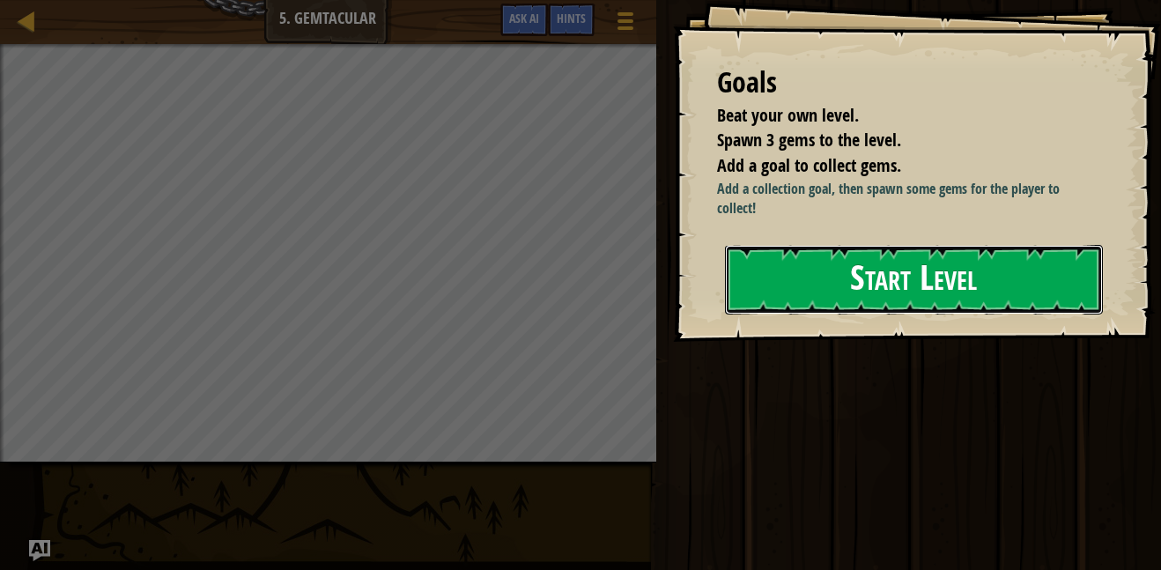
click at [845, 276] on button "Start Level" at bounding box center [914, 280] width 378 height 70
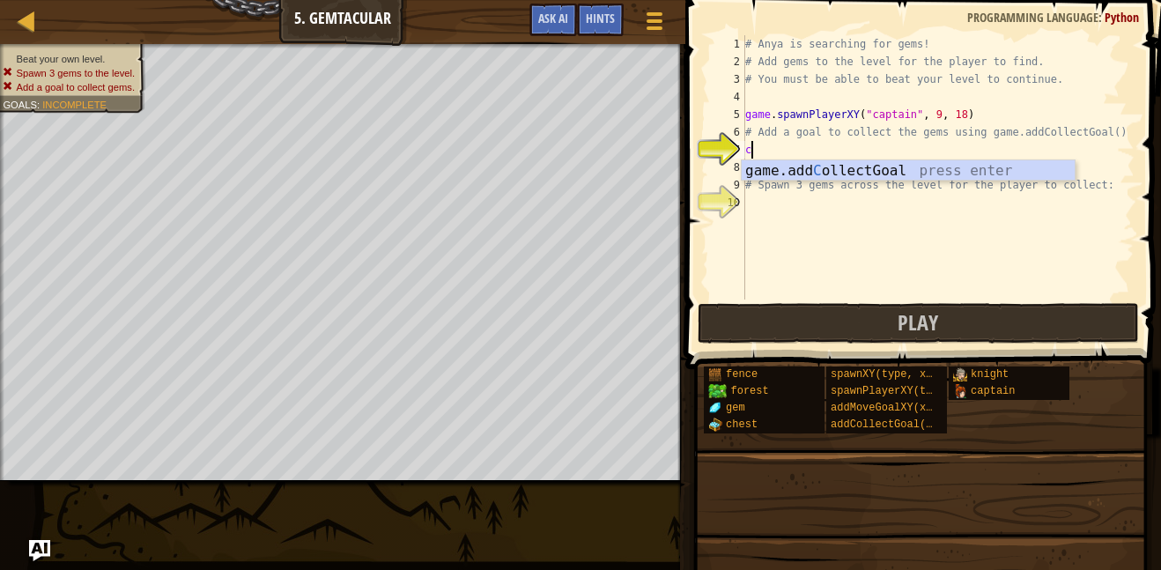
scroll to position [8, 0]
type textarea "coll"
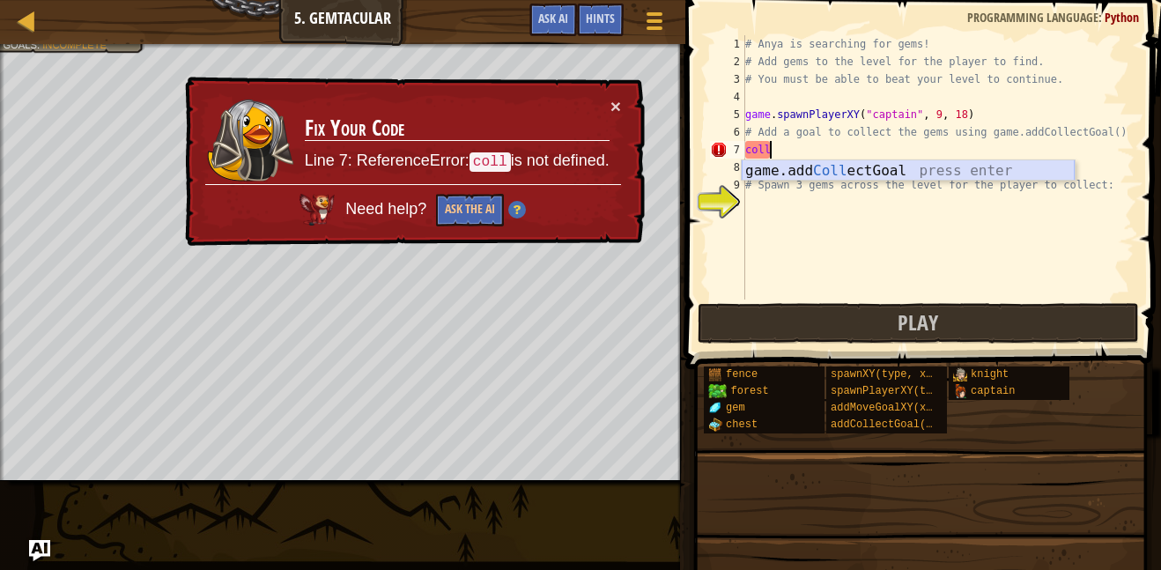
click at [818, 174] on div "game.add Coll ectGoal press enter" at bounding box center [908, 191] width 333 height 63
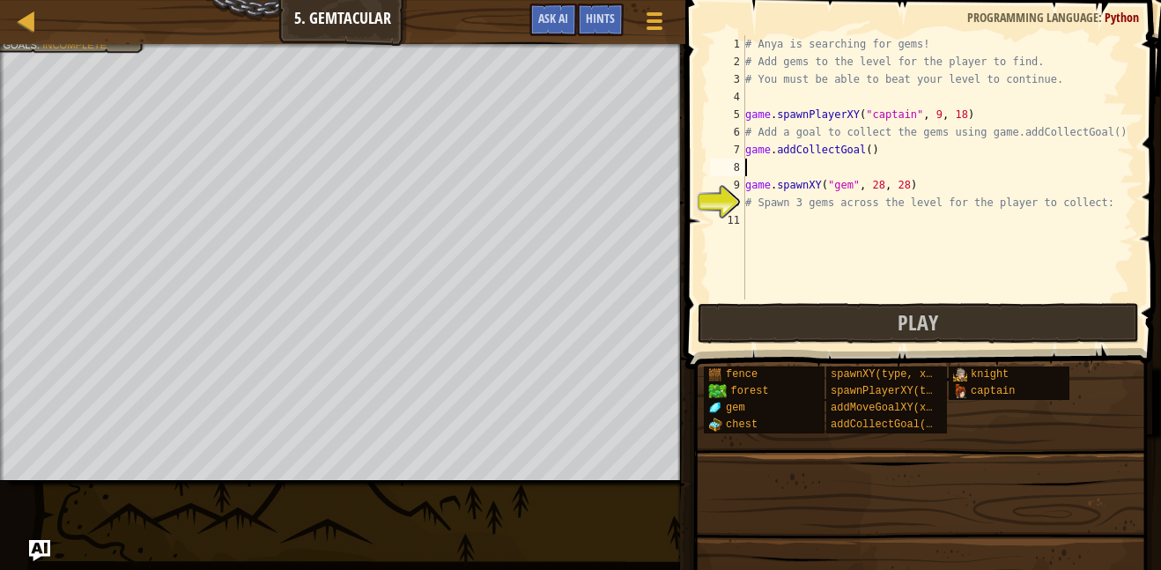
scroll to position [8, 0]
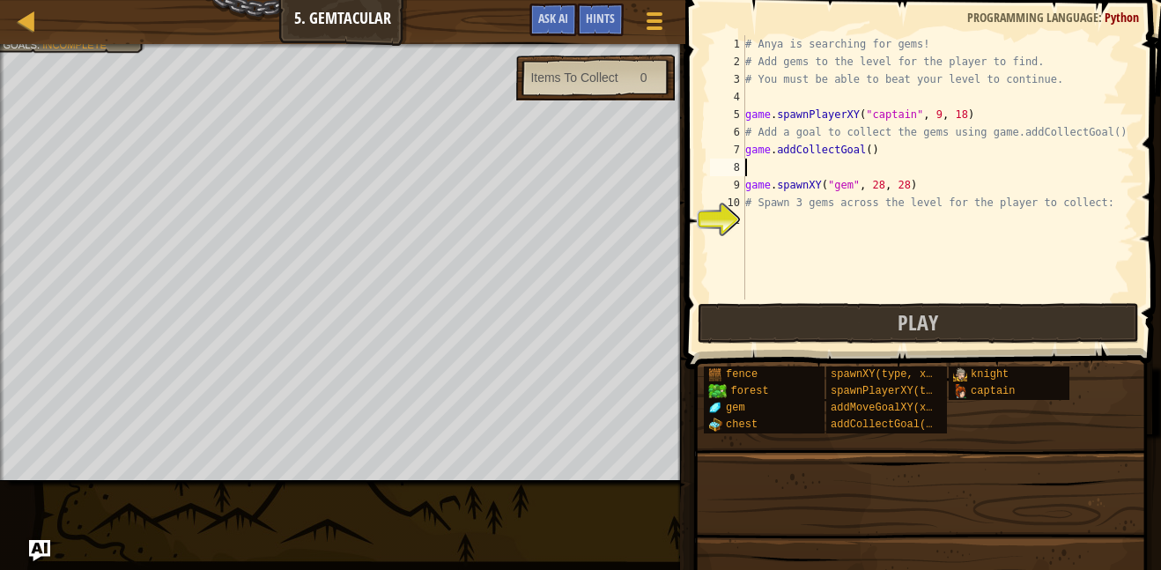
click at [866, 152] on div "# Anya is searching for gems! # Add gems to the level for the player to find. #…" at bounding box center [938, 185] width 393 height 300
type textarea "game.addCollectGoal(3)"
click at [796, 218] on div "# Anya is searching for gems! # Add gems to the level for the player to find. #…" at bounding box center [938, 185] width 393 height 300
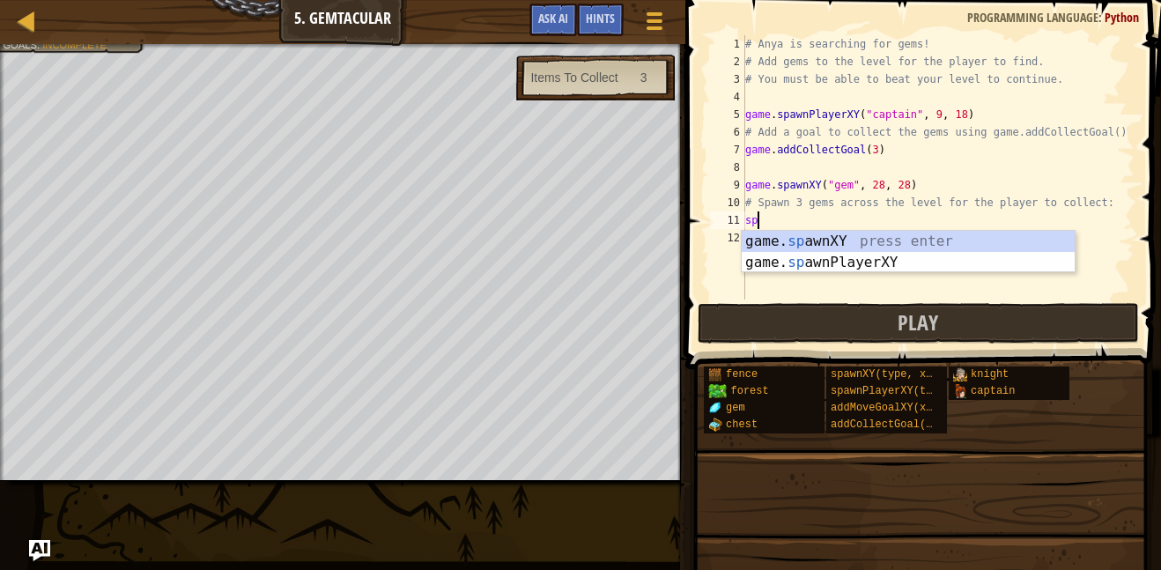
scroll to position [8, 2]
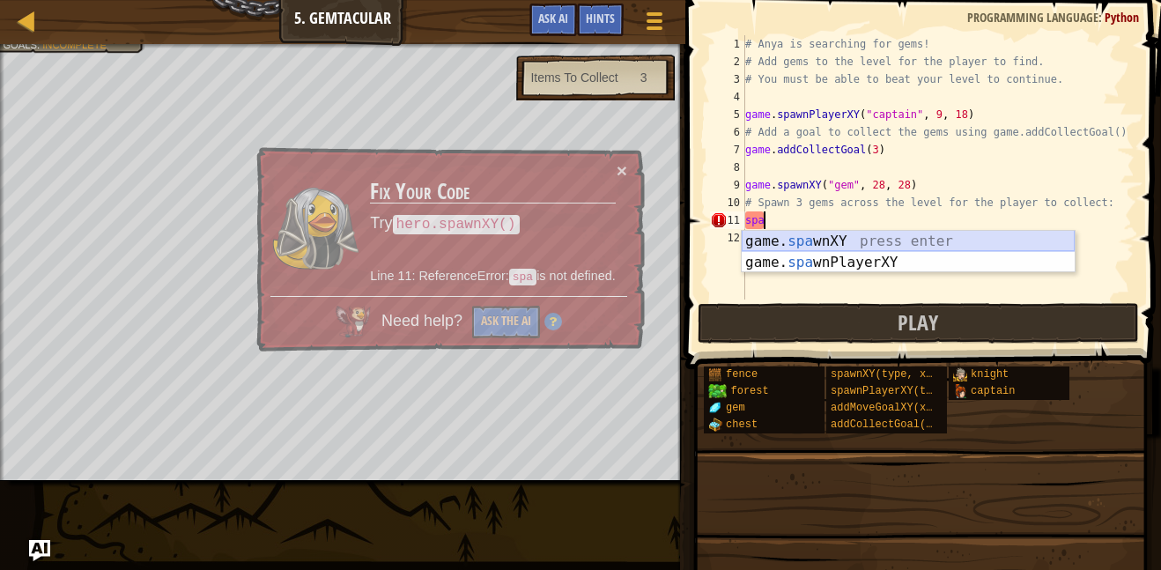
click at [876, 236] on div "game. spa wnXY press enter game. spa wnPlayerXY press enter" at bounding box center [908, 273] width 333 height 85
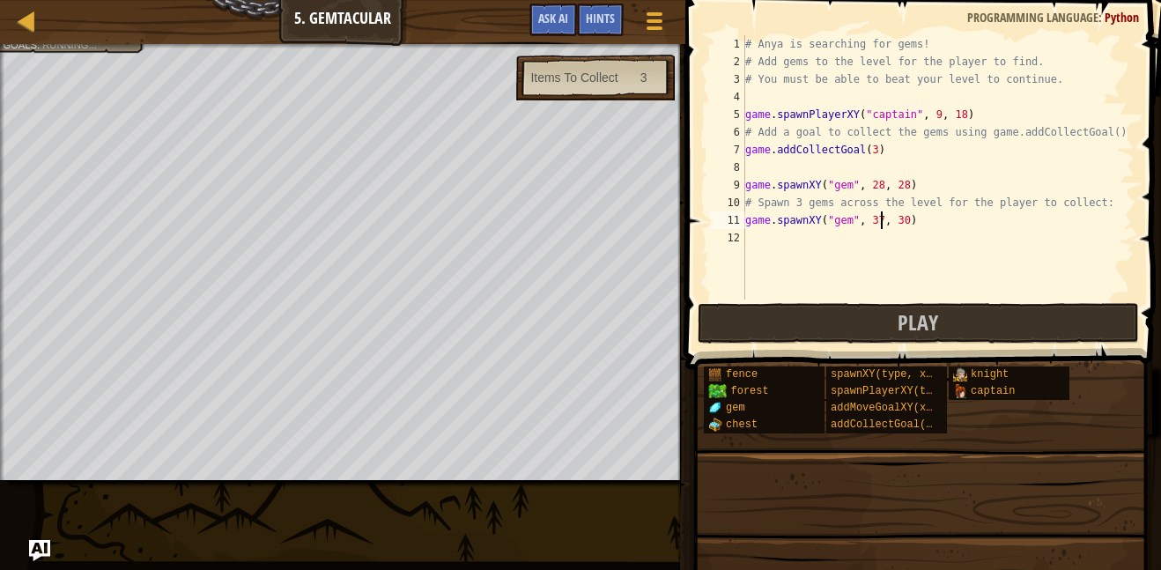
scroll to position [8, 19]
type textarea "game.spawnXY("gem", 37, 60)"
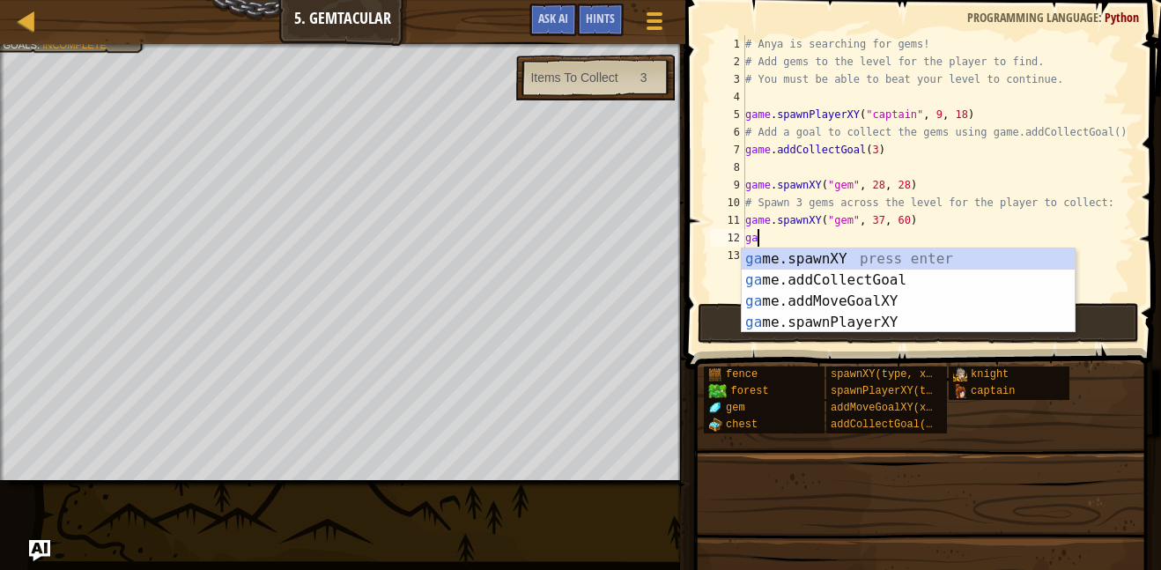
scroll to position [8, 3]
click at [833, 281] on div "game .addCollectGoal press enter game .spawnXY press enter game .addMoveGoalXY …" at bounding box center [908, 311] width 333 height 127
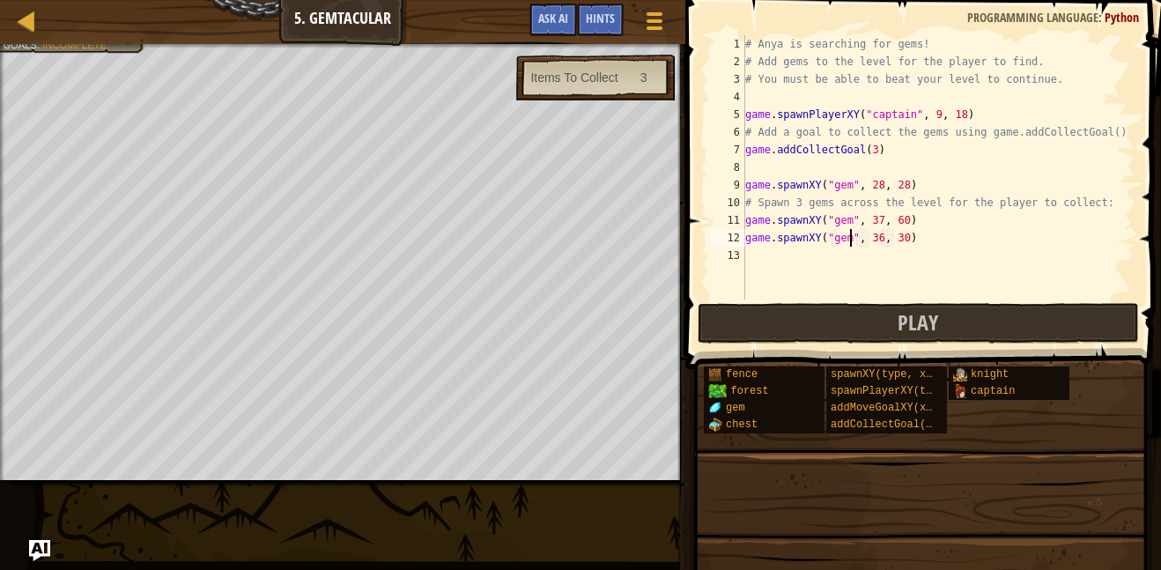
scroll to position [8, 15]
click at [880, 240] on div "# Anya is searching for gems! # Add gems to the level for the player to find. #…" at bounding box center [938, 185] width 393 height 300
type textarea "game.spawnXY("gem", 67, 12)"
click at [876, 319] on button "Play" at bounding box center [918, 323] width 441 height 41
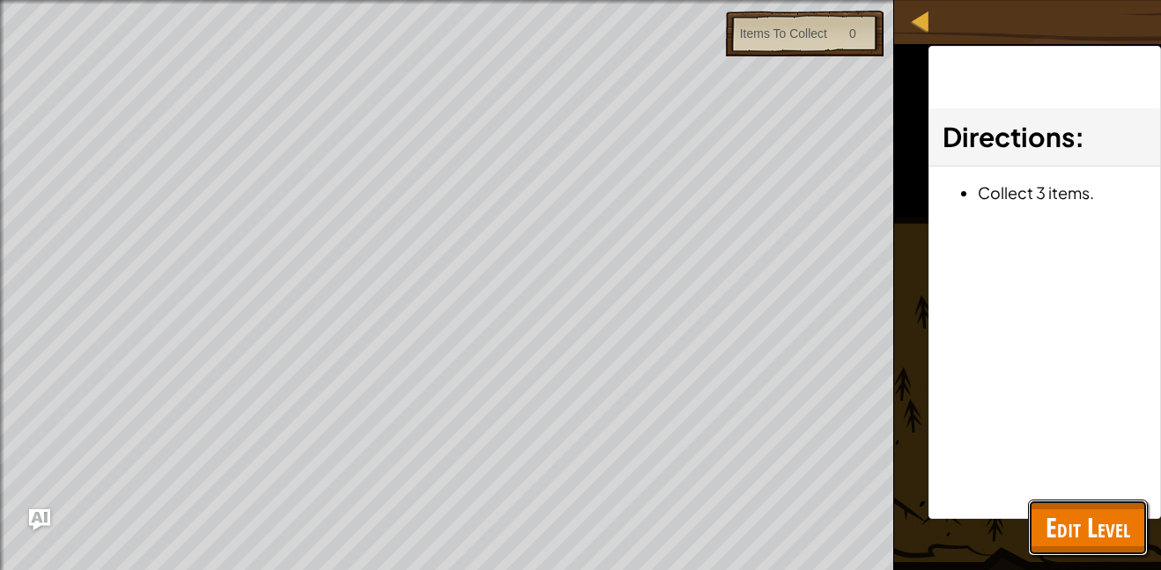
click at [1069, 507] on button "Edit Level" at bounding box center [1088, 527] width 120 height 56
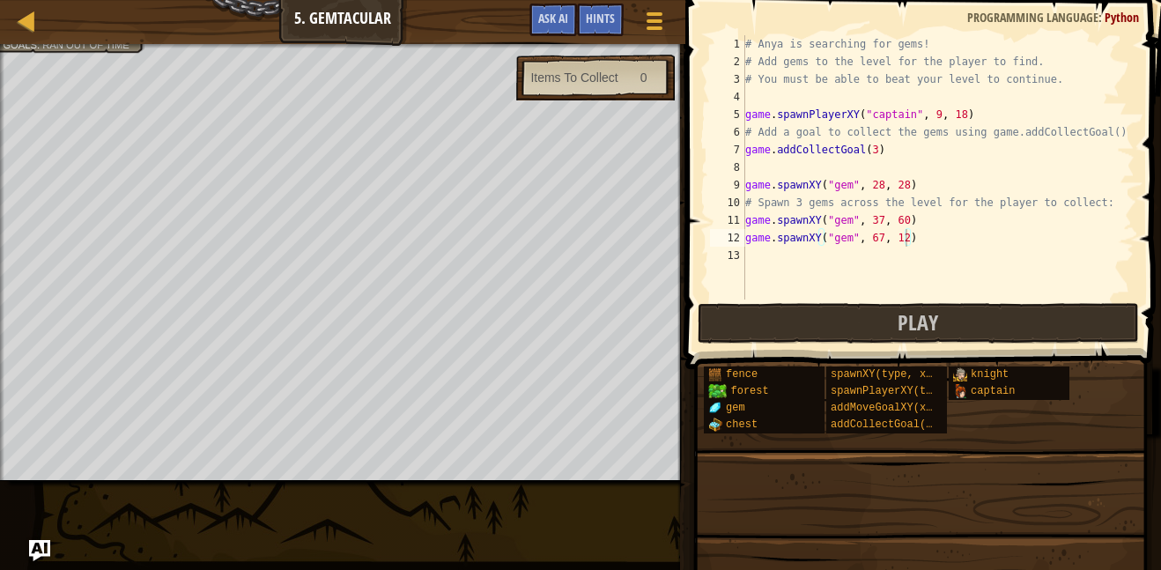
click at [753, 246] on div "# Anya is searching for gems! # Add gems to the level for the player to find. #…" at bounding box center [938, 185] width 393 height 300
click at [768, 262] on div "# Anya is searching for gems! # Add gems to the level for the player to find. #…" at bounding box center [938, 185] width 393 height 300
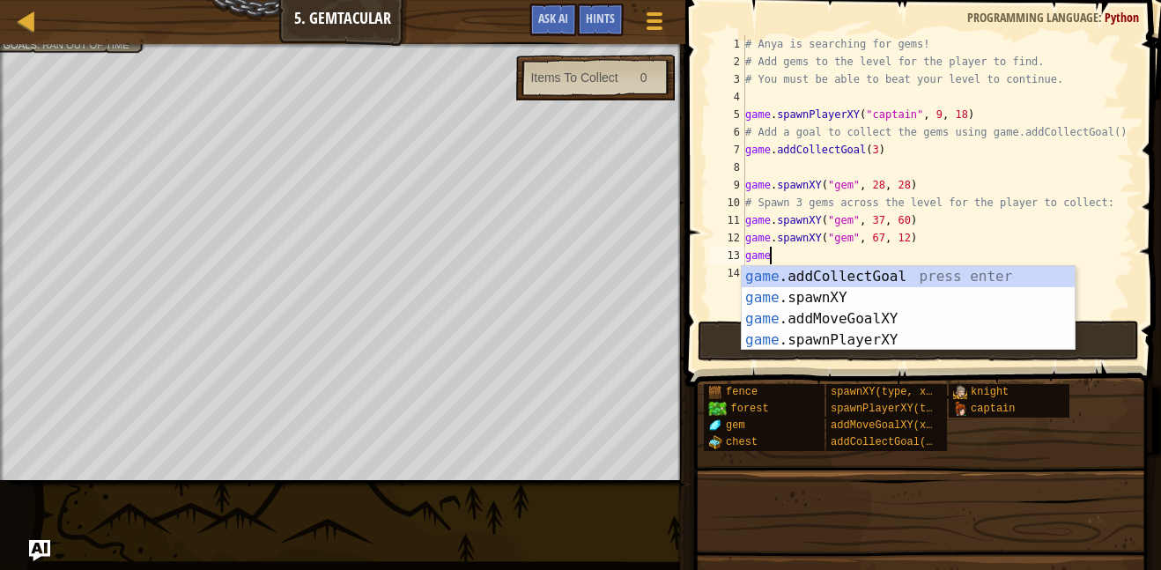
scroll to position [8, 3]
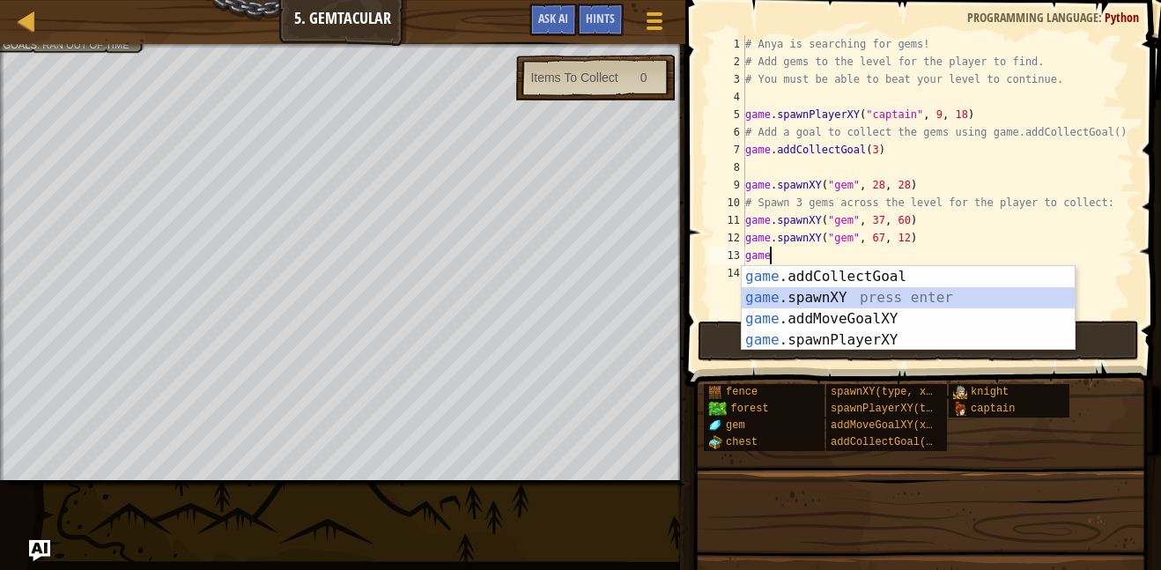
click at [869, 292] on div "game .addCollectGoal press enter game .spawnXY press enter game .addMoveGoalXY …" at bounding box center [908, 329] width 333 height 127
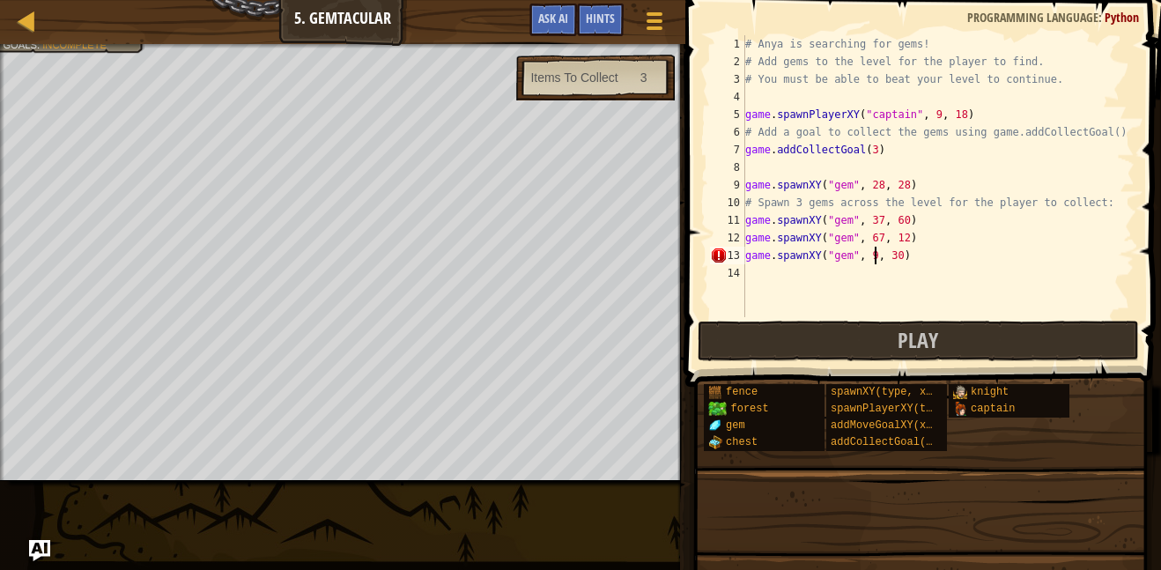
scroll to position [8, 18]
type textarea "game.spawnXY("gem", 9, 48)"
click at [824, 341] on button "Play" at bounding box center [918, 341] width 441 height 41
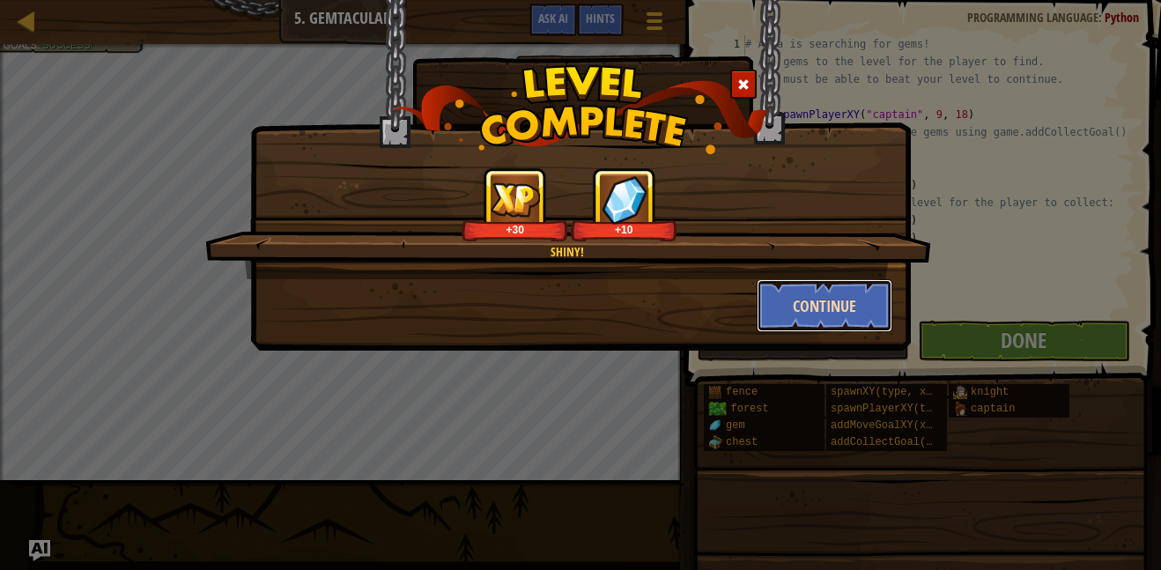
click at [824, 301] on button "Continue" at bounding box center [825, 305] width 137 height 53
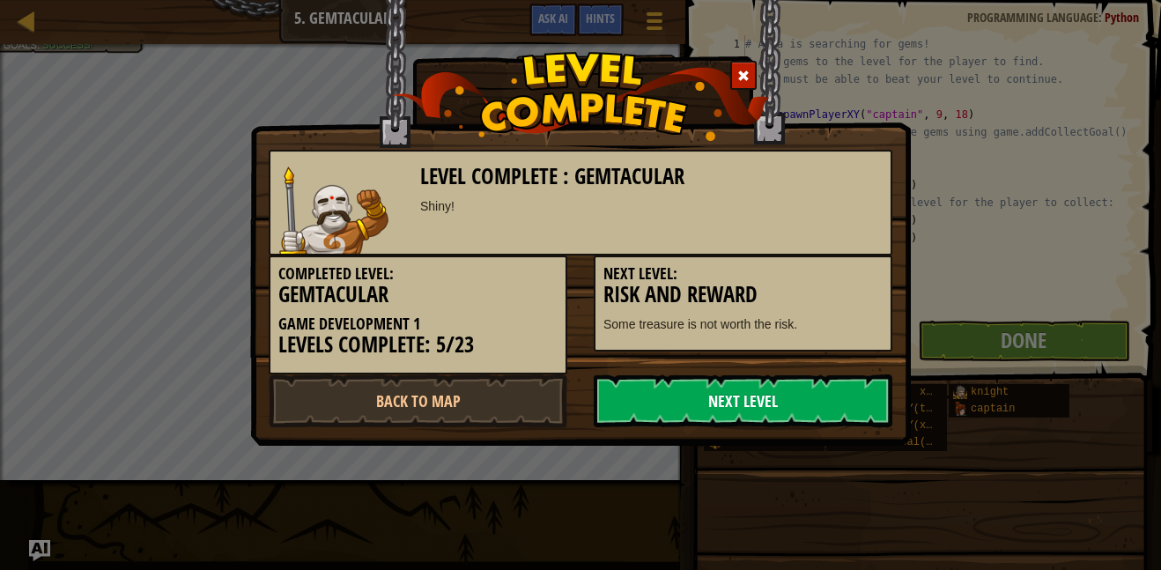
click at [763, 396] on link "Next Level" at bounding box center [743, 400] width 299 height 53
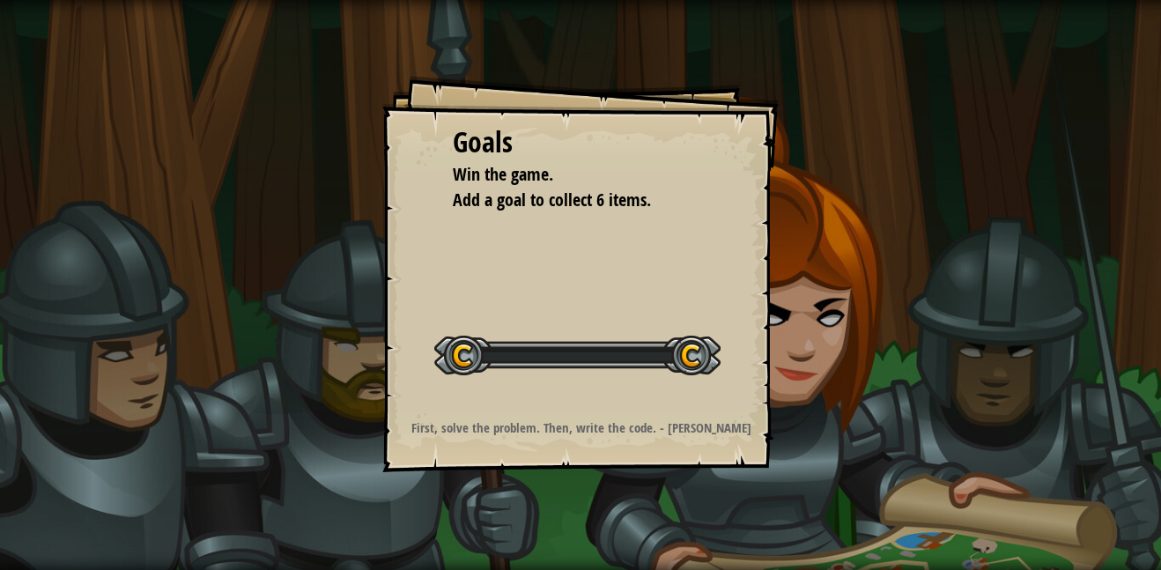
click at [771, 404] on div "Goals Win the game. Add a goal to collect 6 items. Start Level Error loading fr…" at bounding box center [580, 274] width 396 height 396
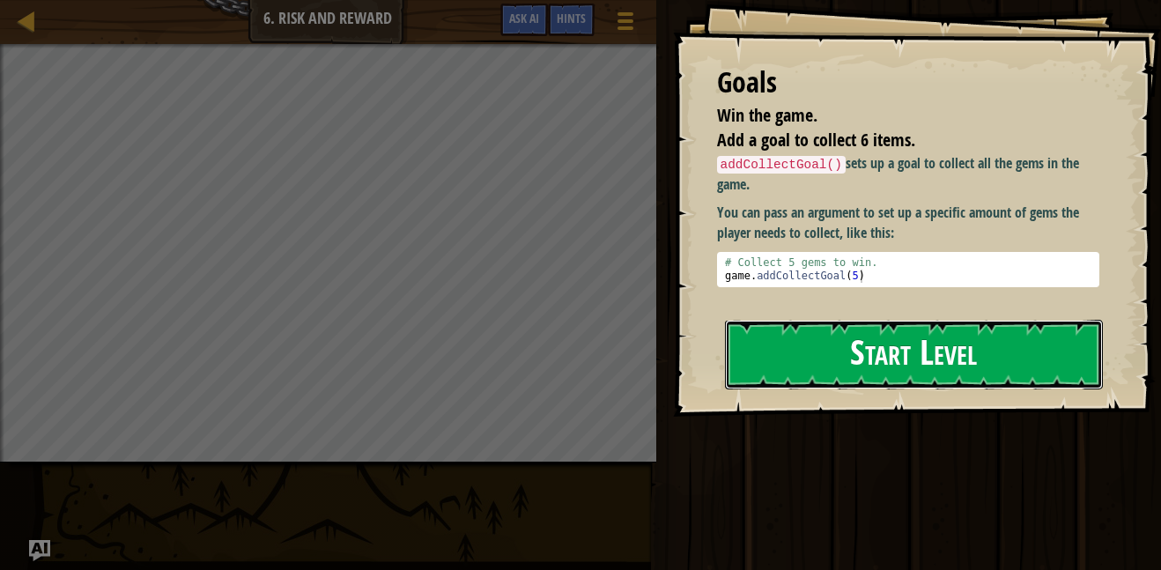
click at [831, 328] on button "Start Level" at bounding box center [914, 355] width 378 height 70
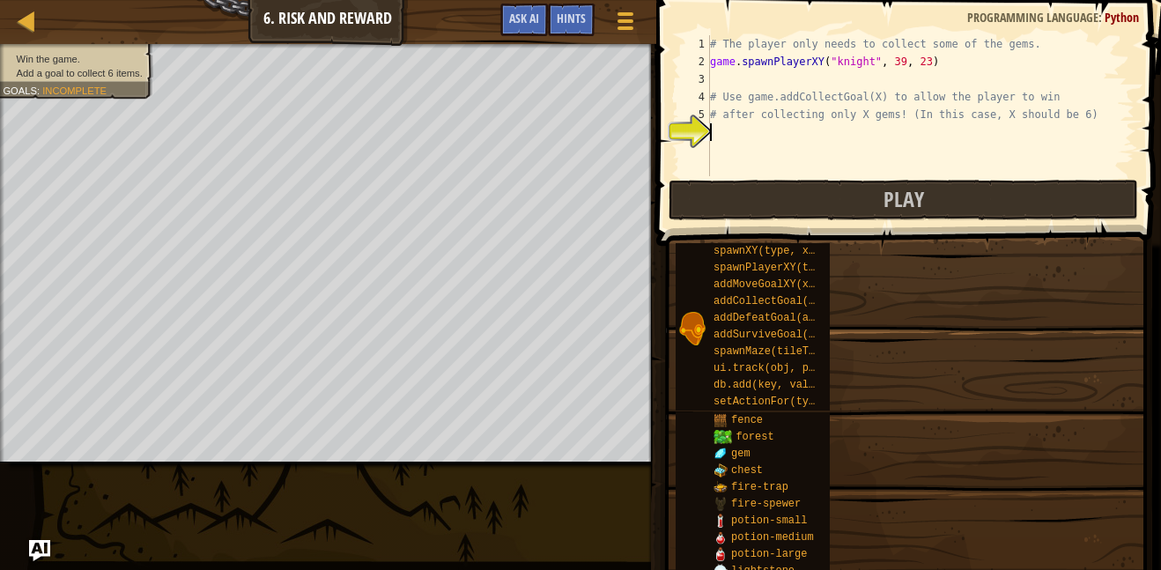
click at [831, 328] on div "spawnXY(type, x, y) spawnPlayerXY(type, x, y) addMoveGoalXY(x, y) addCollectGoa…" at bounding box center [912, 538] width 474 height 593
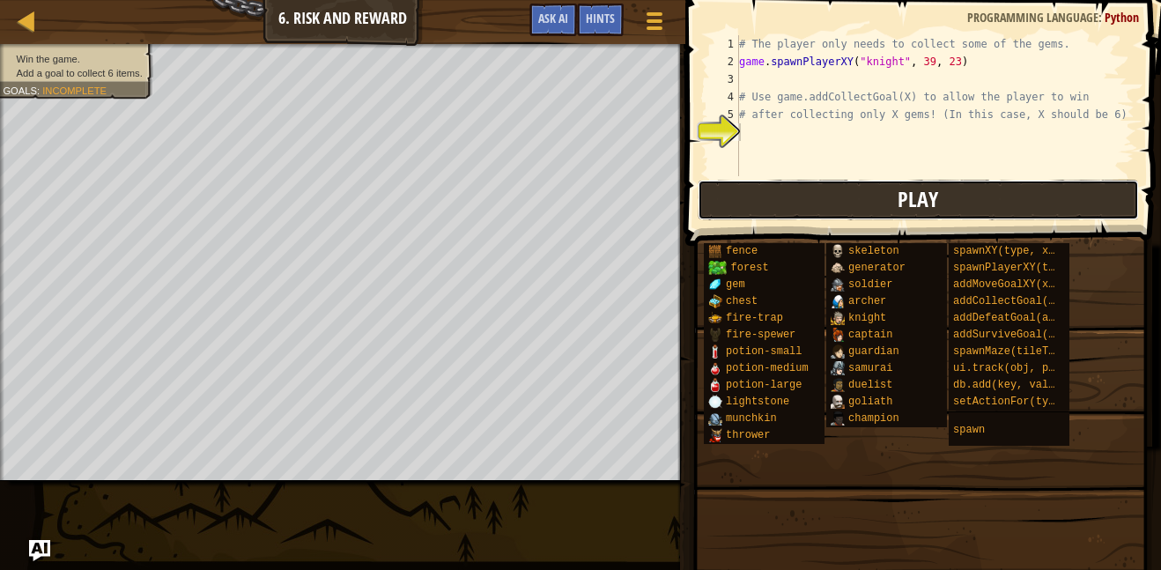
click at [899, 196] on span "Play" at bounding box center [918, 199] width 41 height 28
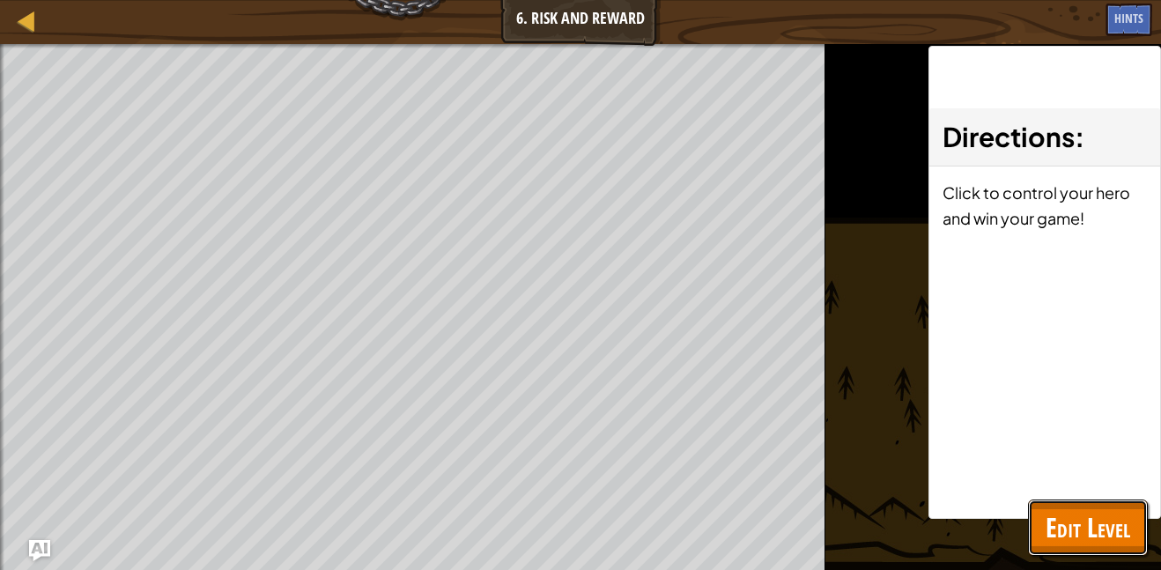
click at [1074, 507] on button "Edit Level" at bounding box center [1088, 527] width 120 height 56
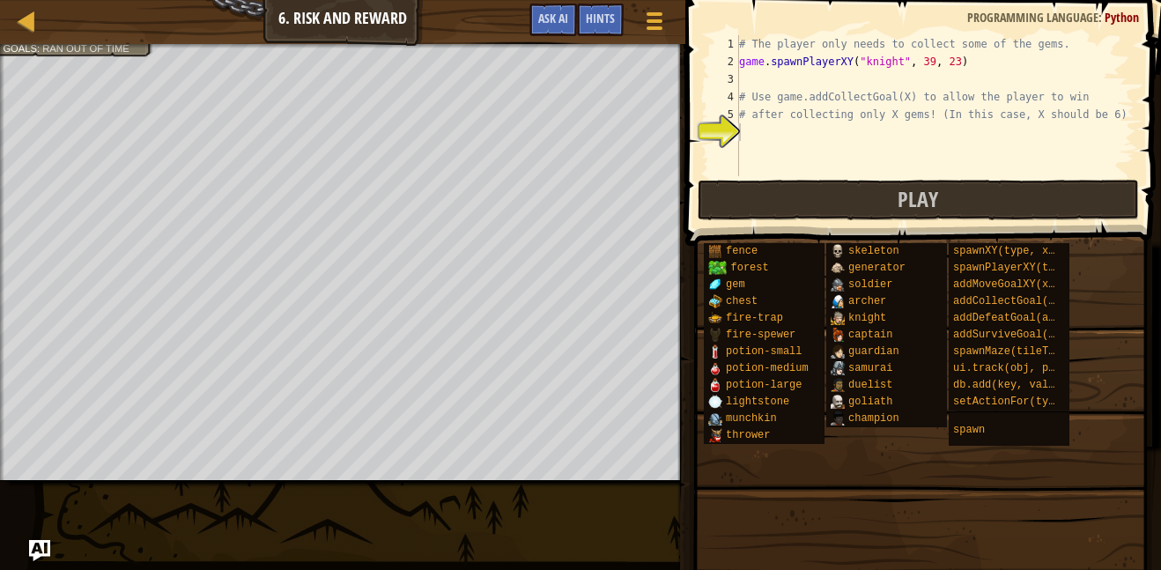
click at [897, 63] on div "# The player only needs to collect some of the gems. game . spawnPlayerXY ( "kn…" at bounding box center [935, 123] width 399 height 176
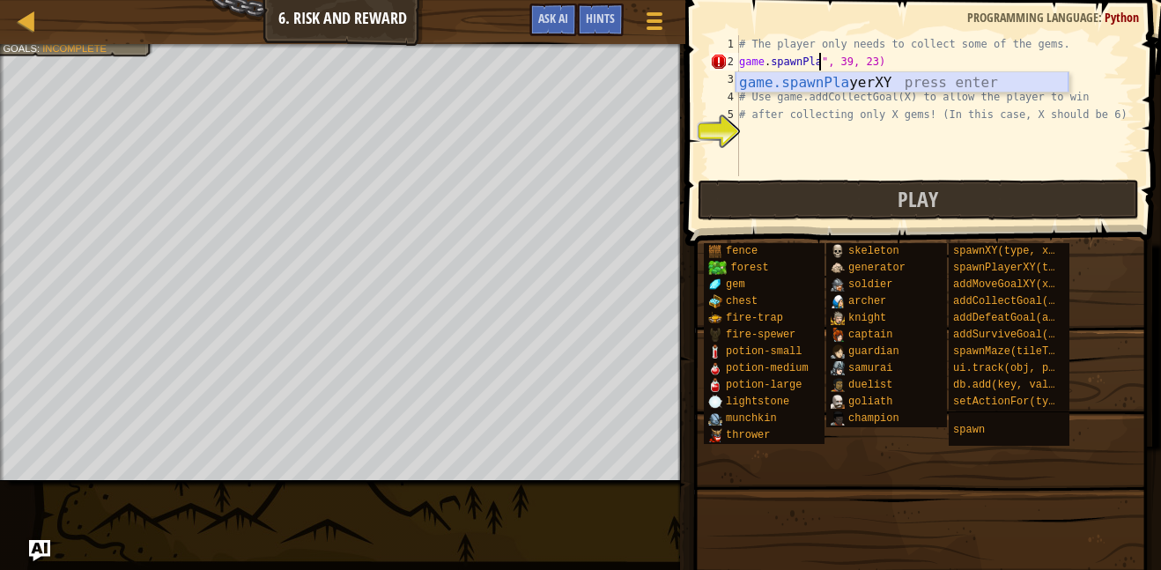
click at [976, 79] on div "game.spawnPla yerXY press enter" at bounding box center [902, 103] width 333 height 63
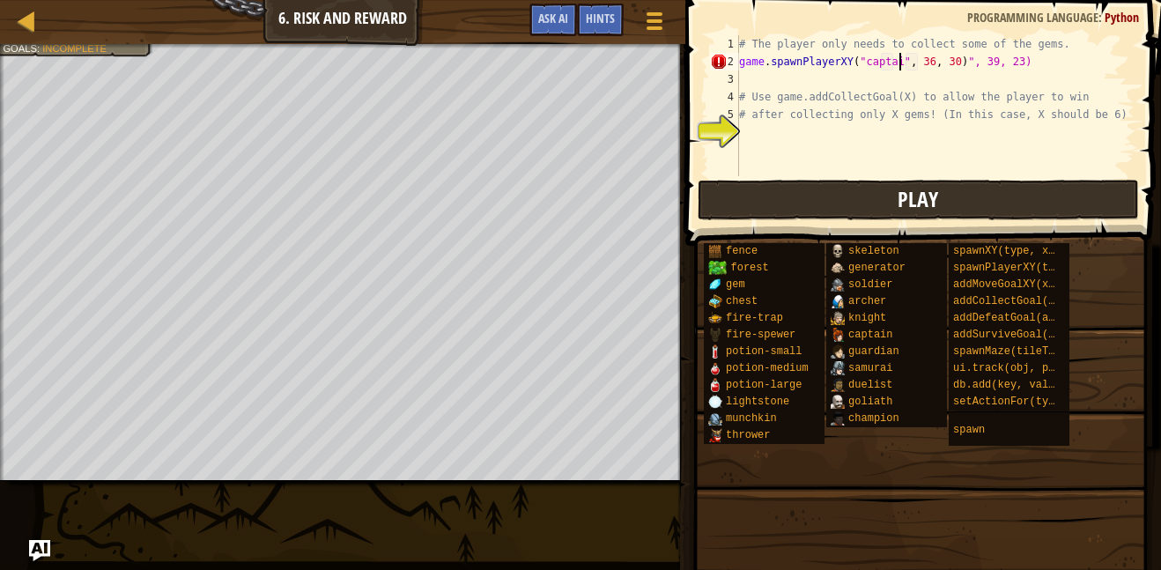
scroll to position [8, 24]
click at [987, 206] on button "Play" at bounding box center [918, 200] width 441 height 41
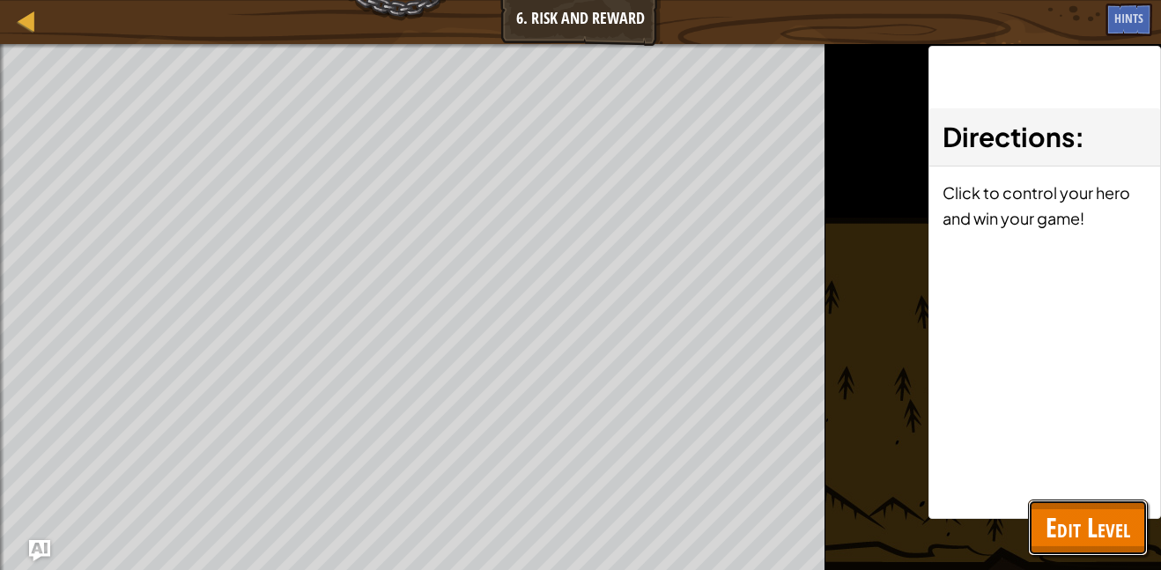
click at [1079, 531] on span "Edit Level" at bounding box center [1088, 527] width 85 height 36
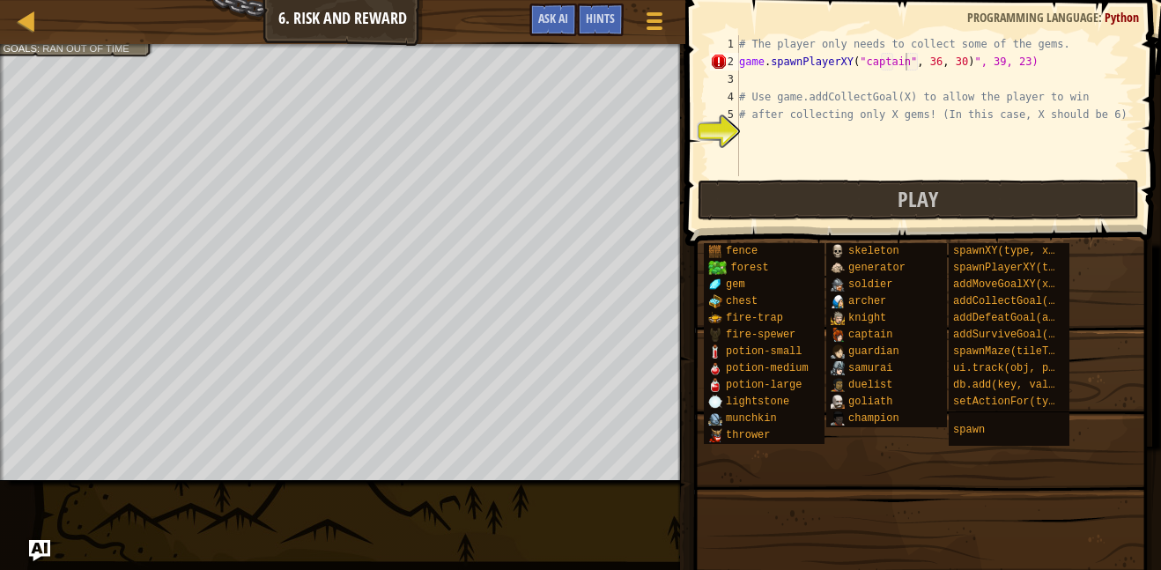
click at [1037, 63] on div "# The player only needs to collect some of the gems. game . spawnPlayerXY ( "ca…" at bounding box center [935, 123] width 399 height 176
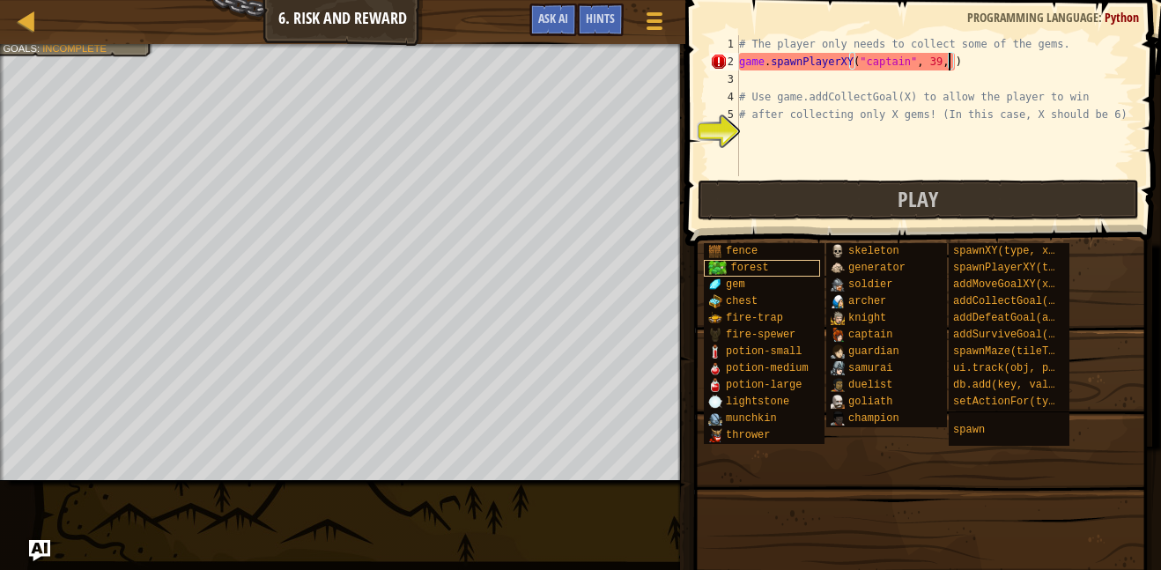
type textarea "game.spawnPlayerXY("captain", 39, 25)"
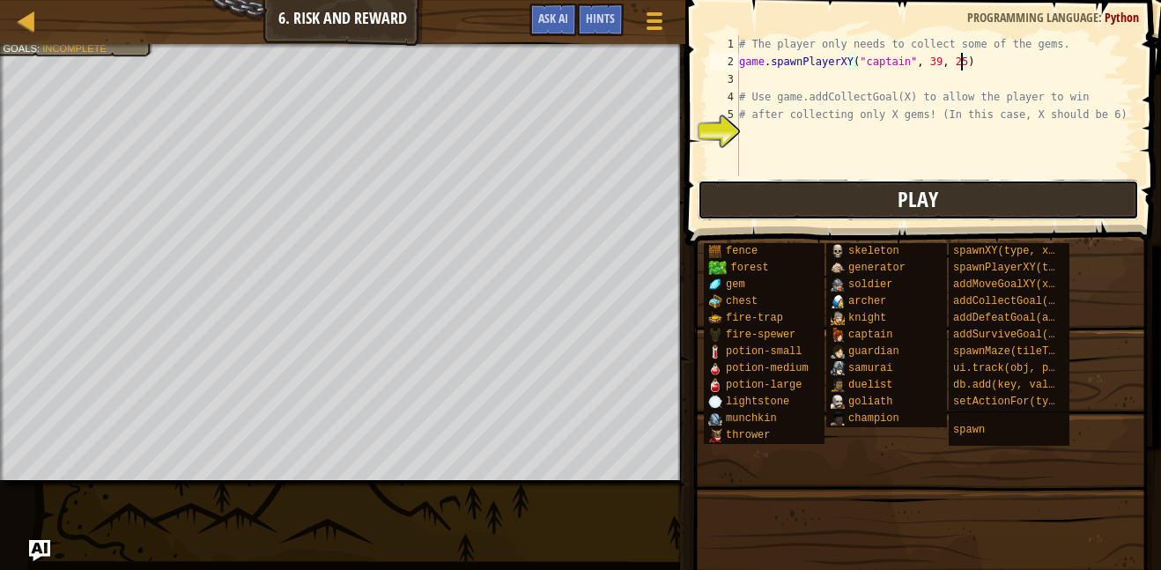
click at [835, 202] on button "Play" at bounding box center [918, 200] width 441 height 41
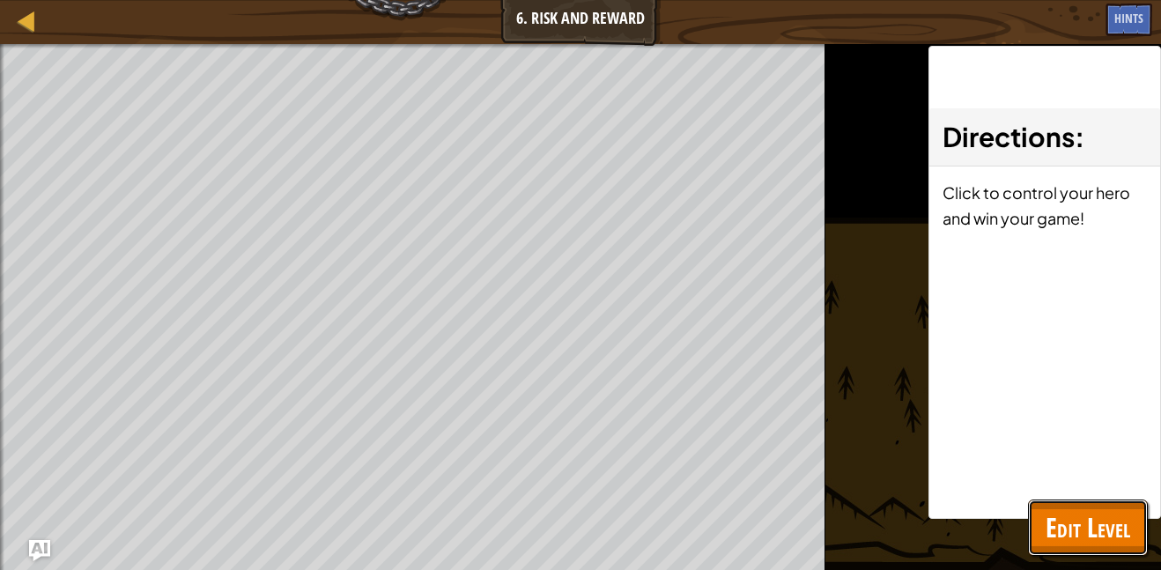
click at [1065, 514] on span "Edit Level" at bounding box center [1088, 527] width 85 height 36
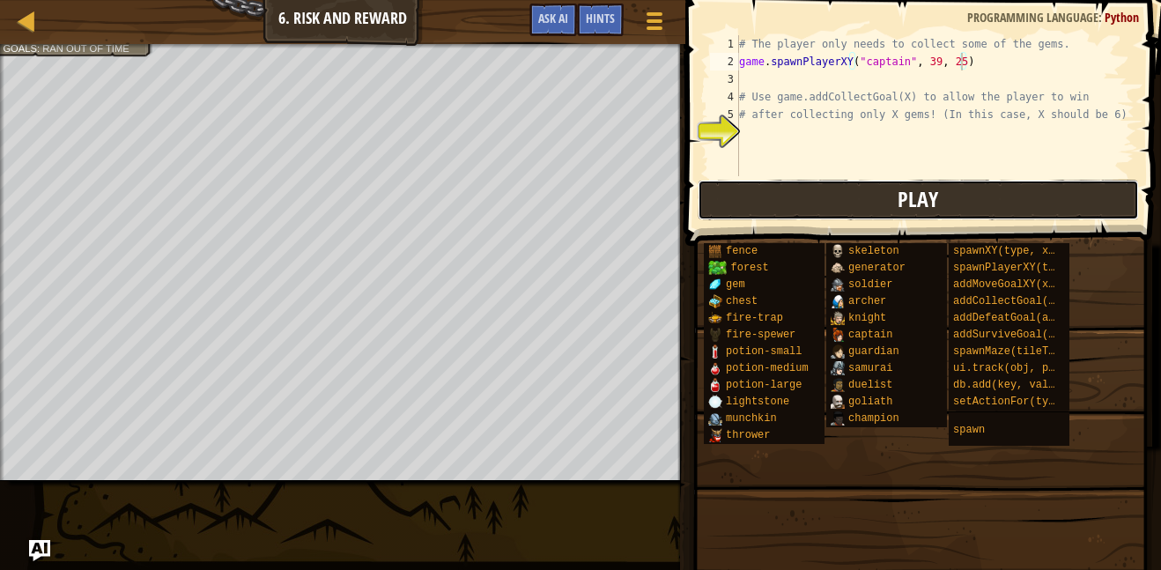
click at [831, 211] on button "Play" at bounding box center [918, 200] width 441 height 41
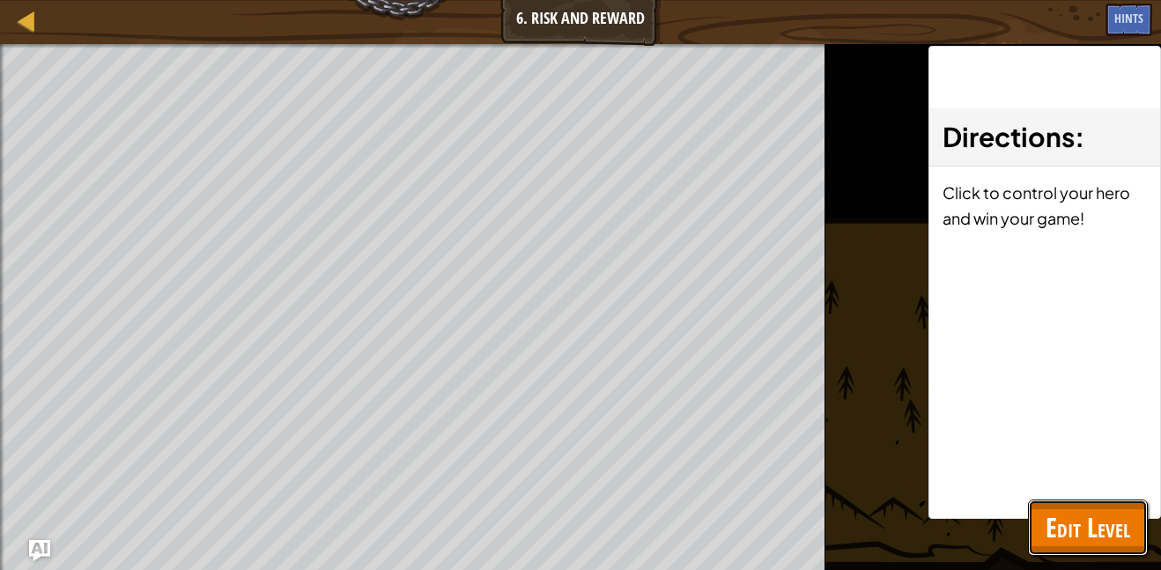
click at [1073, 510] on span "Edit Level" at bounding box center [1088, 527] width 85 height 36
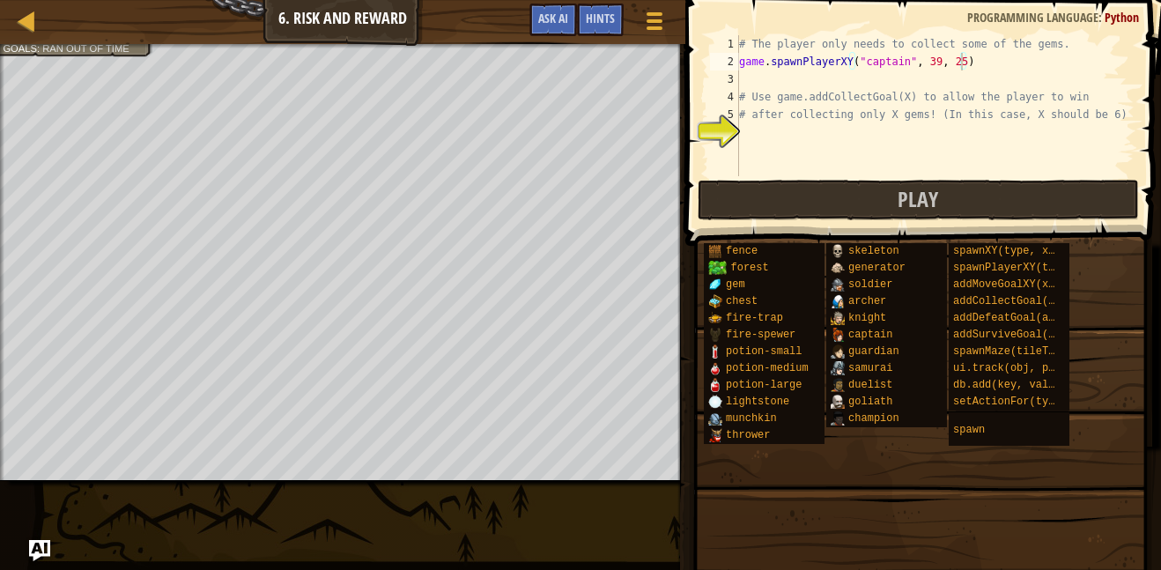
click at [778, 136] on div "# The player only needs to collect some of the gems. game . spawnPlayerXY ( "ca…" at bounding box center [935, 123] width 399 height 176
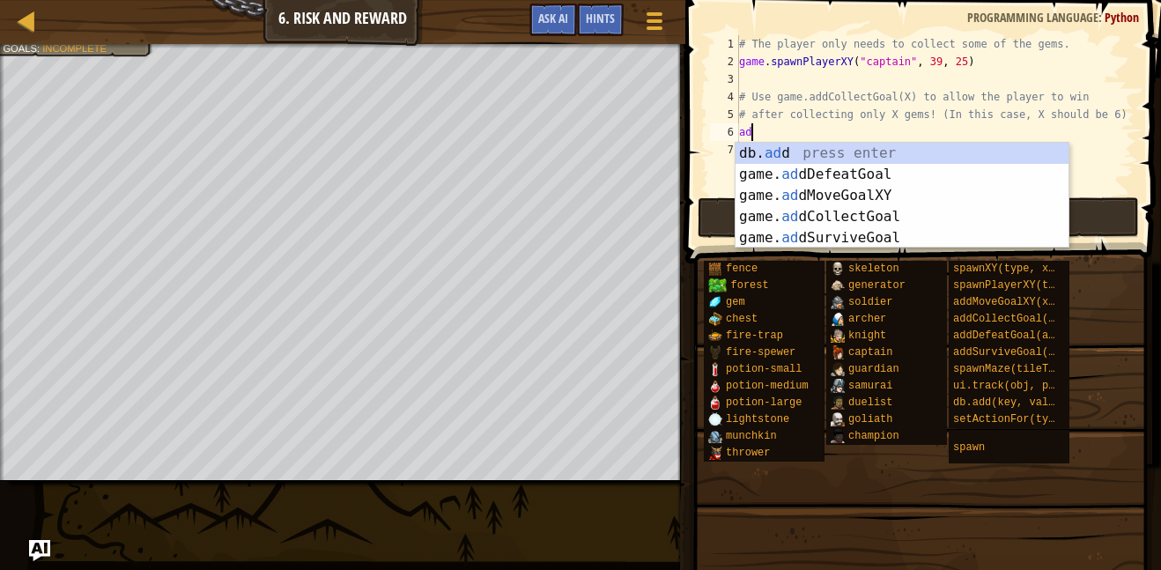
type textarea "add"
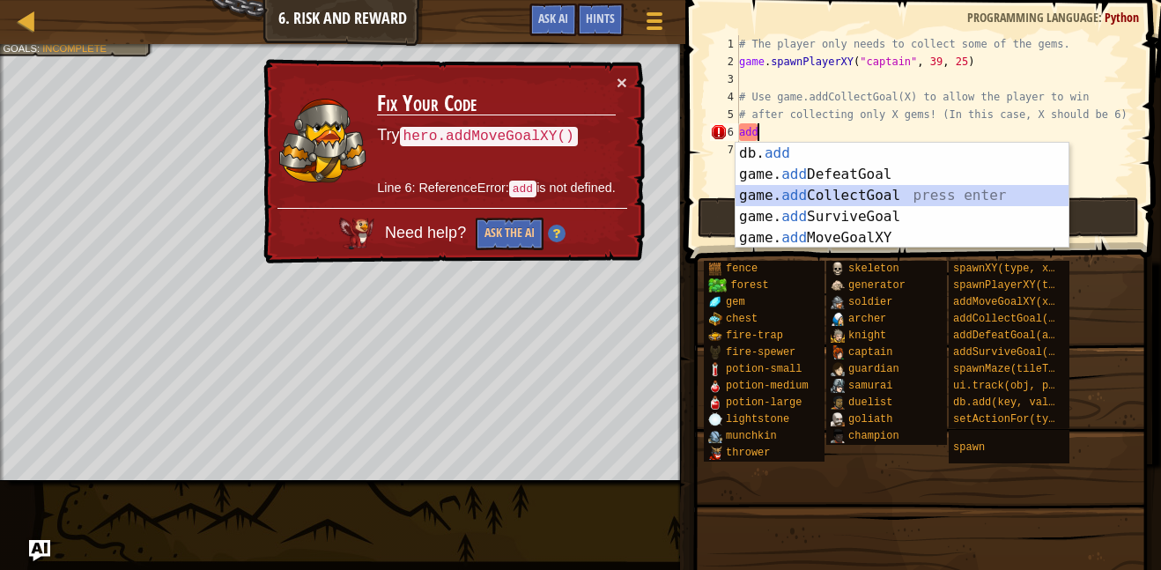
click at [905, 194] on div "db. add press enter game. add DefeatGoal press enter game. add CollectGoal pres…" at bounding box center [902, 217] width 333 height 148
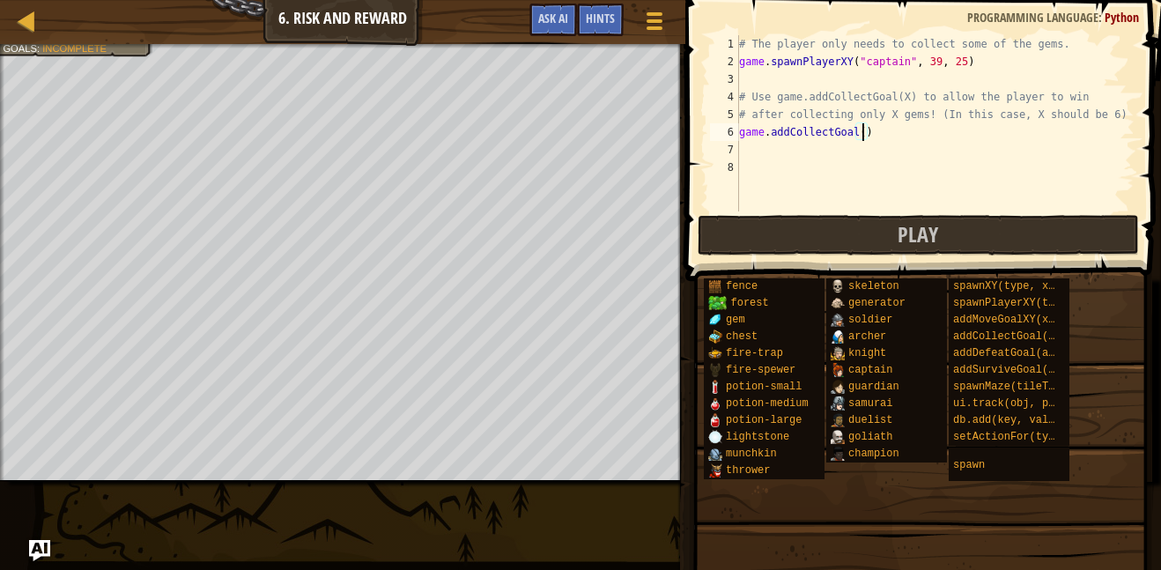
click at [863, 134] on div "# The player only needs to collect some of the gems. game . spawnPlayerXY ( "ca…" at bounding box center [935, 140] width 399 height 211
click at [893, 232] on button "Play" at bounding box center [918, 235] width 441 height 41
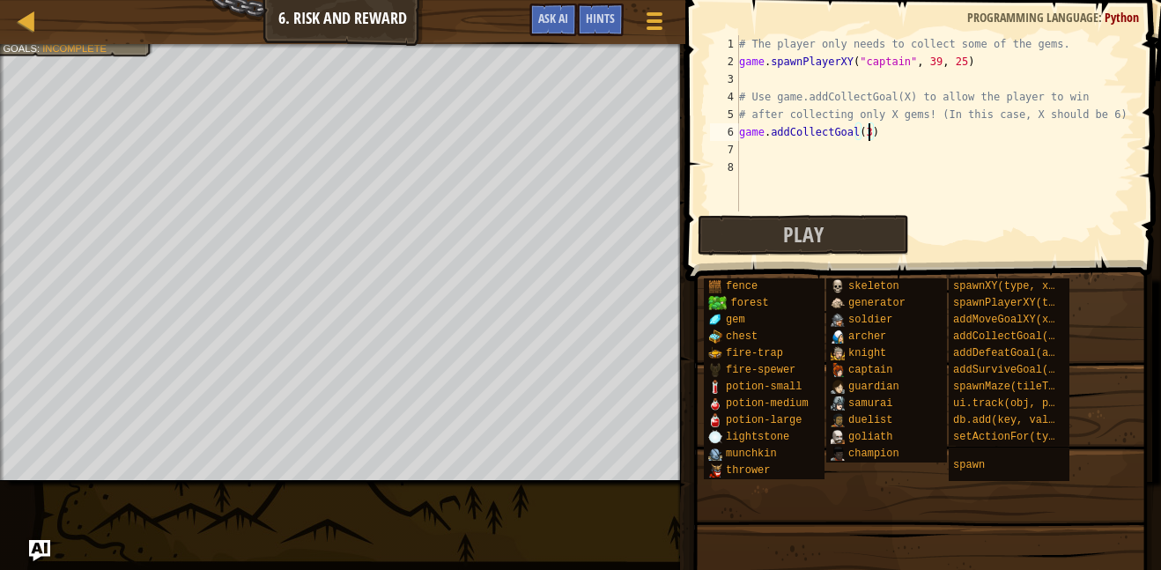
click at [869, 133] on div "# The player only needs to collect some of the gems. game . spawnPlayerXY ( "ca…" at bounding box center [935, 140] width 399 height 211
type textarea "game.addCollectGoal(6)"
click at [864, 233] on button "Play" at bounding box center [803, 235] width 211 height 41
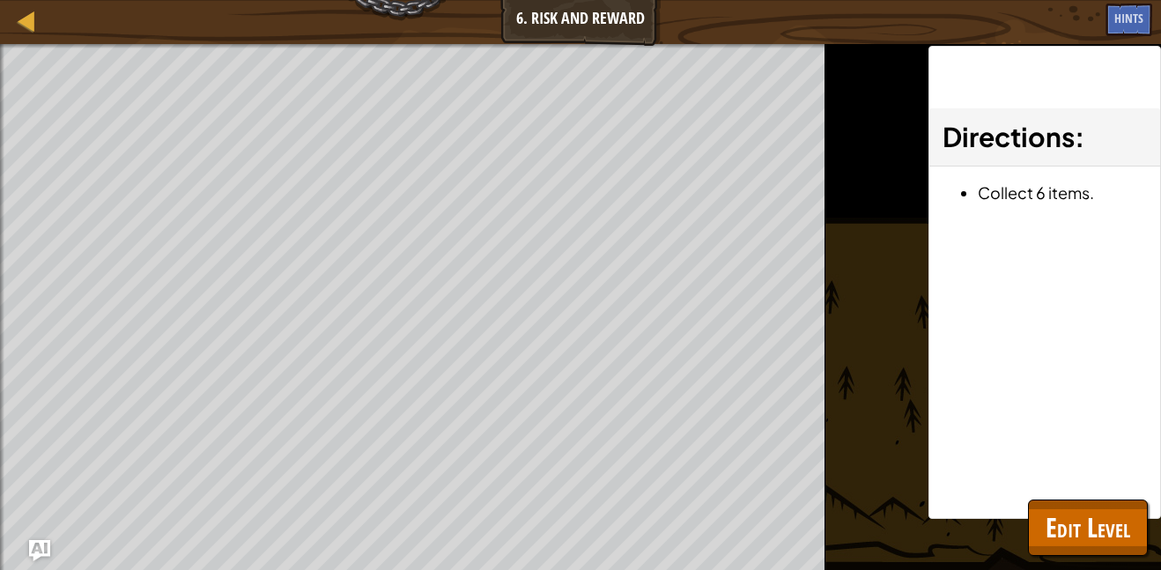
click at [1025, 530] on div "Win the game. Add a goal to collect 6 items. Goals : Ran out of time ♫ Game x: …" at bounding box center [580, 307] width 1161 height 526
click at [1042, 527] on button "Edit Level" at bounding box center [1088, 527] width 120 height 56
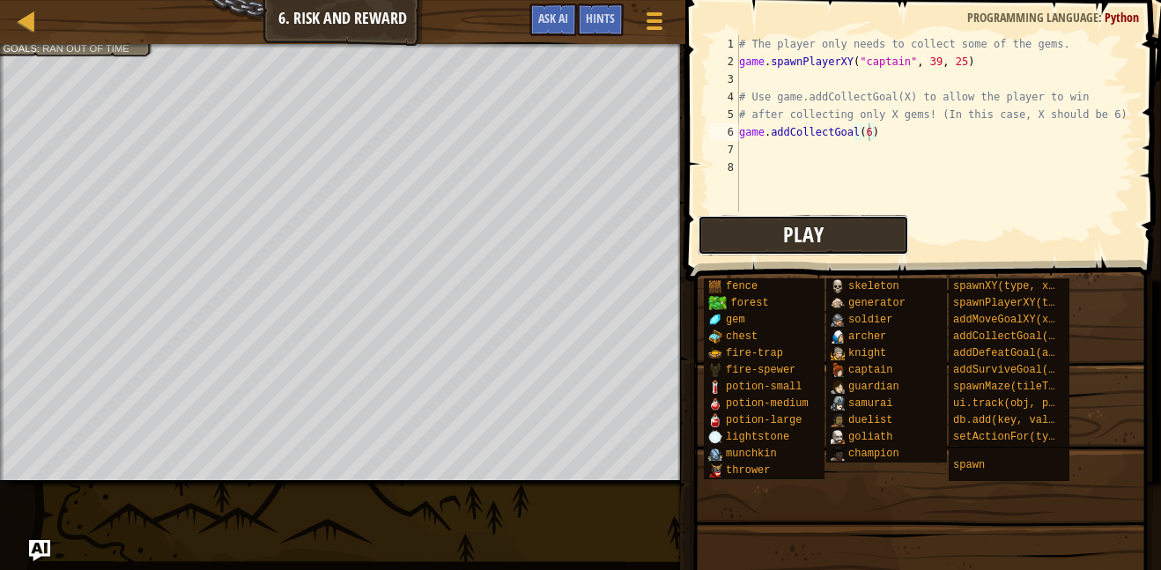
click at [822, 250] on button "Play" at bounding box center [803, 235] width 211 height 41
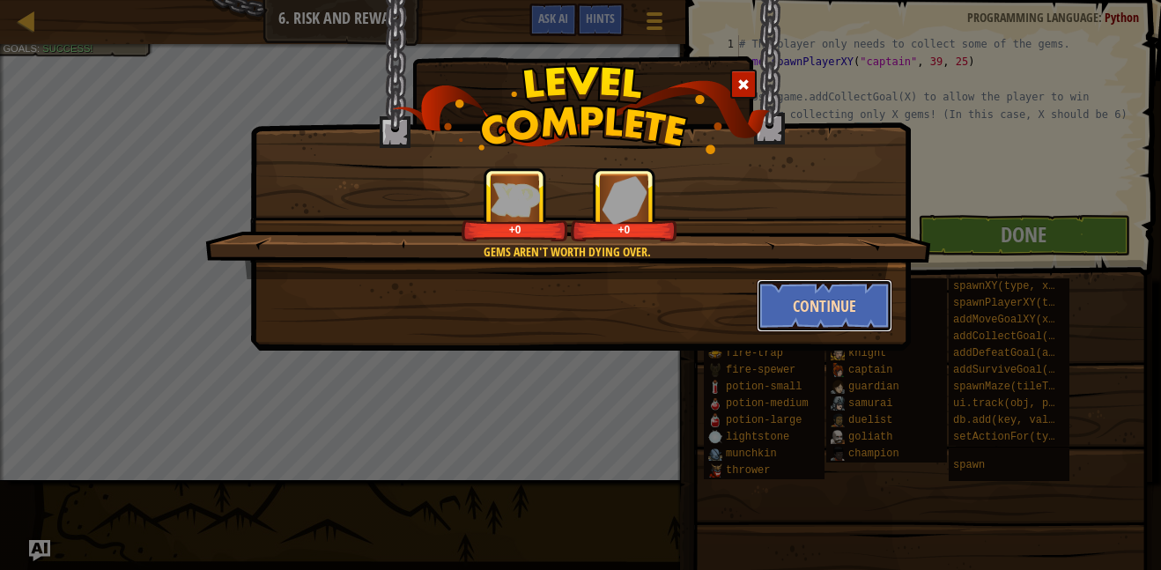
click at [801, 296] on button "Continue" at bounding box center [825, 305] width 137 height 53
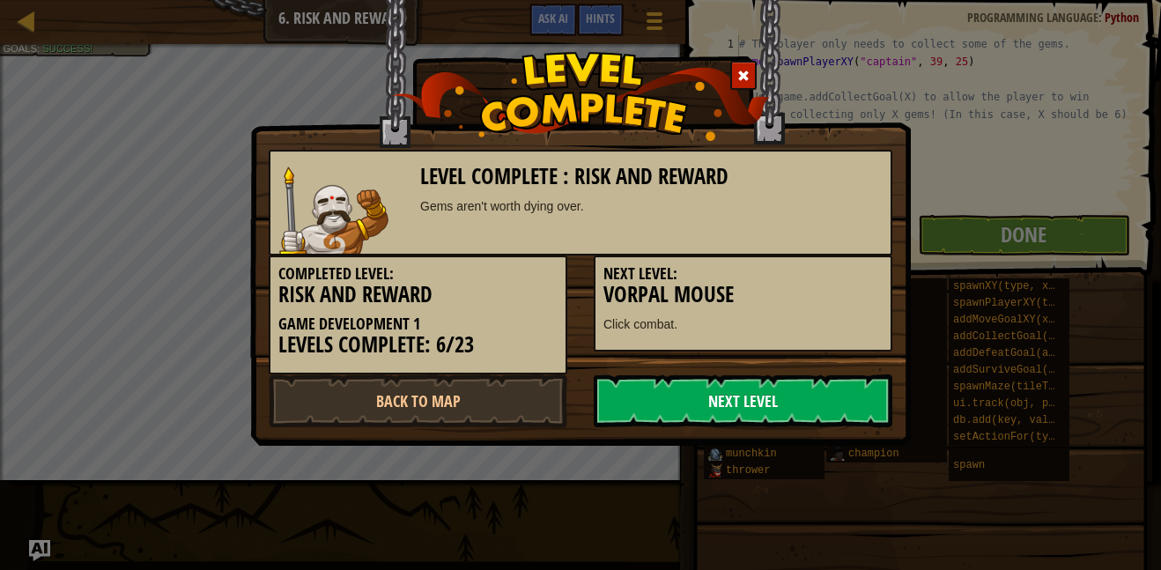
click at [706, 412] on link "Next Level" at bounding box center [743, 400] width 299 height 53
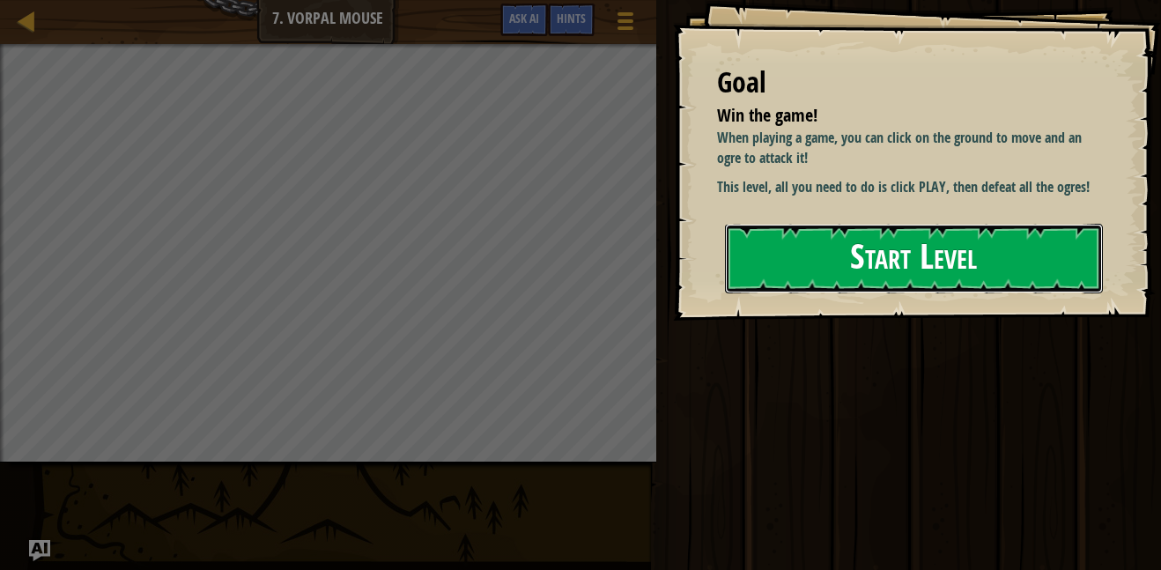
click at [860, 244] on button "Start Level" at bounding box center [914, 259] width 378 height 70
